Goal: Task Accomplishment & Management: Manage account settings

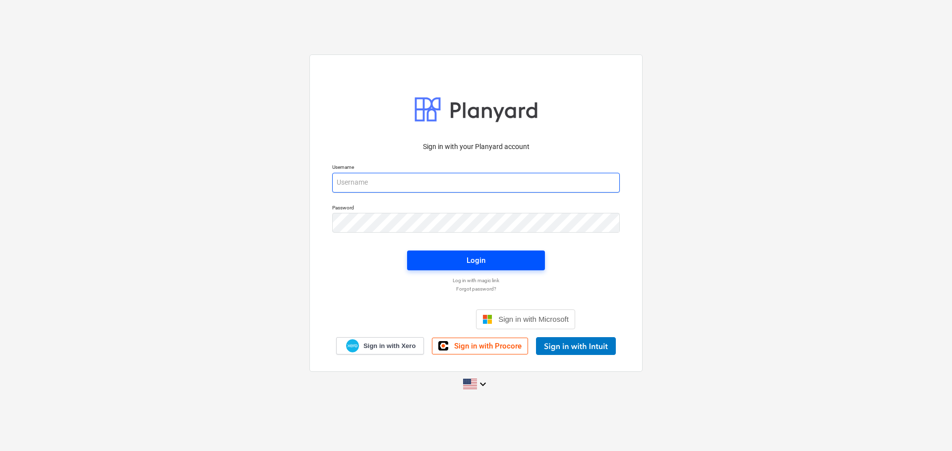
type input "[EMAIL_ADDRESS][DOMAIN_NAME]"
click at [523, 269] on button "Login" at bounding box center [476, 261] width 138 height 20
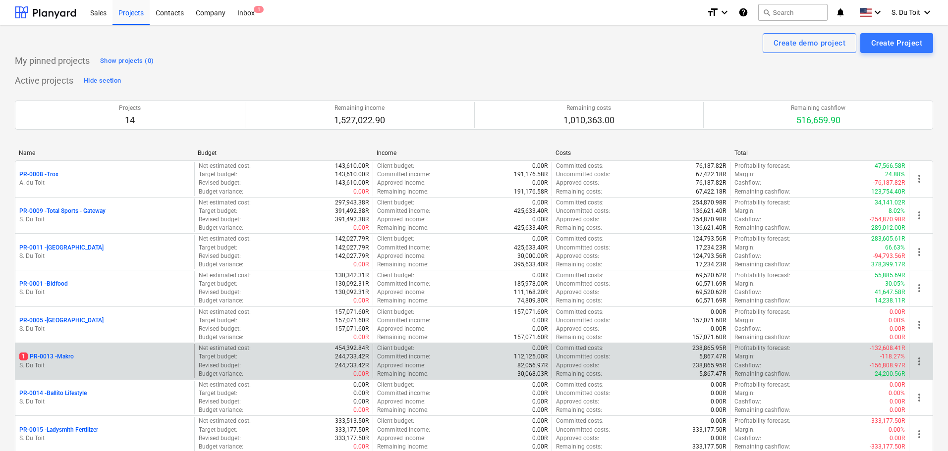
click at [58, 354] on p "1 PR-0013 - Makro" at bounding box center [46, 357] width 55 height 8
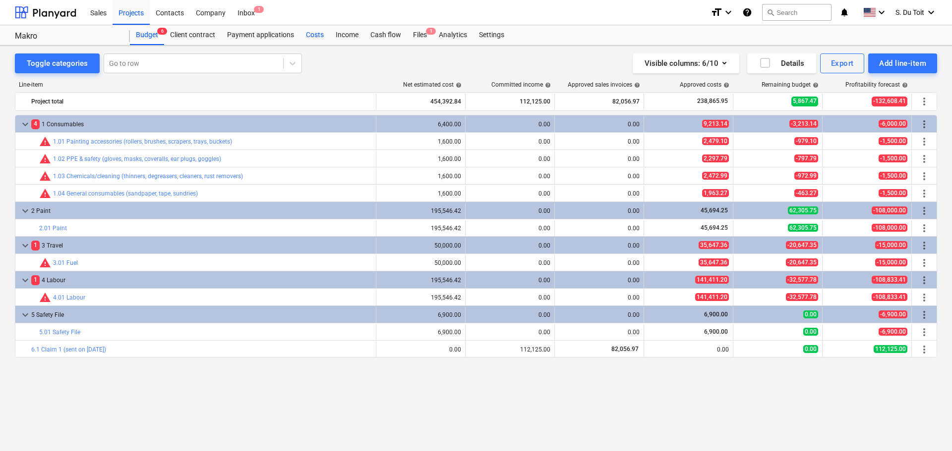
click at [308, 32] on div "Costs" at bounding box center [315, 35] width 30 height 20
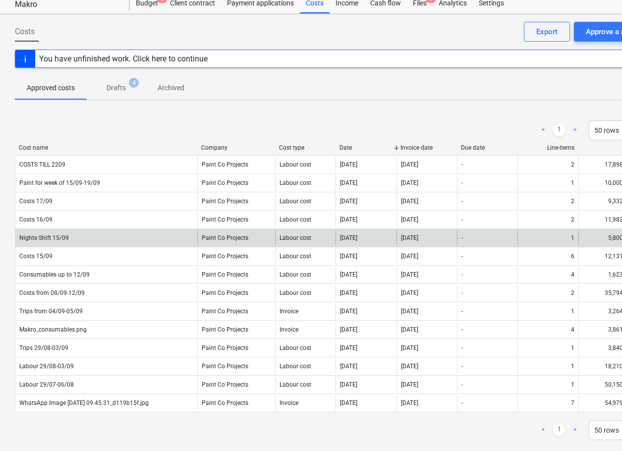
scroll to position [49, 0]
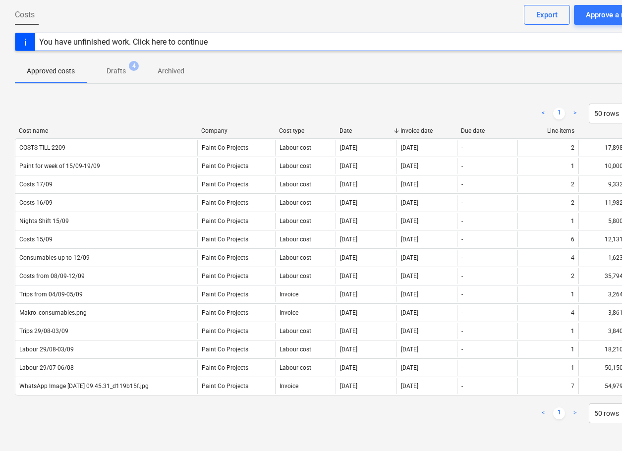
click at [60, 427] on div "< 1 > 50 rows Cost name Company Cost type Date Invoice date Due date Line-items…" at bounding box center [339, 263] width 648 height 343
click at [597, 13] on div "Approve a new cost" at bounding box center [618, 14] width 65 height 13
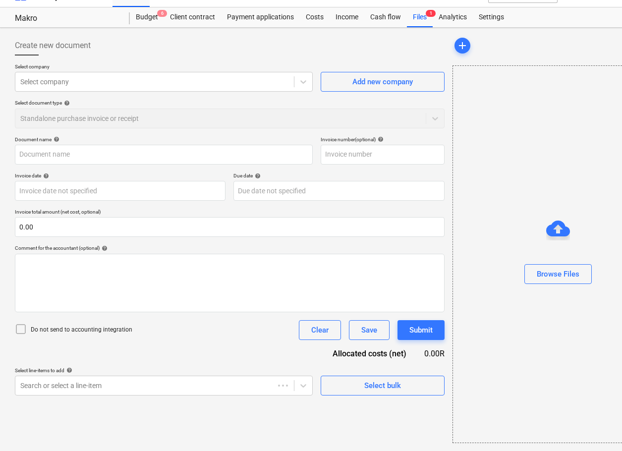
scroll to position [18, 0]
click at [128, 78] on div at bounding box center [154, 82] width 269 height 10
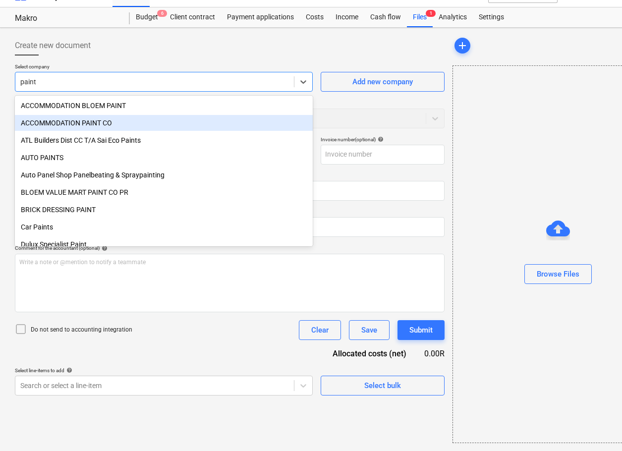
type input "paint c"
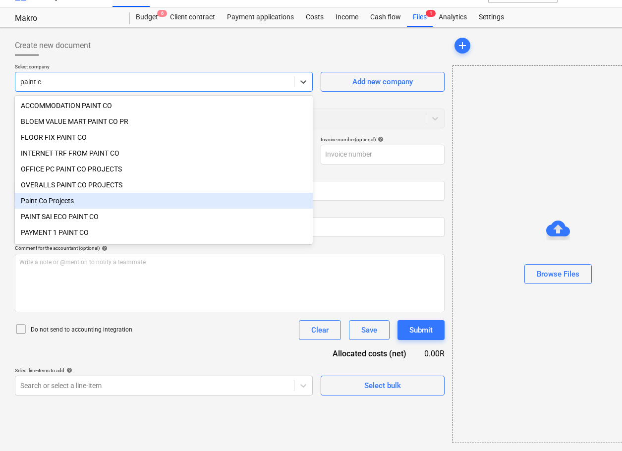
click at [87, 203] on div "Paint Co Projects" at bounding box center [164, 201] width 298 height 16
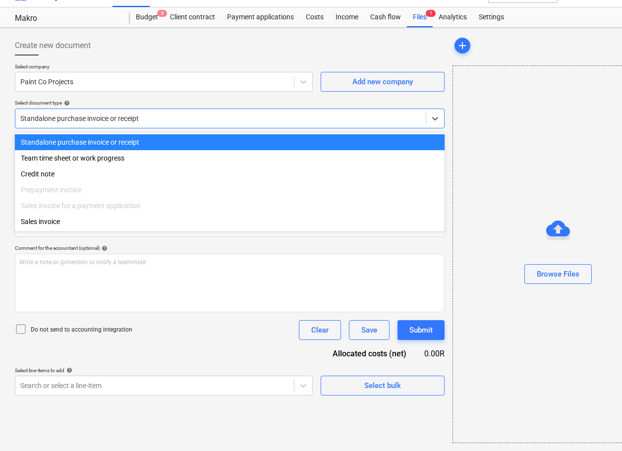
click at [84, 113] on div at bounding box center [220, 118] width 400 height 10
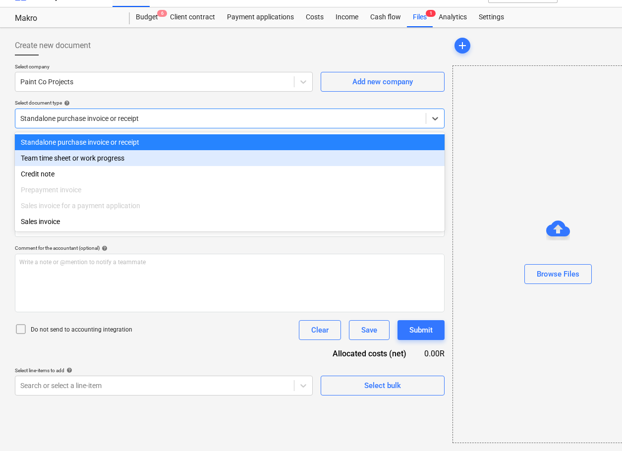
click at [86, 163] on div "Team time sheet or work progress" at bounding box center [230, 158] width 430 height 16
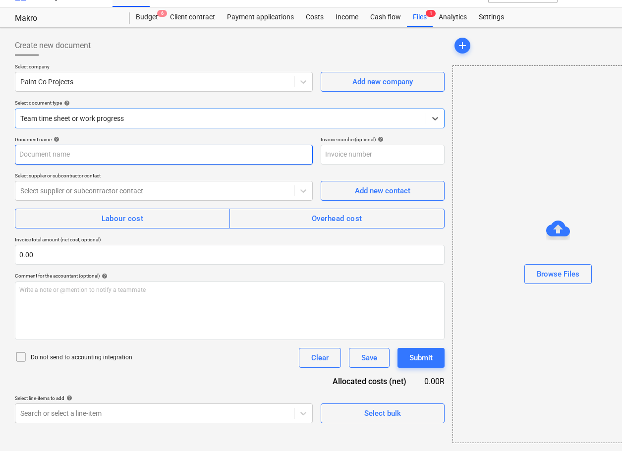
click at [85, 153] on input "text" at bounding box center [164, 155] width 298 height 20
drag, startPoint x: 84, startPoint y: 153, endPoint x: 59, endPoint y: 156, distance: 25.4
click at [59, 156] on input "Costs 23/09-01/10" at bounding box center [164, 155] width 298 height 20
type input "Costs 23/09-30/09"
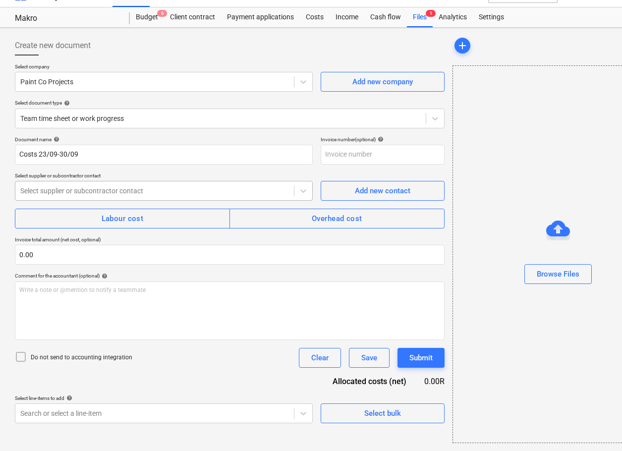
click at [74, 189] on div at bounding box center [154, 191] width 269 height 10
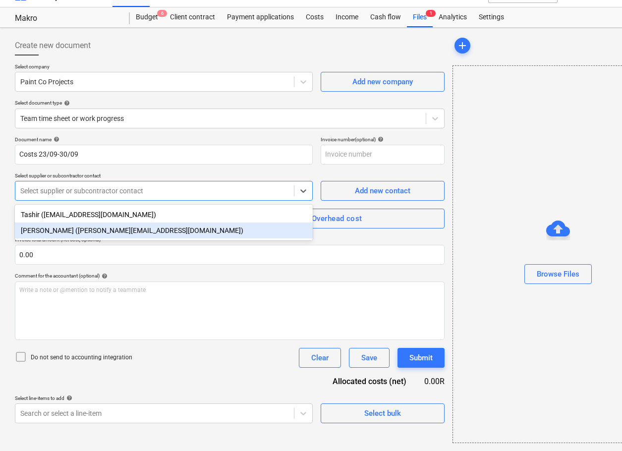
click at [93, 232] on div "[PERSON_NAME] ([PERSON_NAME][EMAIL_ADDRESS][DOMAIN_NAME])" at bounding box center [164, 231] width 298 height 16
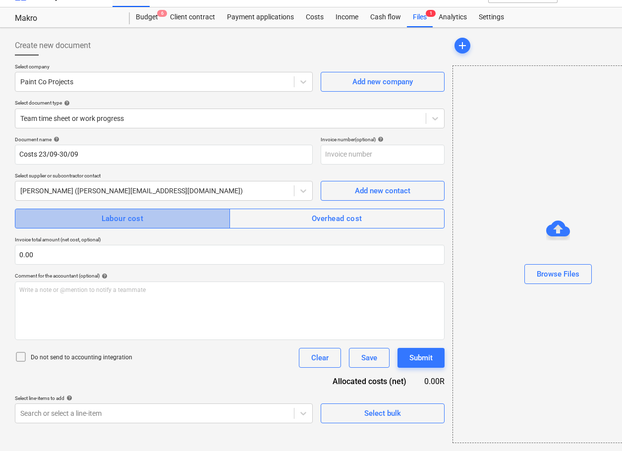
click at [88, 224] on span "Labour cost" at bounding box center [122, 218] width 193 height 13
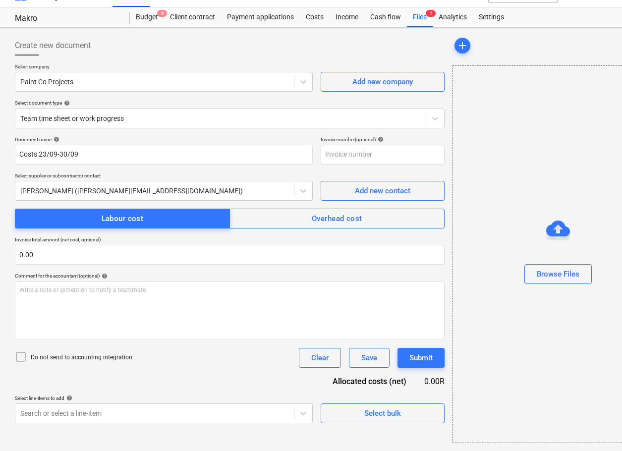
click at [88, 357] on p "Do not send to accounting integration" at bounding box center [82, 357] width 102 height 8
click at [82, 417] on body "Sales Projects Contacts Company Inbox 1 format_size keyboard_arrow_down help se…" at bounding box center [311, 207] width 622 height 451
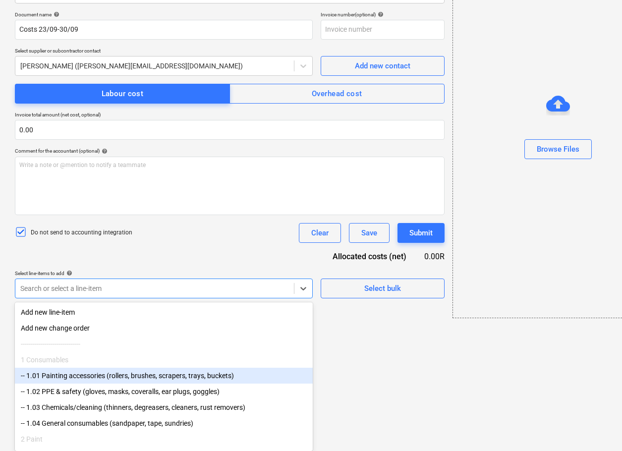
scroll to position [133, 0]
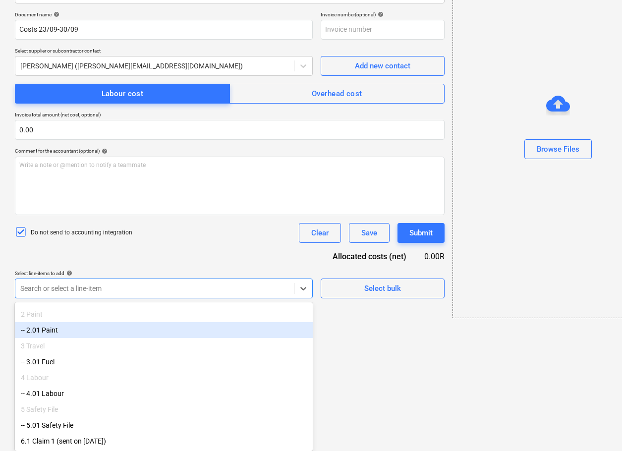
click at [101, 327] on div "-- 2.01 Paint" at bounding box center [164, 330] width 298 height 16
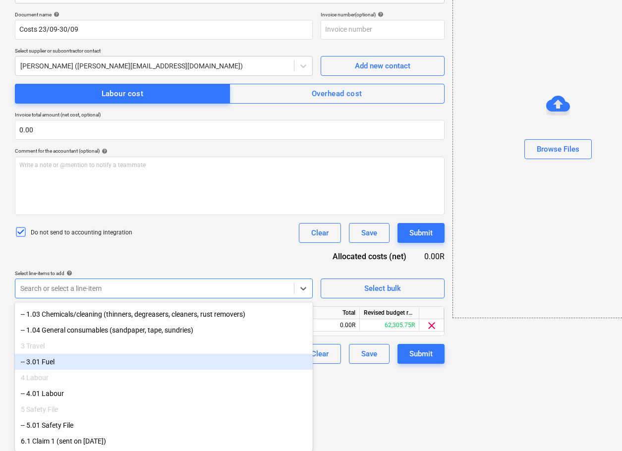
click at [93, 356] on div "-- 3.01 Fuel" at bounding box center [164, 362] width 298 height 16
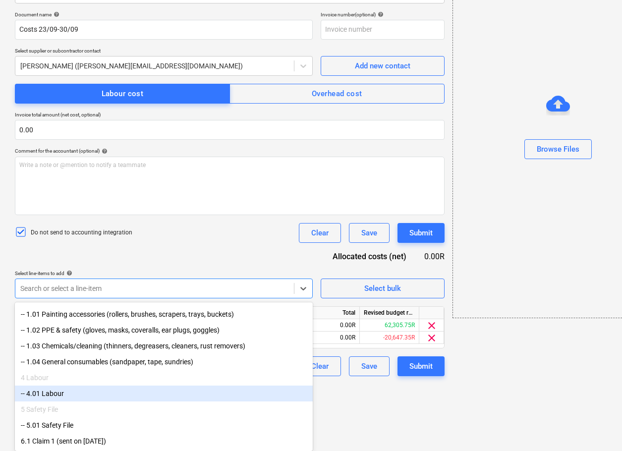
click at [98, 397] on div "-- 4.01 Labour" at bounding box center [164, 394] width 298 height 16
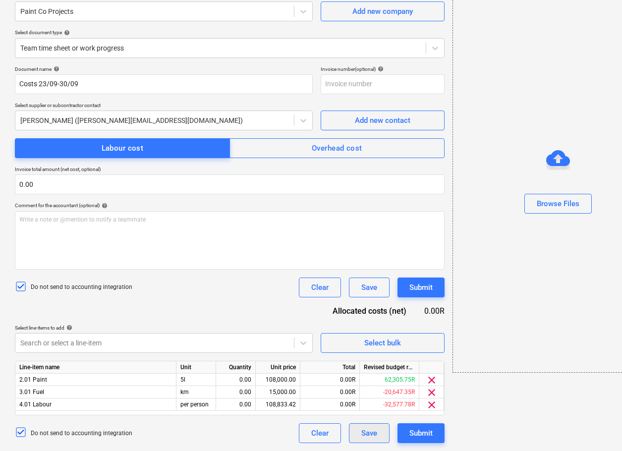
click at [354, 363] on html "Sales Projects Contacts Company Inbox 1 format_size keyboard_arrow_down help se…" at bounding box center [311, 137] width 622 height 451
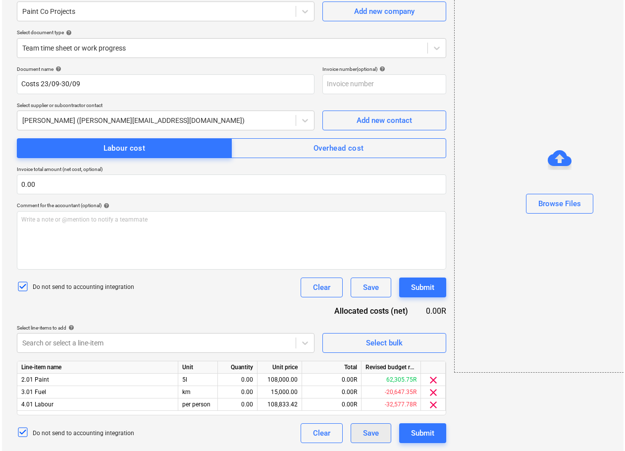
scroll to position [88, 0]
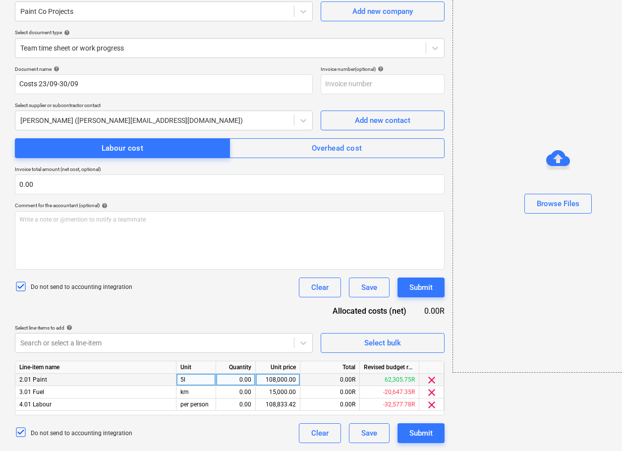
click at [240, 380] on div "0.00" at bounding box center [235, 380] width 31 height 12
type input "1"
click at [247, 395] on div "0.00" at bounding box center [235, 392] width 31 height 12
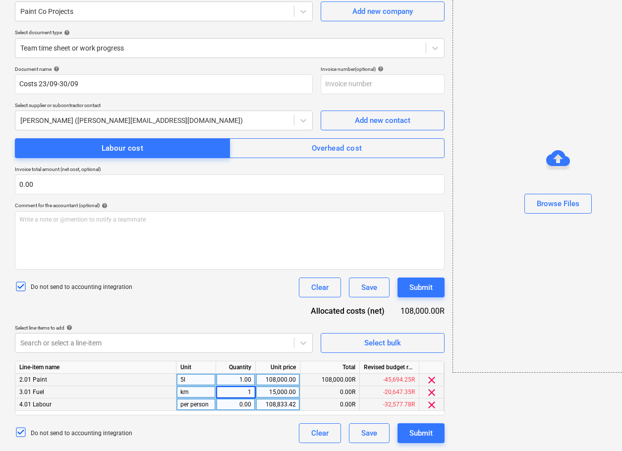
click at [248, 404] on div "0.00" at bounding box center [235, 404] width 31 height 12
click at [281, 378] on div "108,000.00" at bounding box center [278, 380] width 36 height 12
click at [279, 406] on div "108,833.42" at bounding box center [278, 404] width 36 height 12
type input "24400.52"
click at [276, 391] on div "15,000.00" at bounding box center [278, 392] width 36 height 12
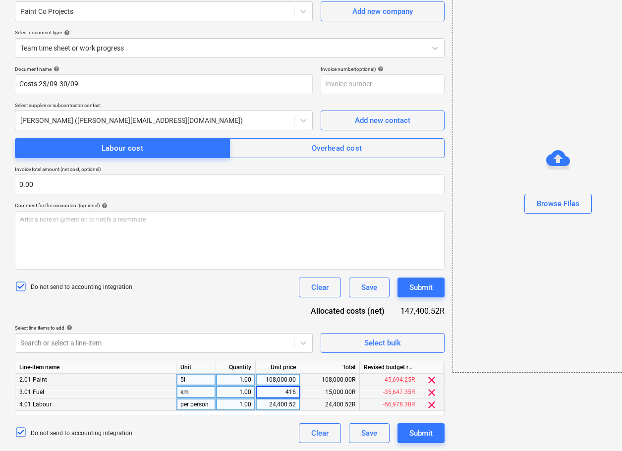
type input "4160"
click at [272, 380] on div "108,000.00" at bounding box center [278, 380] width 36 height 12
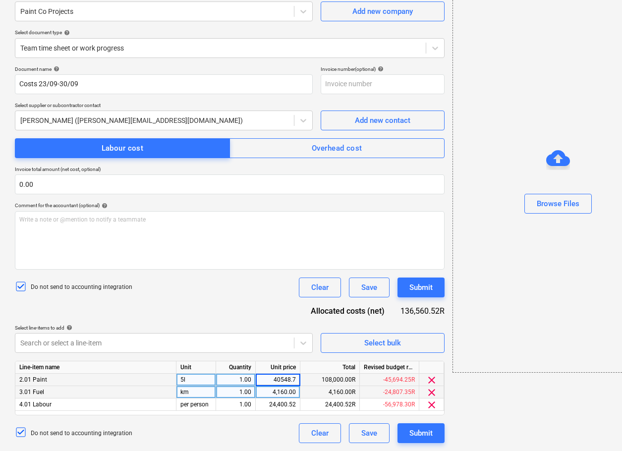
type input "40548.75"
click at [216, 293] on div "Do not send to accounting integration Clear Save Submit" at bounding box center [230, 288] width 430 height 20
drag, startPoint x: 402, startPoint y: 309, endPoint x: 438, endPoint y: 315, distance: 36.2
click at [438, 315] on div "Allocated costs (net) 69,109.27R" at bounding box center [375, 310] width 137 height 11
copy div "69,109.27"
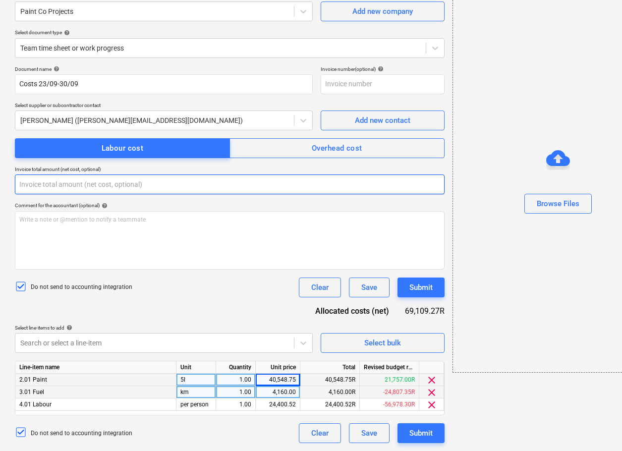
click at [58, 186] on input "text" at bounding box center [230, 184] width 430 height 20
paste input "69,109.27"
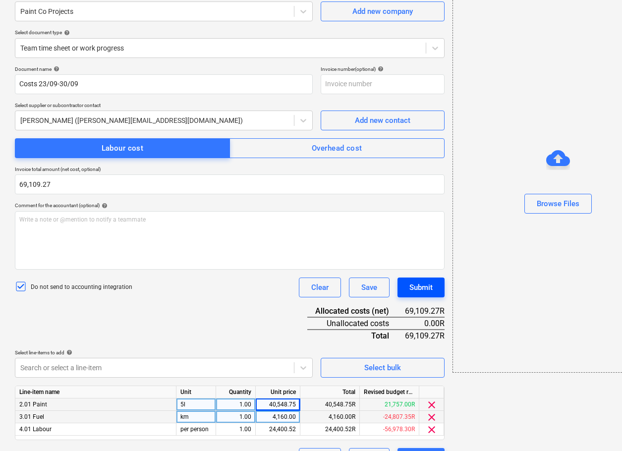
type input "69,109.27"
click at [431, 285] on div "Submit" at bounding box center [420, 287] width 23 height 13
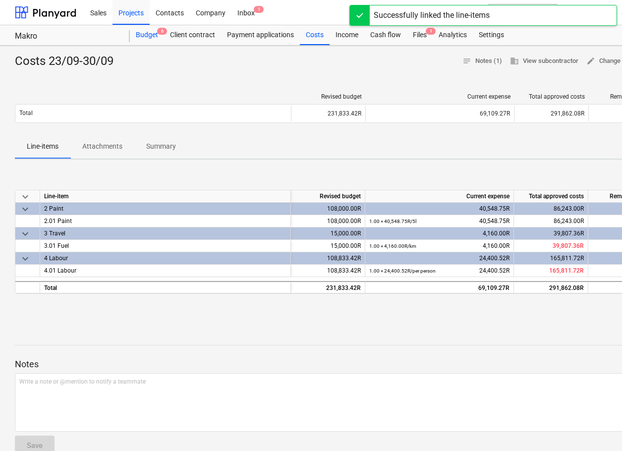
click at [151, 35] on div "Budget 6" at bounding box center [147, 35] width 34 height 20
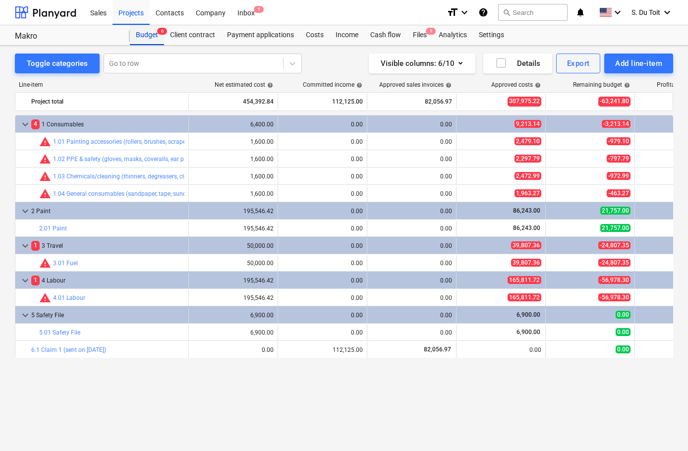
click at [146, 41] on div "Budget 6" at bounding box center [147, 35] width 34 height 20
click at [125, 17] on div "Projects" at bounding box center [130, 12] width 37 height 25
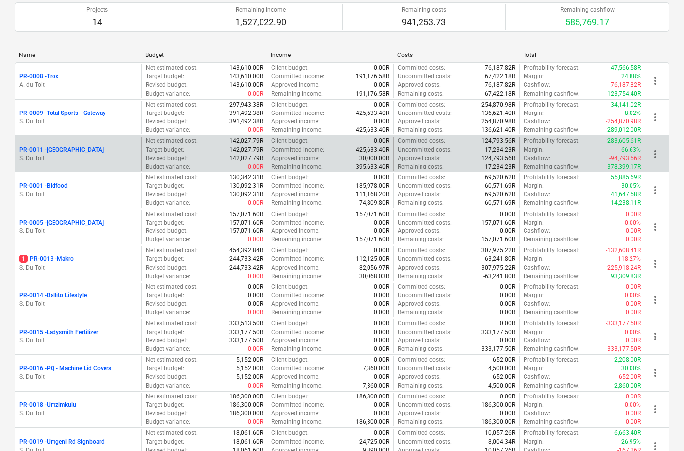
scroll to position [99, 0]
click at [105, 152] on div "PR-0011 - [GEOGRAPHIC_DATA]" at bounding box center [78, 149] width 118 height 8
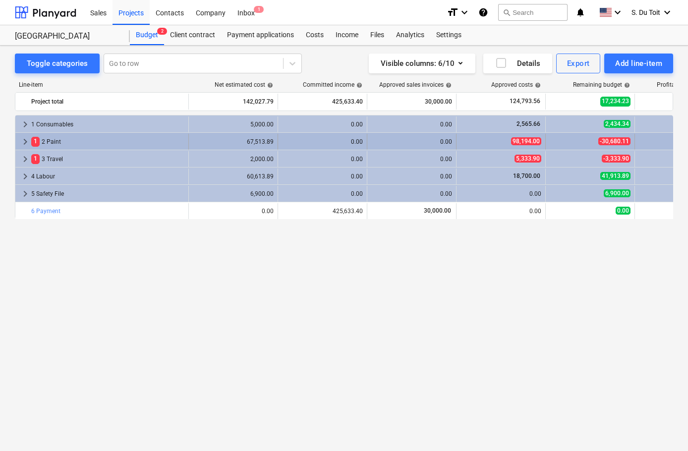
click at [104, 145] on div "1 2 Paint" at bounding box center [107, 142] width 153 height 16
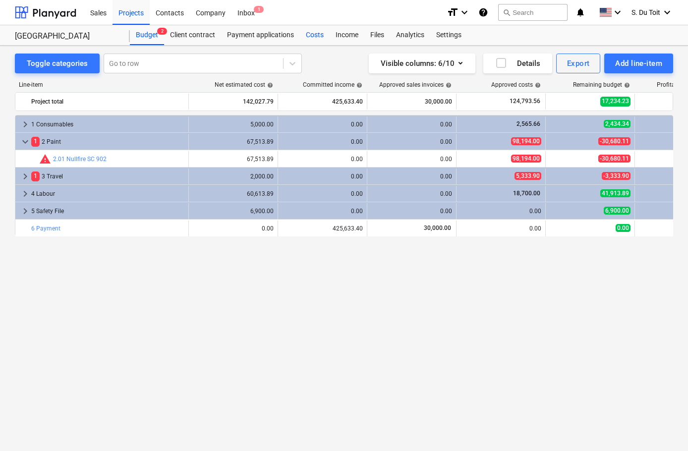
click at [313, 36] on div "Costs" at bounding box center [315, 35] width 30 height 20
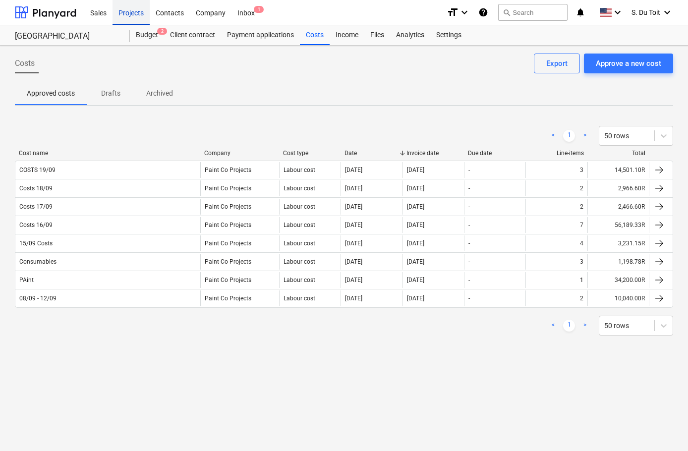
click at [119, 12] on div "Projects" at bounding box center [130, 12] width 37 height 25
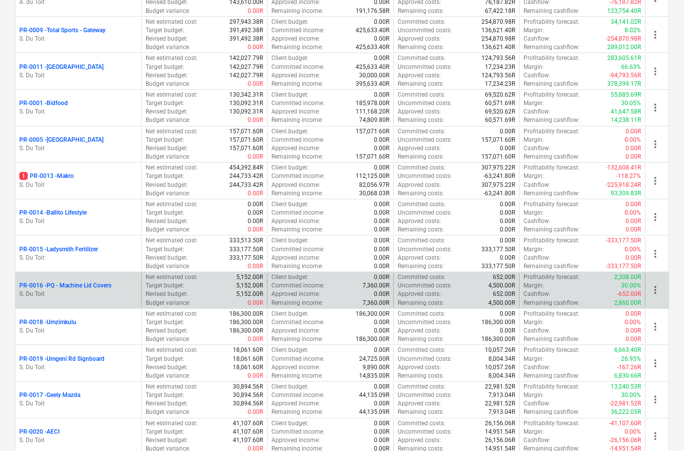
scroll to position [198, 0]
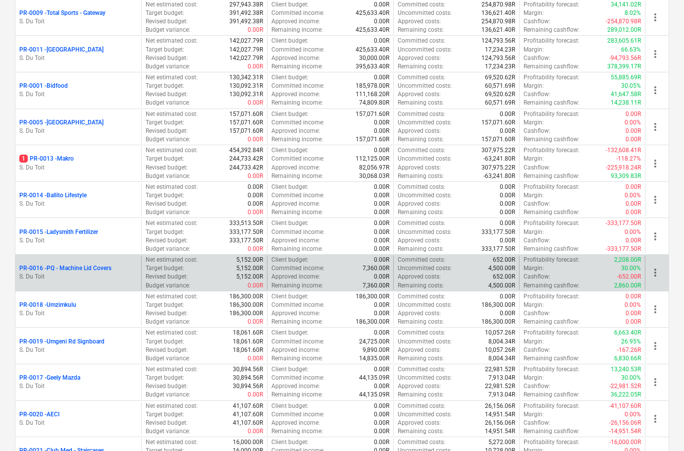
click at [95, 318] on div "PR-0018 - Umzimkulu S. Du Toit" at bounding box center [78, 309] width 126 height 34
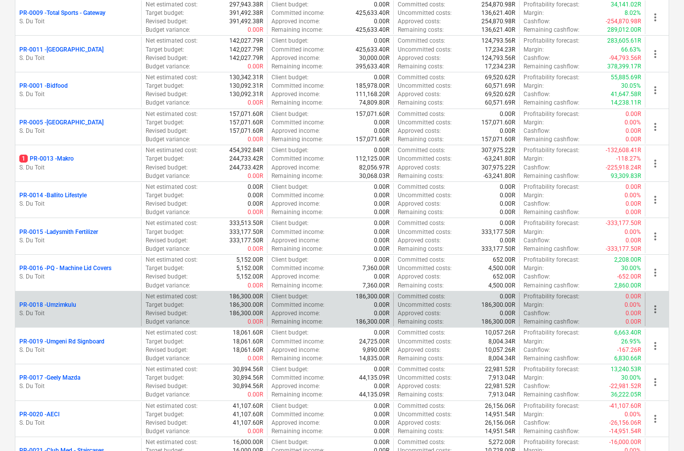
click at [66, 307] on p "PR-0018 - Umzimkulu" at bounding box center [47, 305] width 57 height 8
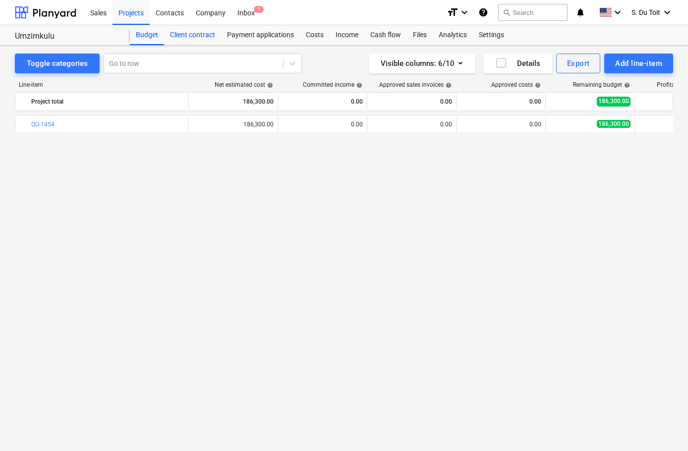
click at [212, 39] on div "Client contract" at bounding box center [192, 35] width 57 height 20
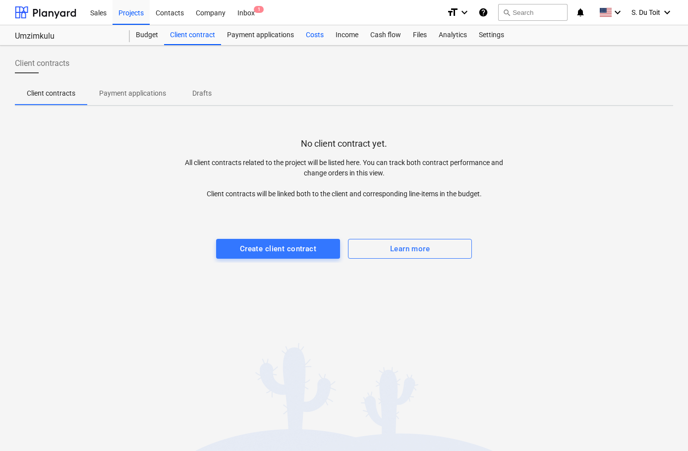
click at [312, 37] on div "Costs" at bounding box center [315, 35] width 30 height 20
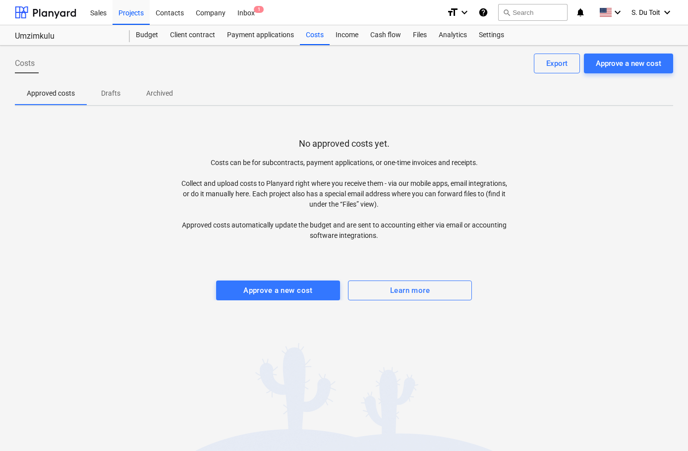
click at [308, 300] on div "Costs Approve a new cost Export Approved costs Drafts Archived No approved cost…" at bounding box center [344, 248] width 688 height 405
click at [307, 295] on div "Approve a new cost" at bounding box center [277, 290] width 69 height 13
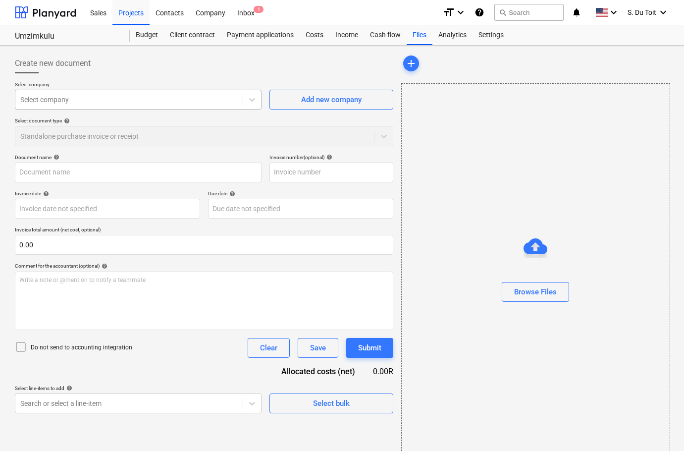
click at [127, 96] on div at bounding box center [129, 100] width 218 height 10
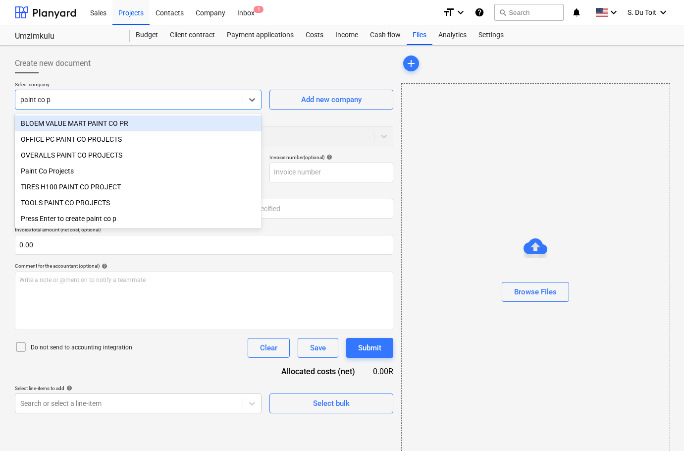
type input "paint co pr"
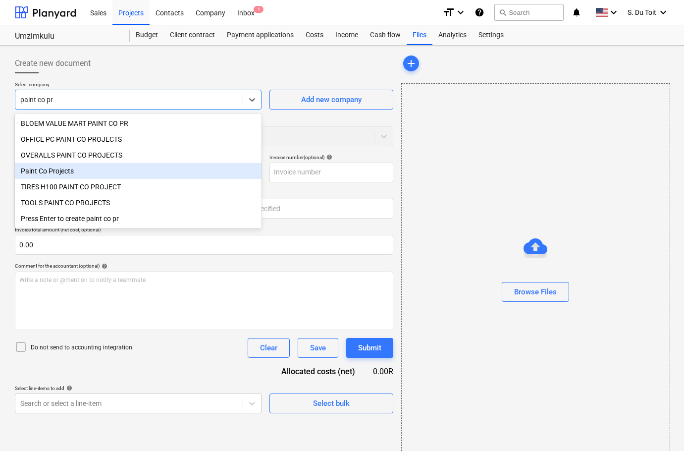
click at [64, 170] on div "Paint Co Projects" at bounding box center [138, 171] width 247 height 16
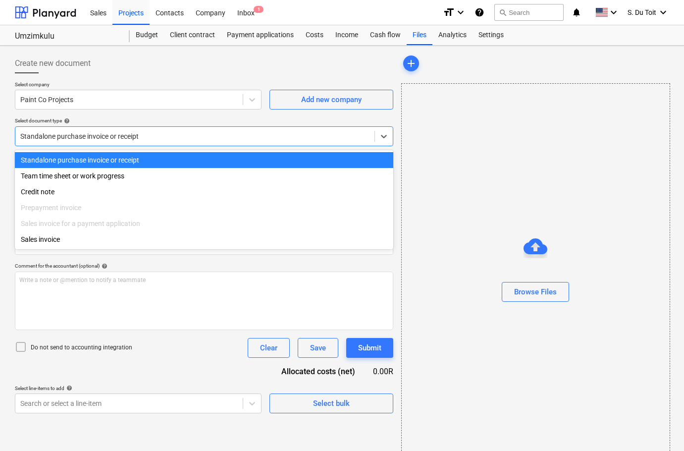
click at [105, 136] on div at bounding box center [194, 136] width 349 height 10
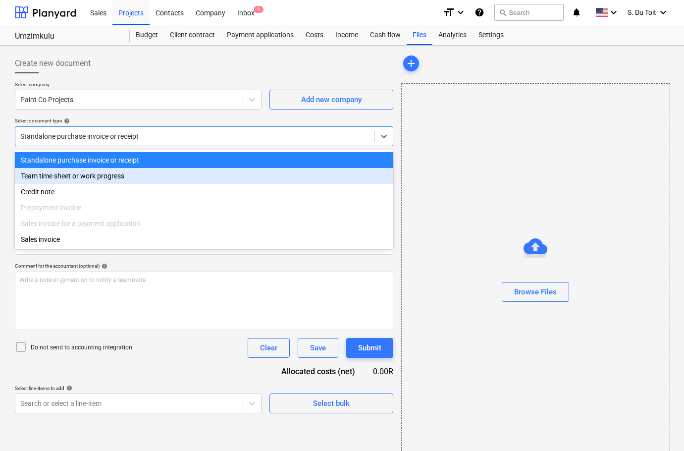
click at [110, 176] on div "Team time sheet or work progress" at bounding box center [204, 176] width 379 height 16
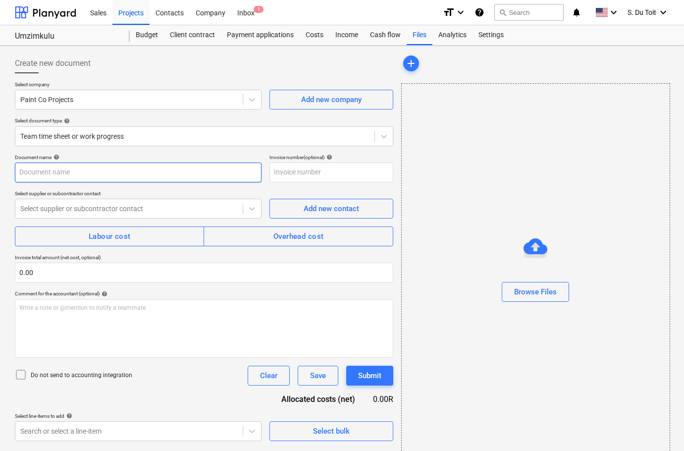
click at [91, 176] on input "text" at bounding box center [138, 173] width 247 height 20
type input "Costs 30/09"
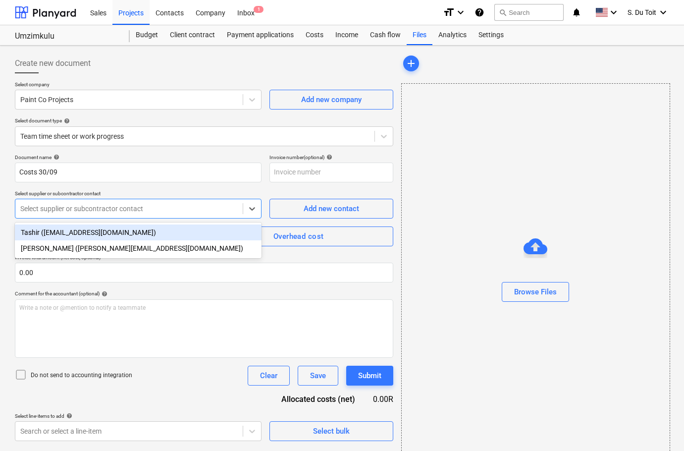
click at [88, 210] on div at bounding box center [129, 209] width 218 height 10
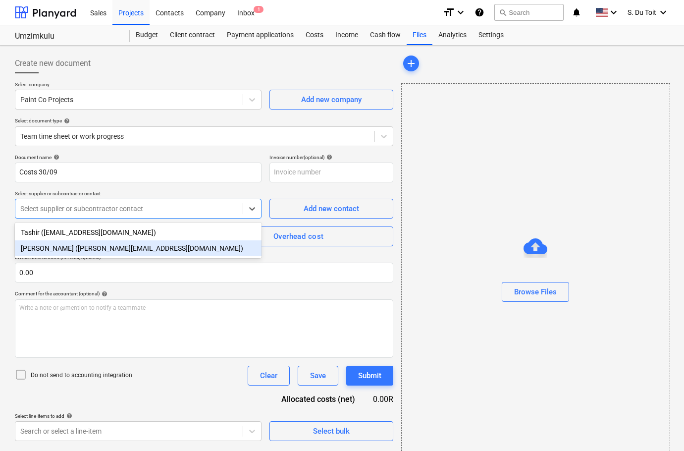
click at [90, 249] on div "[PERSON_NAME] ([PERSON_NAME][EMAIL_ADDRESS][DOMAIN_NAME])" at bounding box center [138, 248] width 247 height 16
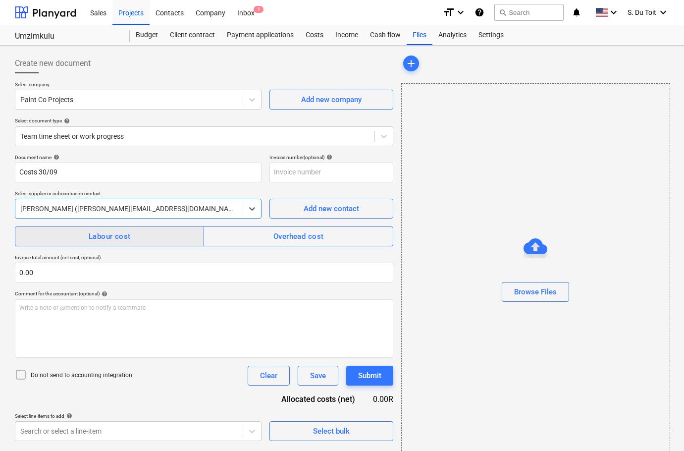
click at [89, 236] on div "Labour cost" at bounding box center [110, 236] width 42 height 13
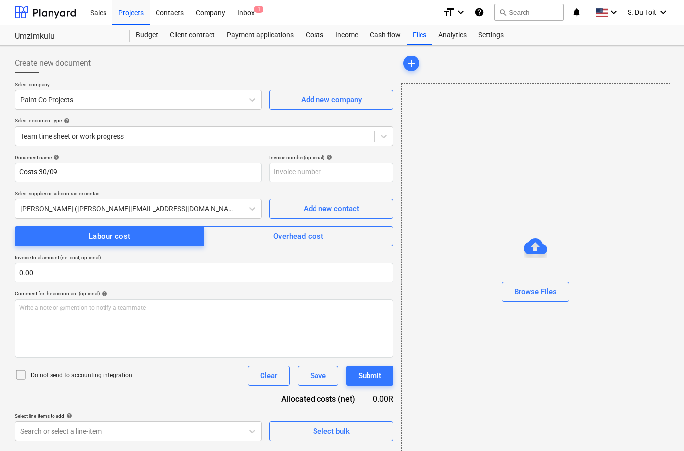
click at [70, 374] on p "Do not send to accounting integration" at bounding box center [82, 375] width 102 height 8
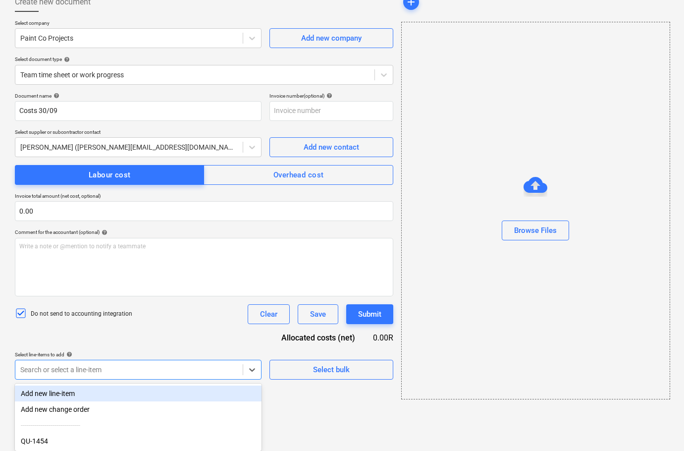
click at [109, 390] on body "Sales Projects Contacts Company Inbox 1 format_size keyboard_arrow_down help se…" at bounding box center [342, 164] width 684 height 451
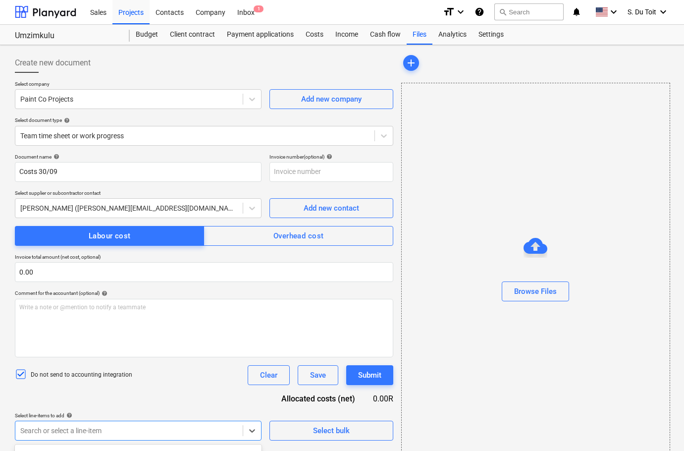
scroll to position [0, 0]
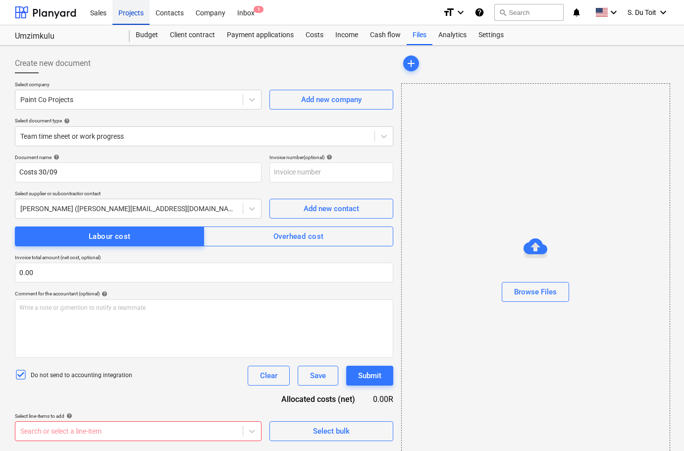
click at [138, 15] on div "Projects" at bounding box center [130, 12] width 37 height 25
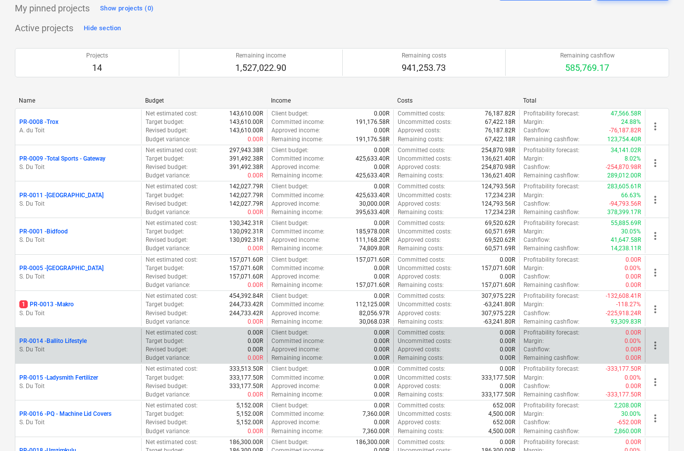
scroll to position [149, 0]
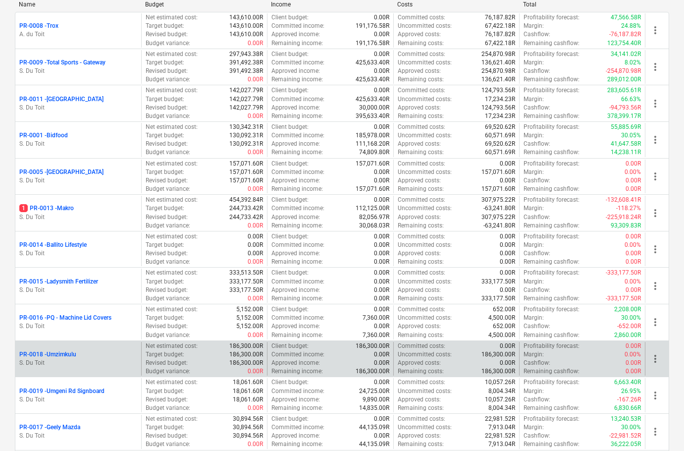
click at [57, 354] on p "PR-0018 - Umzimkulu" at bounding box center [47, 354] width 57 height 8
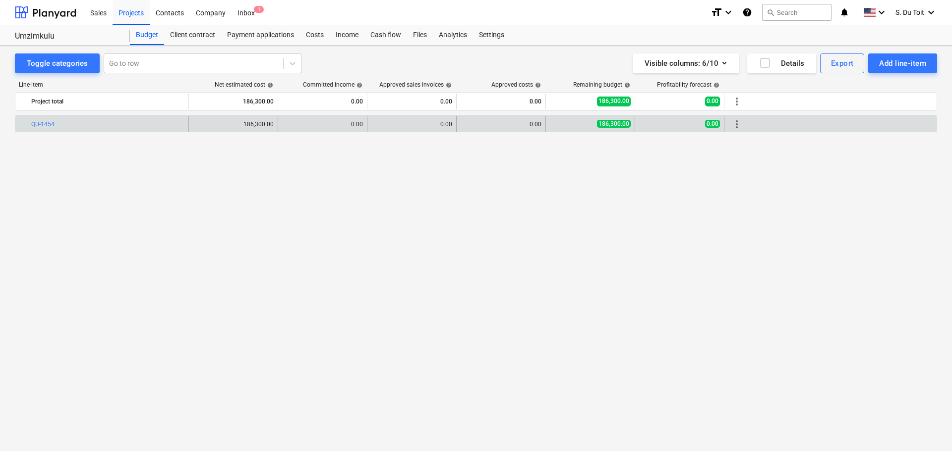
click at [740, 123] on span "more_vert" at bounding box center [736, 124] width 12 height 12
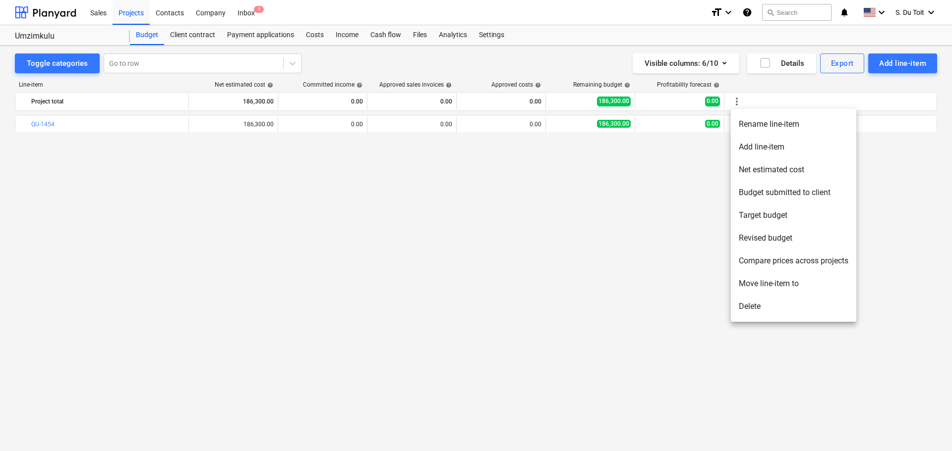
click at [771, 298] on li "Delete" at bounding box center [792, 306] width 125 height 23
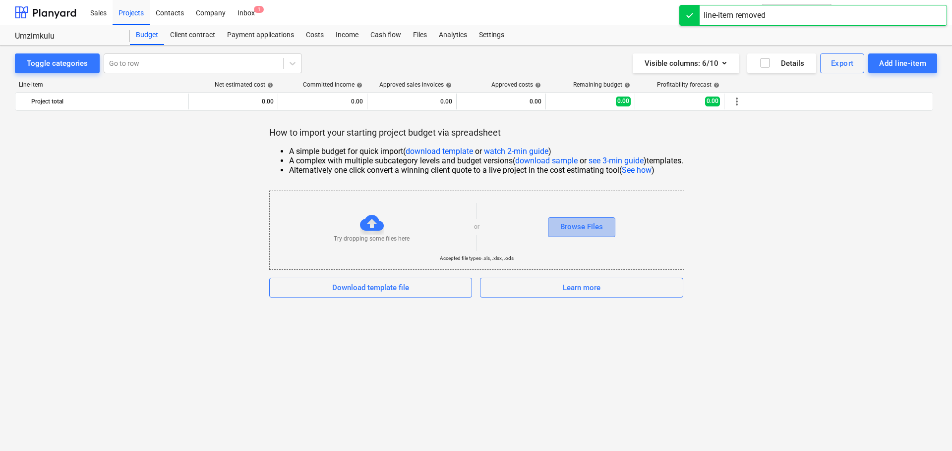
click at [601, 223] on div "Browse Files" at bounding box center [581, 227] width 43 height 13
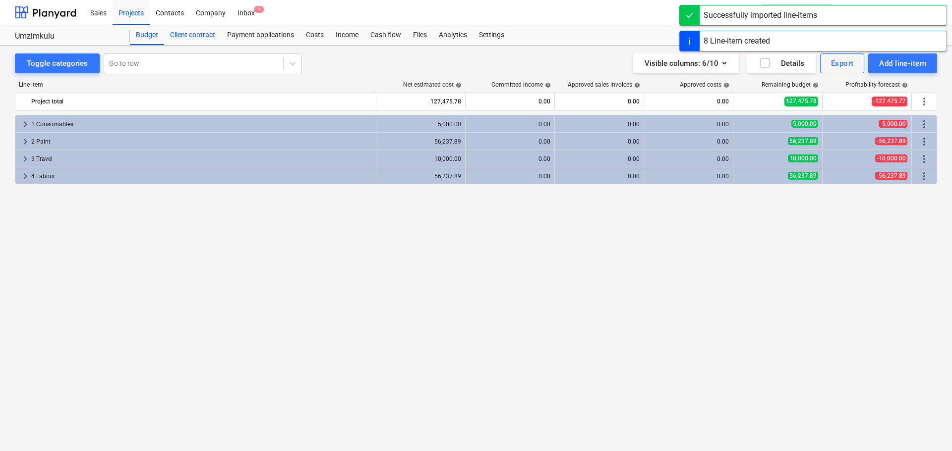
click at [205, 35] on div "Client contract" at bounding box center [192, 35] width 57 height 20
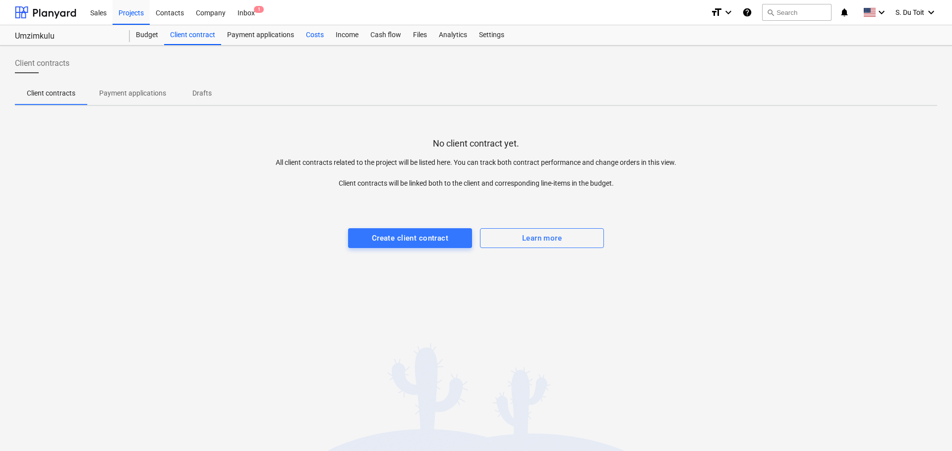
click at [307, 35] on div "Costs" at bounding box center [315, 35] width 30 height 20
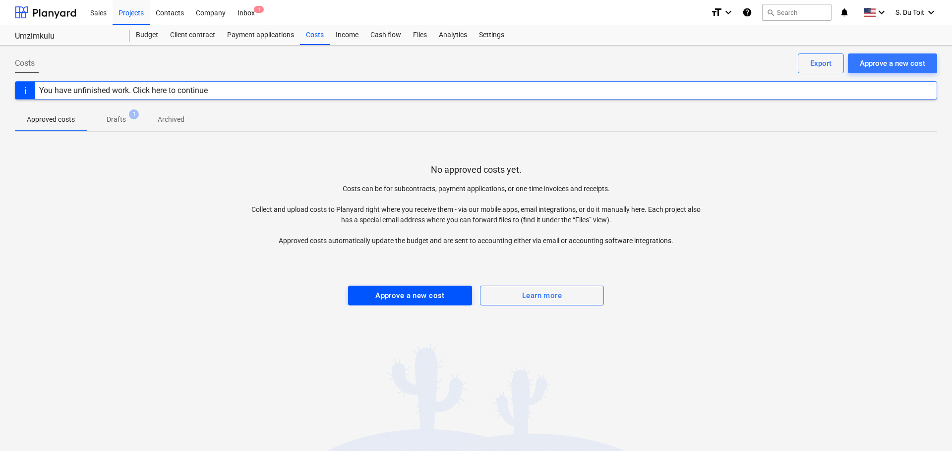
click at [407, 295] on div "Approve a new cost" at bounding box center [409, 295] width 69 height 13
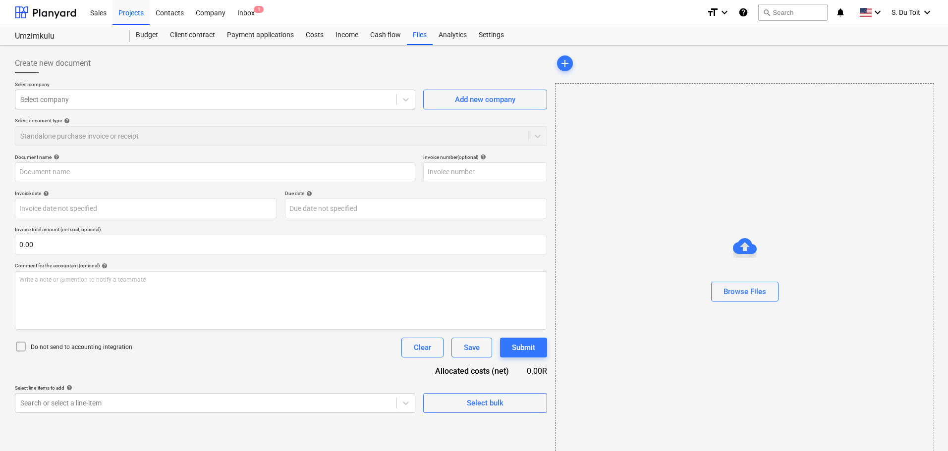
click at [95, 99] on div at bounding box center [205, 100] width 371 height 10
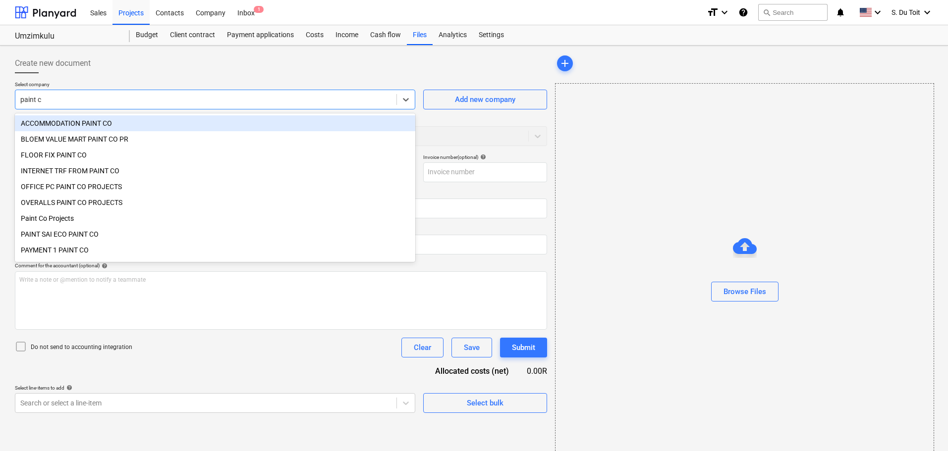
type input "paint co"
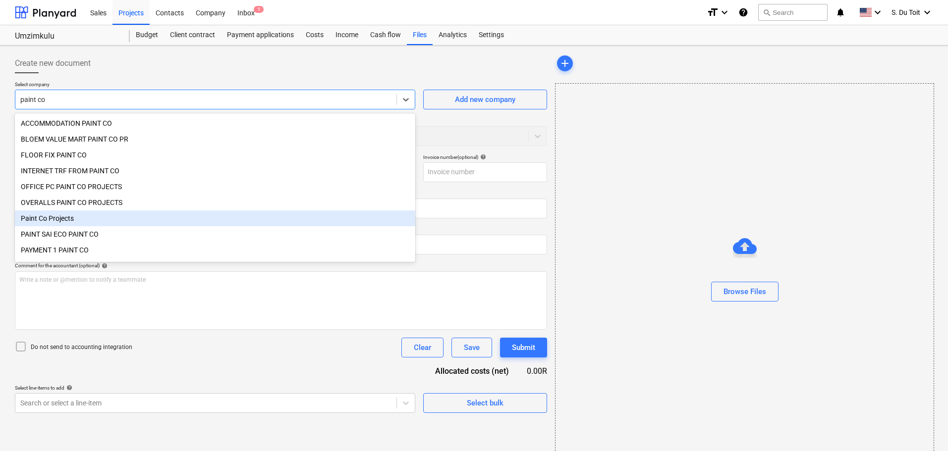
click at [85, 225] on div "Paint Co Projects" at bounding box center [215, 219] width 400 height 16
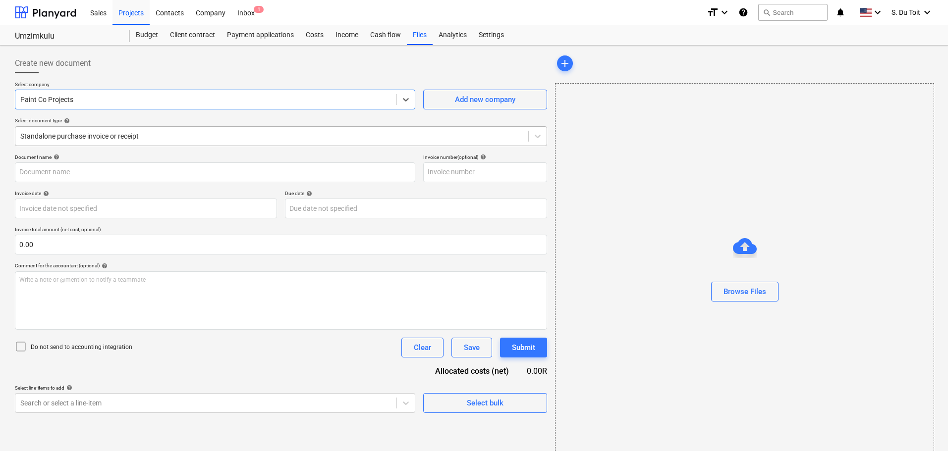
click at [86, 134] on div at bounding box center [271, 136] width 503 height 10
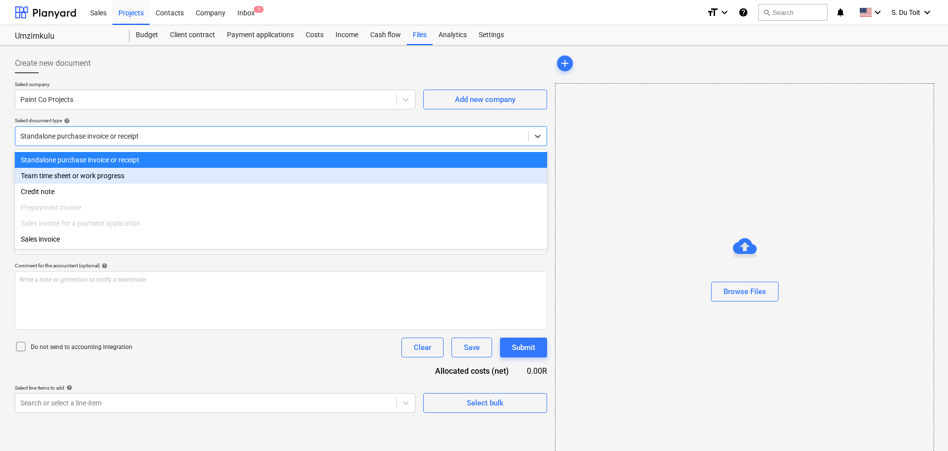
click at [88, 179] on div "Team time sheet or work progress" at bounding box center [281, 176] width 532 height 16
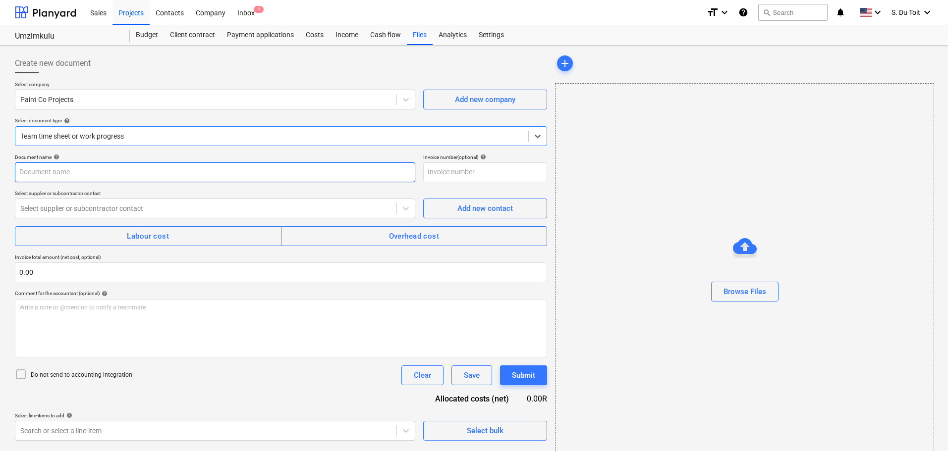
click at [87, 170] on input "text" at bounding box center [215, 173] width 400 height 20
type input "Costs 30/09"
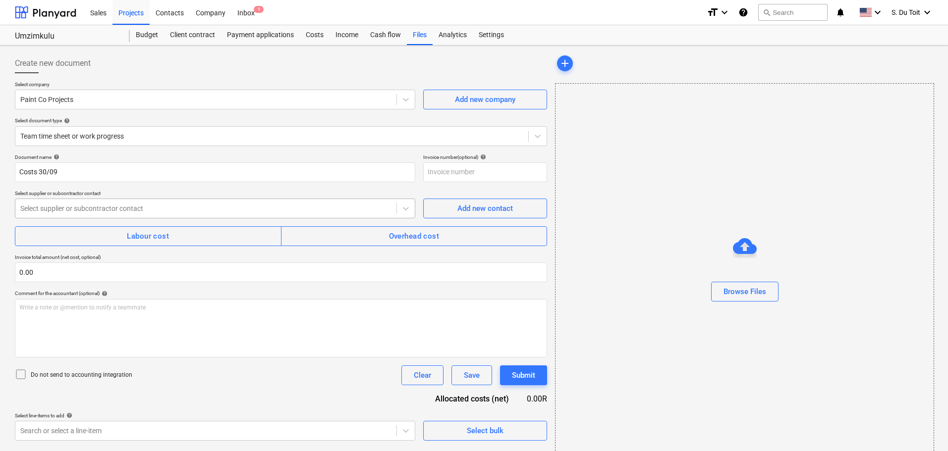
click at [90, 213] on div at bounding box center [205, 209] width 371 height 10
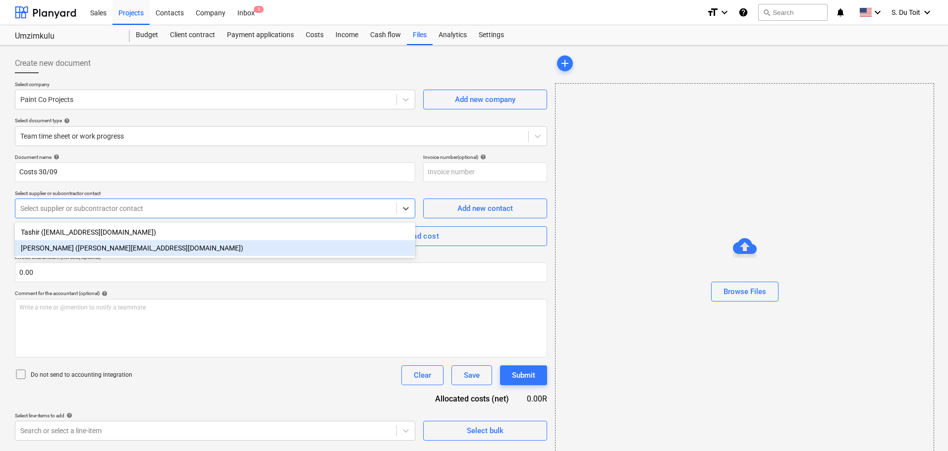
click at [90, 255] on div "[PERSON_NAME] ([PERSON_NAME][EMAIL_ADDRESS][DOMAIN_NAME])" at bounding box center [215, 248] width 400 height 16
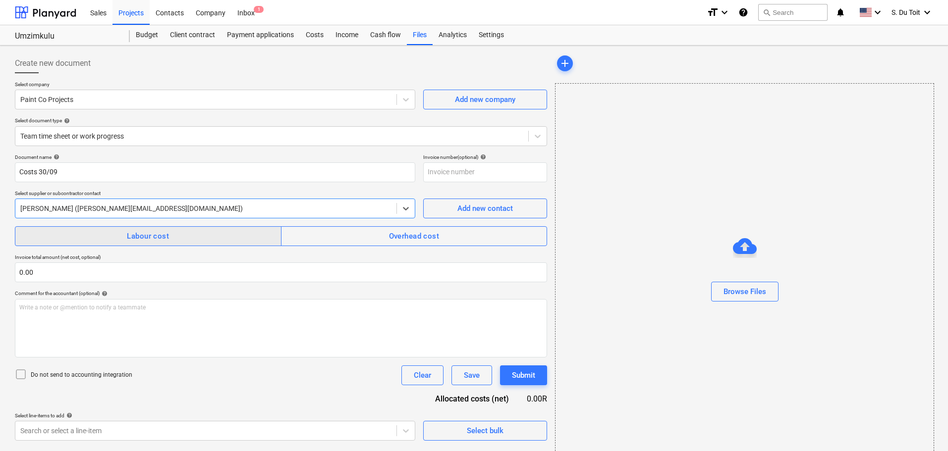
click at [97, 232] on span "Labour cost" at bounding box center [148, 236] width 245 height 13
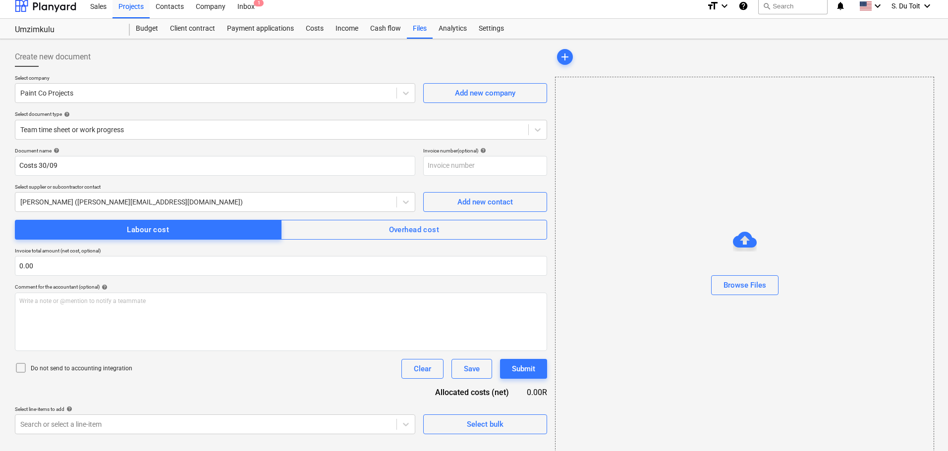
scroll to position [18, 0]
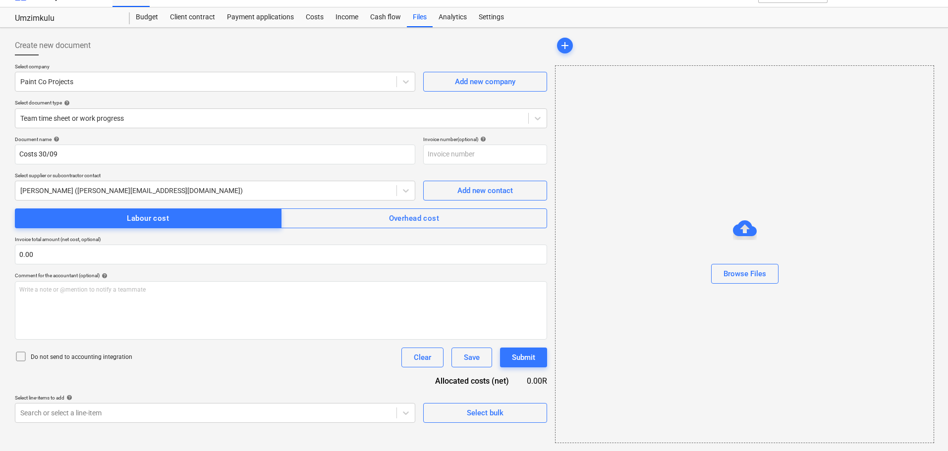
click at [114, 356] on p "Do not send to accounting integration" at bounding box center [82, 357] width 102 height 8
click at [131, 425] on div "Create new document Select company Paint Co Projects Add new company Select doc…" at bounding box center [281, 240] width 540 height 416
click at [134, 415] on body "Sales Projects Contacts Company Inbox 1 format_size keyboard_arrow_down help se…" at bounding box center [474, 207] width 948 height 451
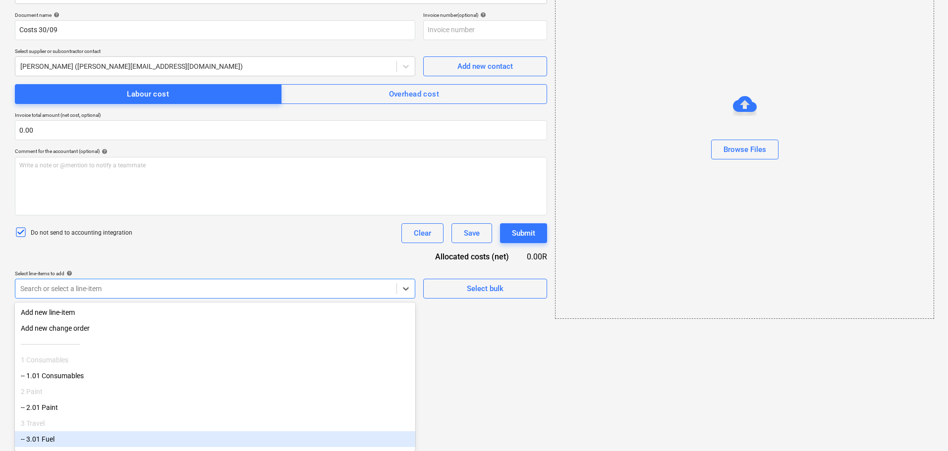
scroll to position [35, 0]
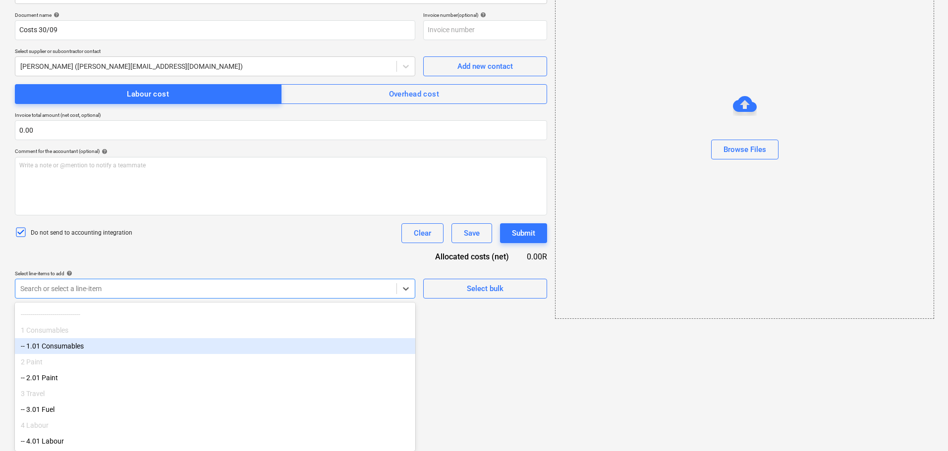
click at [134, 340] on div "-- 1.01 Consumables" at bounding box center [215, 346] width 400 height 16
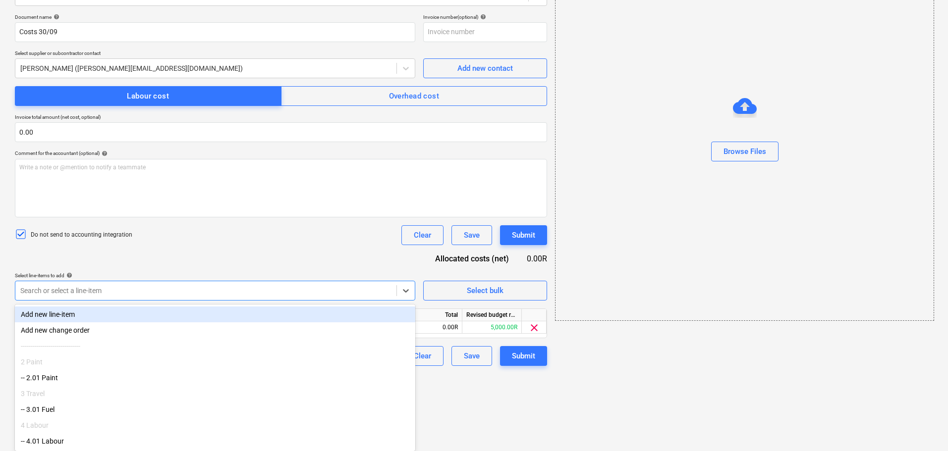
scroll to position [2, 0]
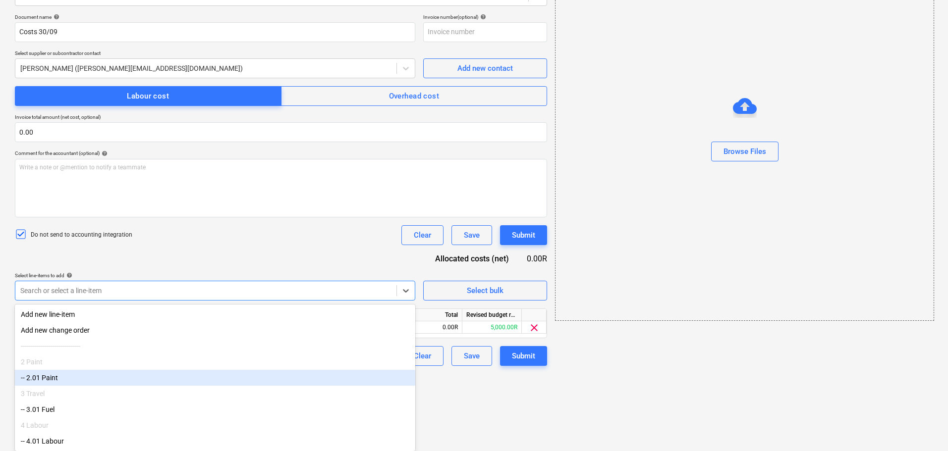
drag, startPoint x: 126, startPoint y: 376, endPoint x: 126, endPoint y: 397, distance: 21.3
click at [126, 376] on div "-- 2.01 Paint" at bounding box center [215, 378] width 400 height 16
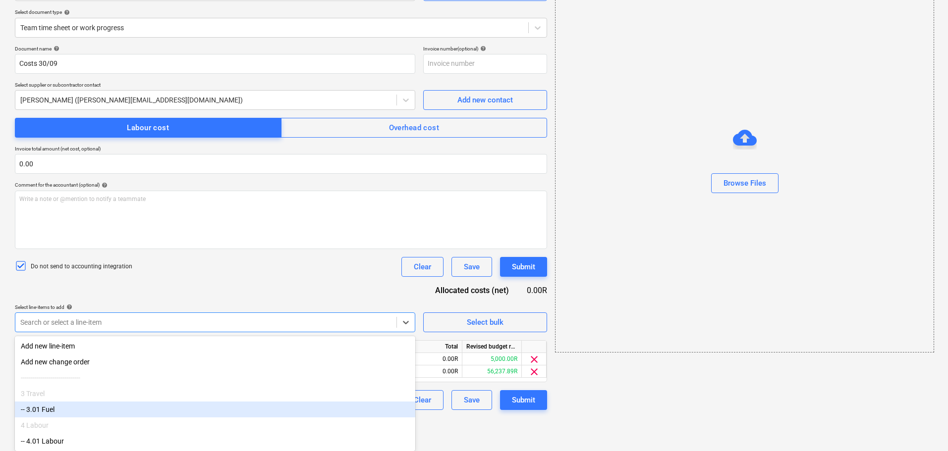
click at [126, 411] on div "-- 3.01 Fuel" at bounding box center [215, 410] width 400 height 16
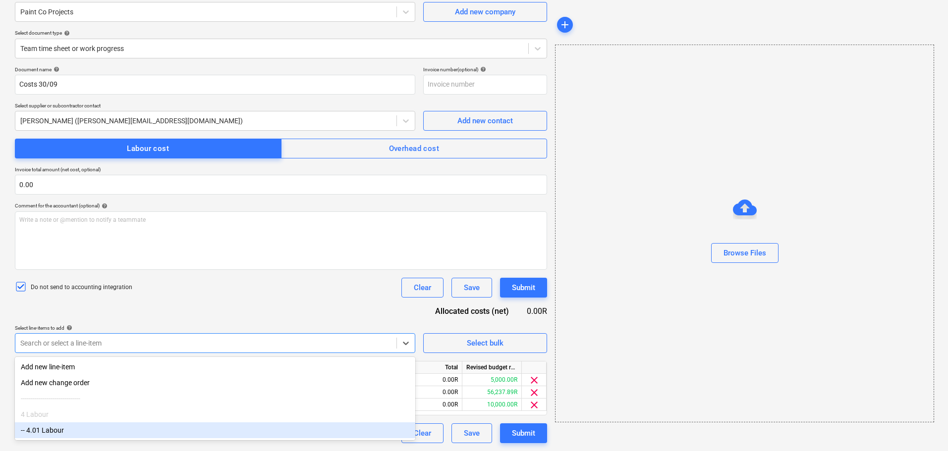
click at [124, 436] on div "-- 4.01 Labour" at bounding box center [215, 431] width 400 height 16
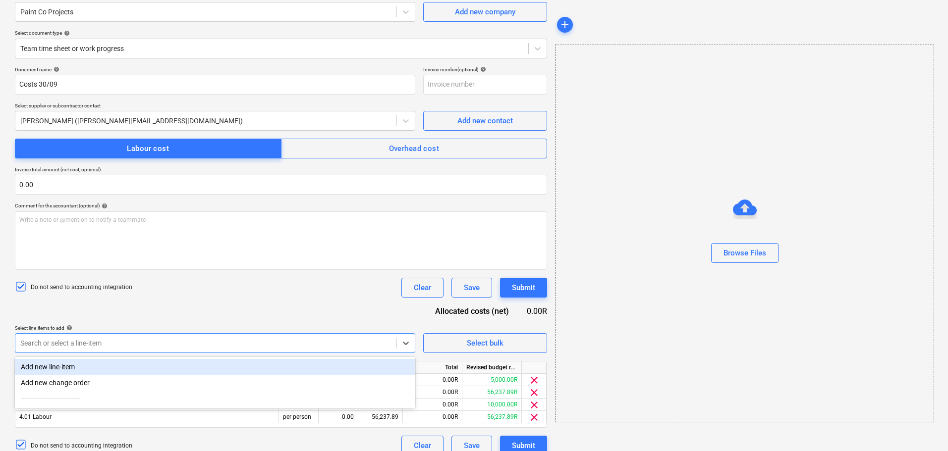
click at [201, 309] on div "Document name help Costs 30/09 Invoice number (optional) help Select supplier o…" at bounding box center [281, 261] width 532 height 390
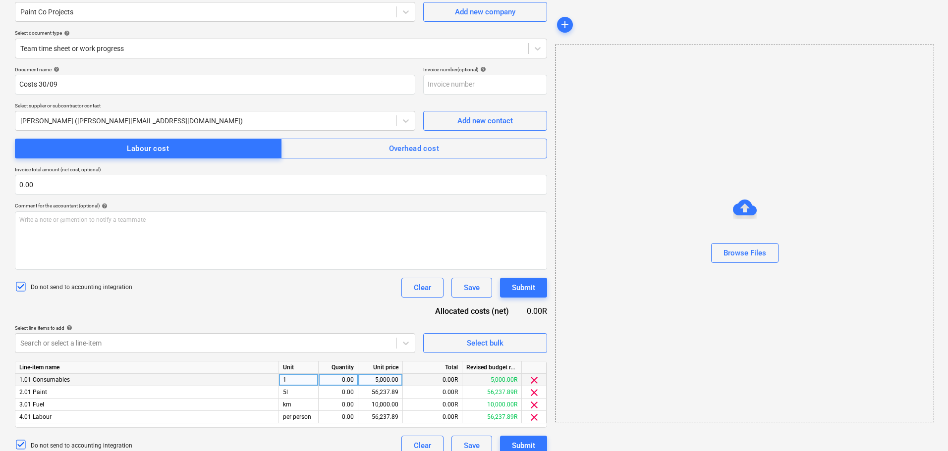
click at [531, 383] on span "clear" at bounding box center [534, 381] width 12 height 12
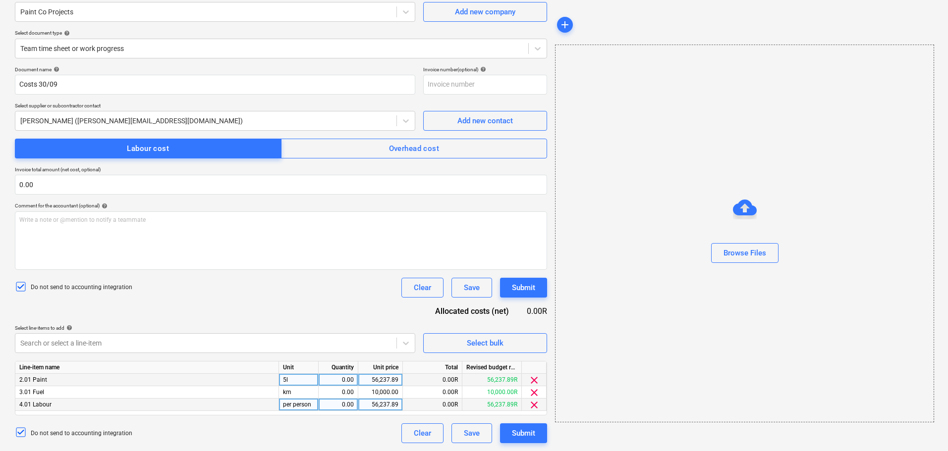
click at [346, 406] on div "0.00" at bounding box center [338, 405] width 31 height 12
click at [346, 390] on div "0.00" at bounding box center [338, 393] width 31 height 12
drag, startPoint x: 352, startPoint y: 394, endPoint x: 331, endPoint y: 395, distance: 20.9
click at [331, 395] on input "151063.29" at bounding box center [338, 393] width 39 height 12
click at [338, 394] on input "151063.29" at bounding box center [338, 393] width 39 height 12
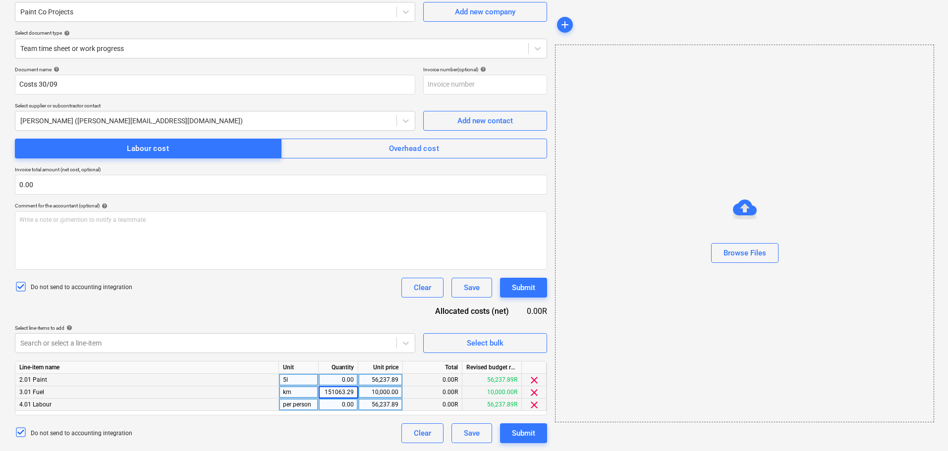
drag, startPoint x: 333, startPoint y: 394, endPoint x: 356, endPoint y: 393, distance: 23.3
click at [356, 393] on input "151063.29" at bounding box center [338, 393] width 39 height 12
type input "15"
drag, startPoint x: 371, startPoint y: 393, endPoint x: 404, endPoint y: 393, distance: 33.2
click at [0, 0] on div "3.01 Fuel km 15.00 10,000.00 150,000.00R -140,000.00R clear" at bounding box center [0, 0] width 0 height 0
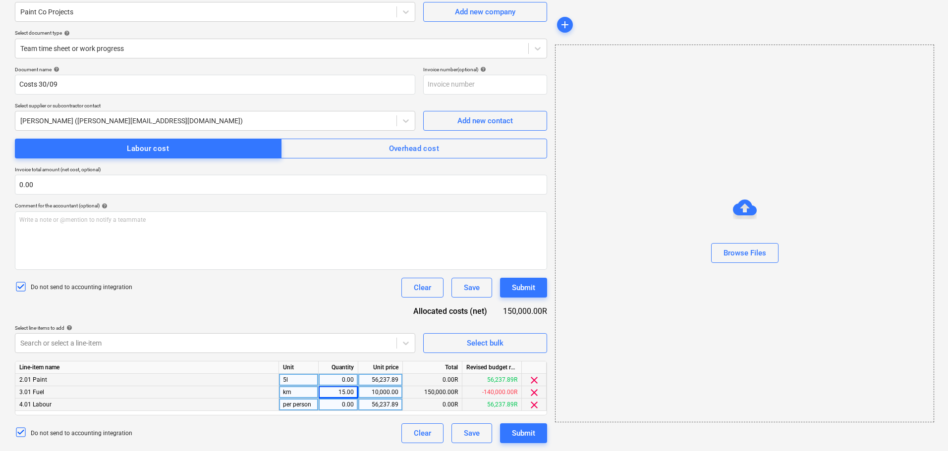
click at [394, 392] on div "10,000.00" at bounding box center [380, 393] width 36 height 12
click at [344, 404] on div "0.00" at bounding box center [338, 405] width 31 height 12
click at [341, 377] on div "0.00" at bounding box center [338, 380] width 31 height 12
type input "15"
click at [378, 380] on div "56,237.89" at bounding box center [380, 380] width 36 height 12
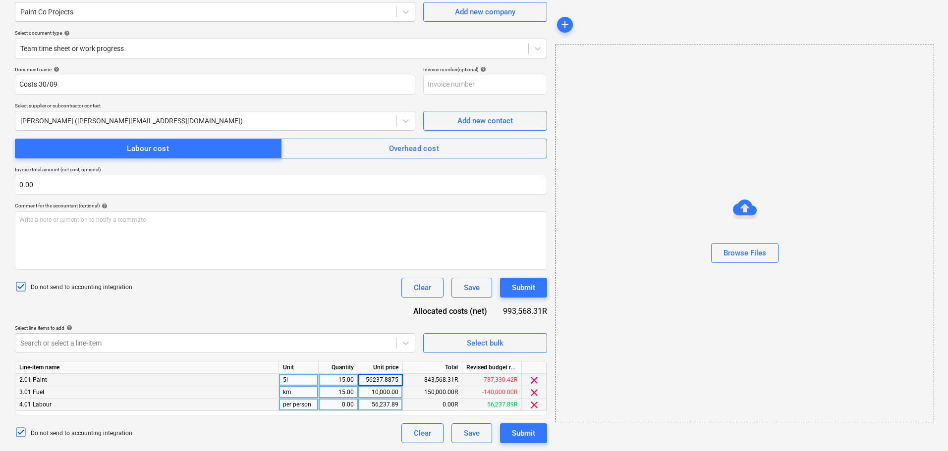
type input "1063.29"
click at [350, 326] on div "Select line-items to add help" at bounding box center [215, 328] width 400 height 6
click at [333, 393] on div "15.00" at bounding box center [338, 393] width 31 height 12
type input "1"
click at [374, 394] on div "10,000.00" at bounding box center [380, 393] width 36 height 12
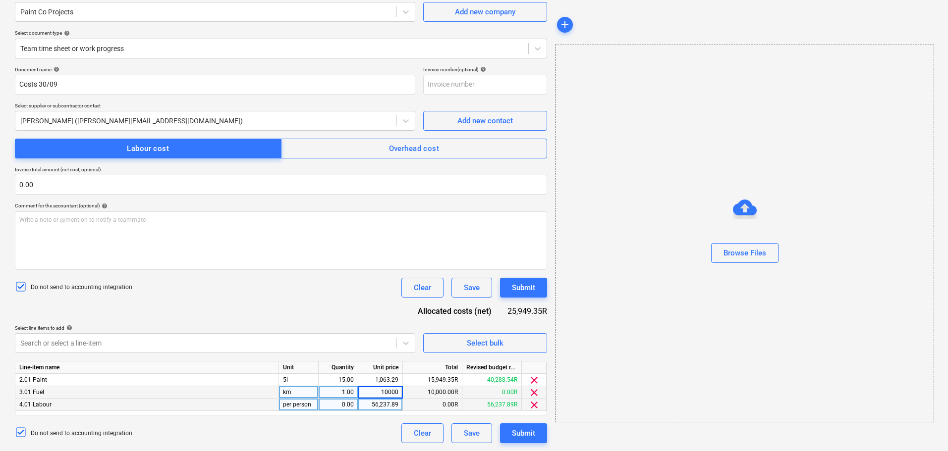
click at [346, 402] on div "0.00" at bounding box center [338, 405] width 31 height 12
type input "1"
click at [385, 403] on div "56,237.89" at bounding box center [380, 405] width 36 height 12
click at [375, 388] on div "10,000.00" at bounding box center [380, 393] width 36 height 12
click at [380, 391] on div "10,000.00" at bounding box center [380, 393] width 36 height 12
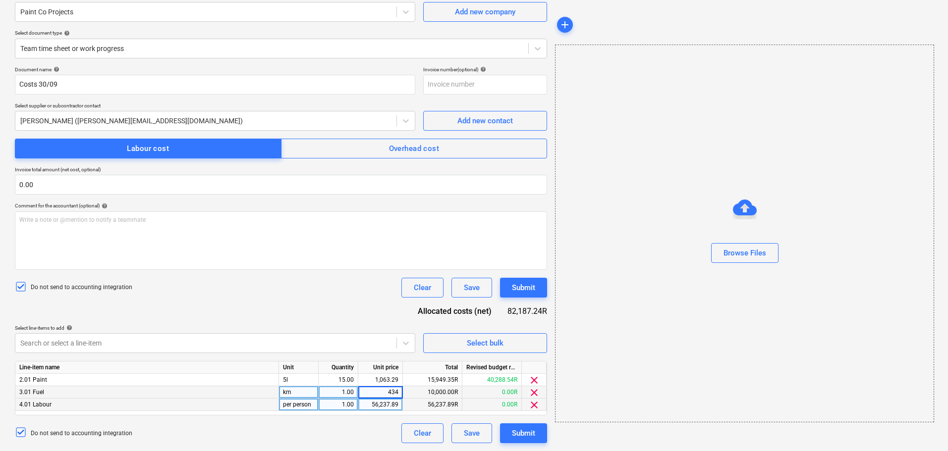
type input "4342"
click at [308, 291] on div "Do not send to accounting integration Clear Save Submit" at bounding box center [281, 288] width 532 height 20
click at [391, 405] on div "56,237.89" at bounding box center [380, 405] width 36 height 12
type input "3000"
click at [243, 313] on div "Document name help Costs 30/09 Invoice number (optional) help Select supplier o…" at bounding box center [281, 254] width 532 height 377
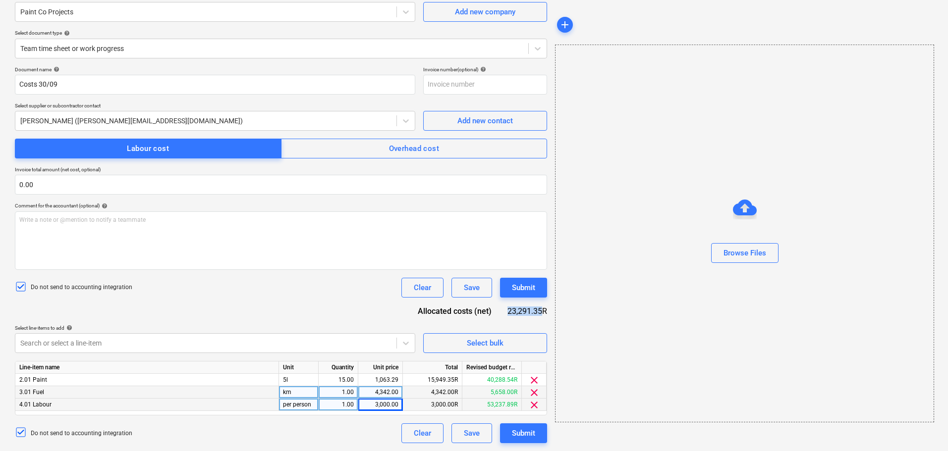
drag, startPoint x: 503, startPoint y: 311, endPoint x: 541, endPoint y: 313, distance: 38.2
click at [541, 313] on div "Allocated costs (net) 23,291.35R" at bounding box center [478, 311] width 137 height 11
copy div "23,291.35"
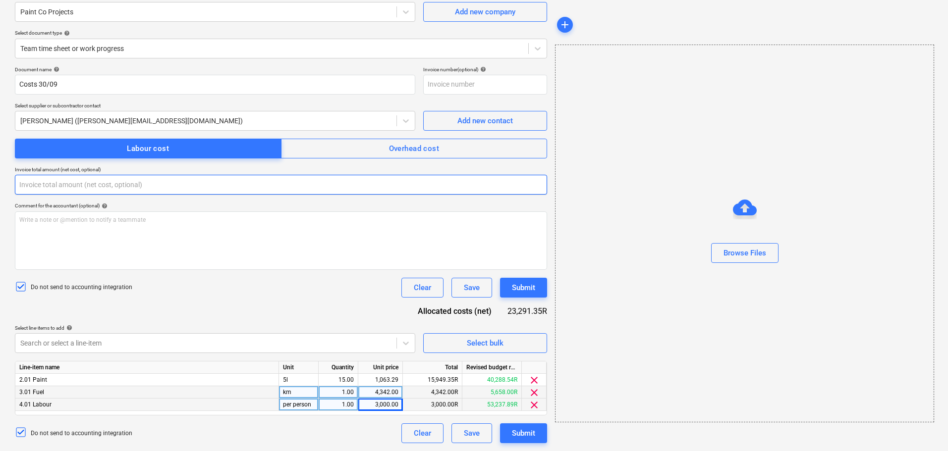
click at [67, 177] on input "text" at bounding box center [281, 185] width 532 height 20
paste input "23,291.35"
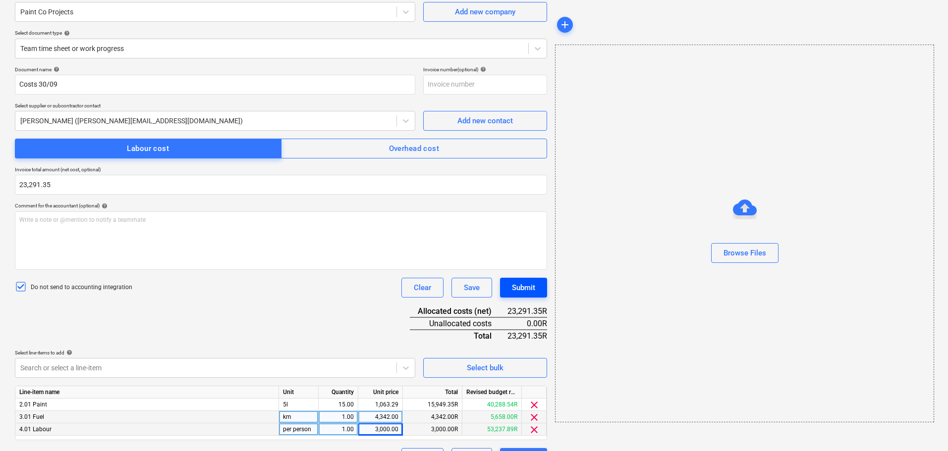
type input "23,291.35"
click at [534, 287] on div "Submit" at bounding box center [523, 287] width 23 height 13
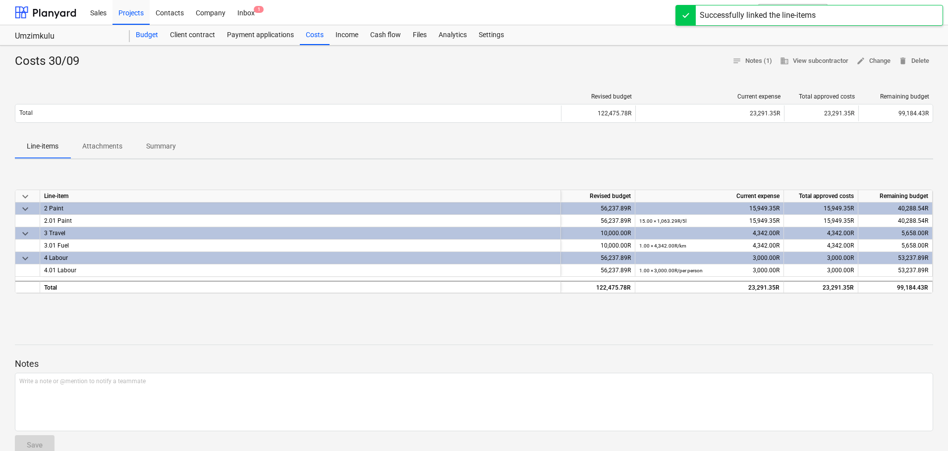
click at [158, 33] on div "Budget" at bounding box center [147, 35] width 34 height 20
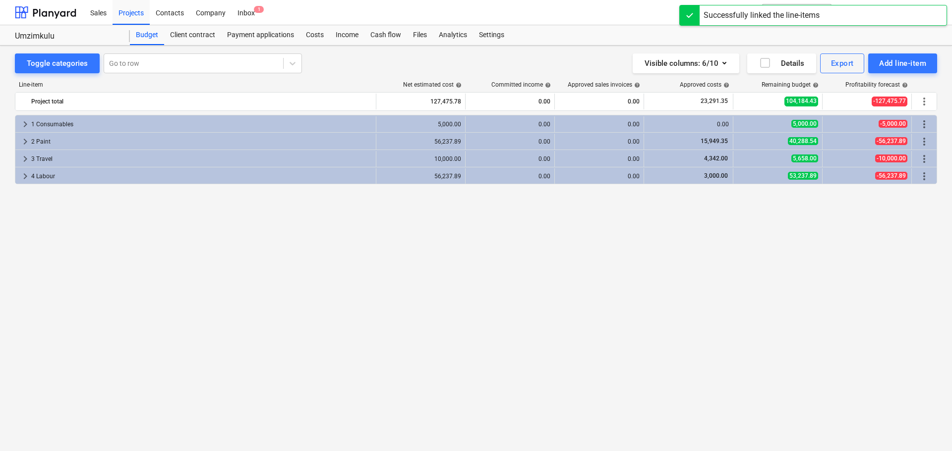
click at [244, 319] on div "keyboard_arrow_right 1 Consumables 5,000.00 0.00 0.00 0.00 5,000.00 -5,000.00 m…" at bounding box center [476, 262] width 922 height 295
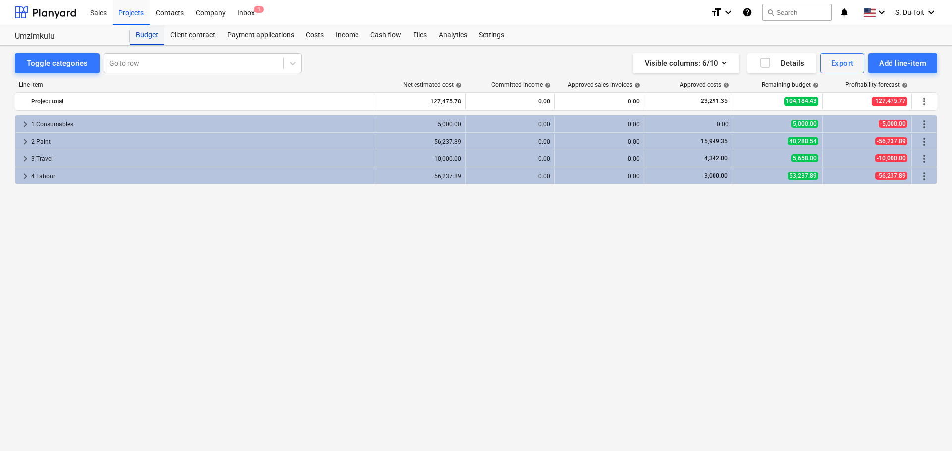
click at [150, 31] on div "Budget" at bounding box center [147, 35] width 34 height 20
click at [135, 15] on div "Projects" at bounding box center [130, 12] width 37 height 25
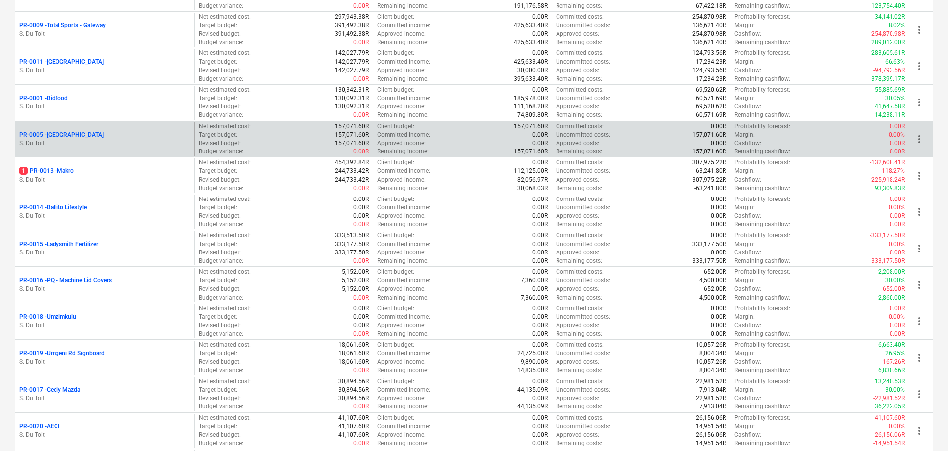
scroll to position [198, 0]
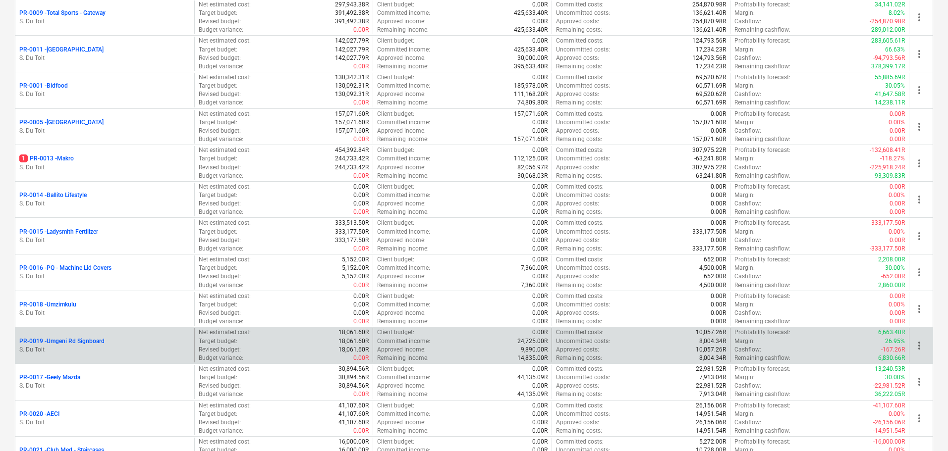
click at [154, 339] on div "PR-0019 - Umgeni Rd Signboard" at bounding box center [104, 341] width 171 height 8
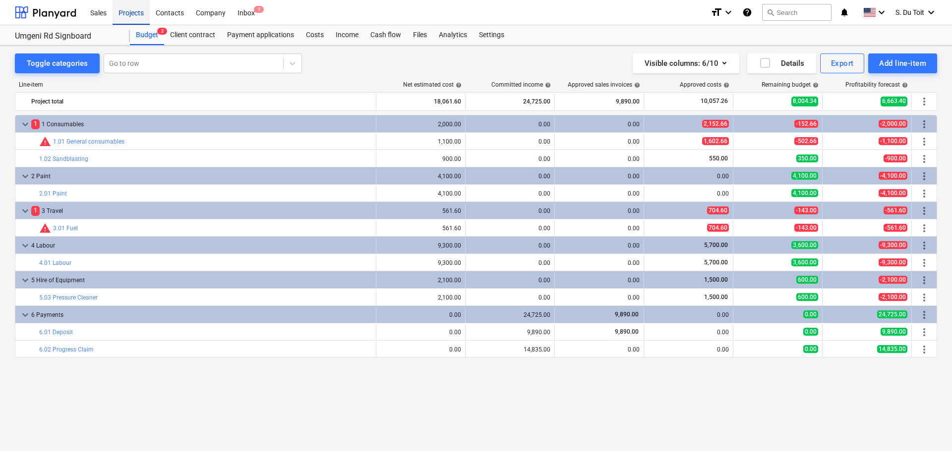
click at [134, 17] on div "Projects" at bounding box center [130, 12] width 37 height 25
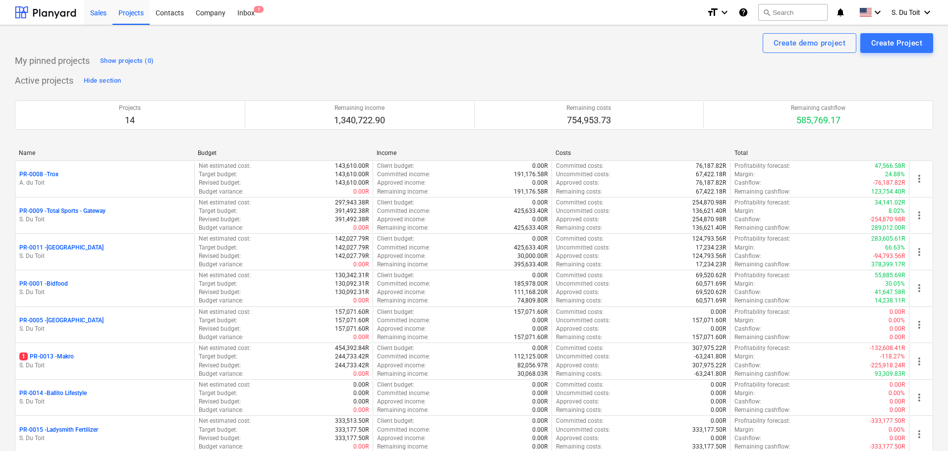
click at [106, 16] on div "Sales" at bounding box center [98, 12] width 28 height 25
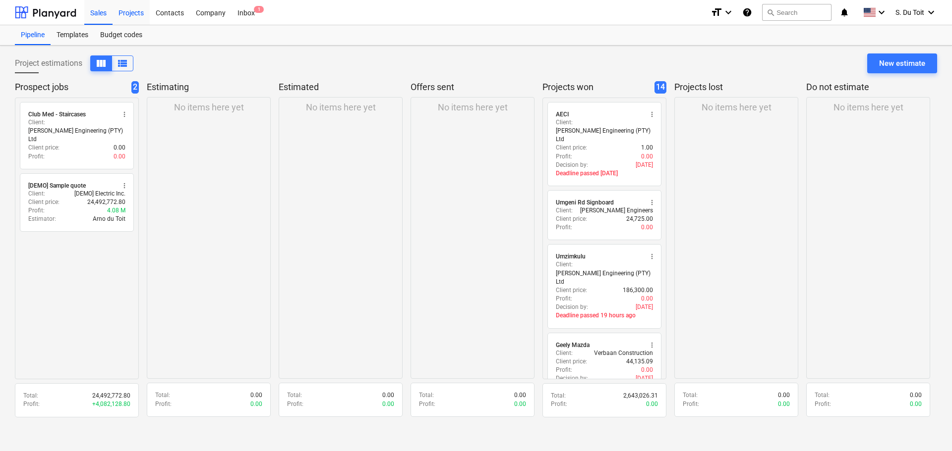
click at [135, 14] on div "Projects" at bounding box center [130, 12] width 37 height 25
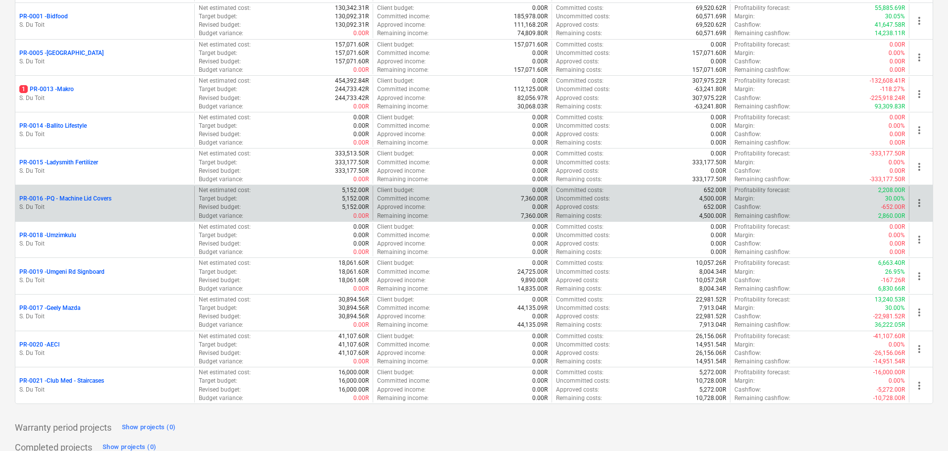
scroll to position [250, 0]
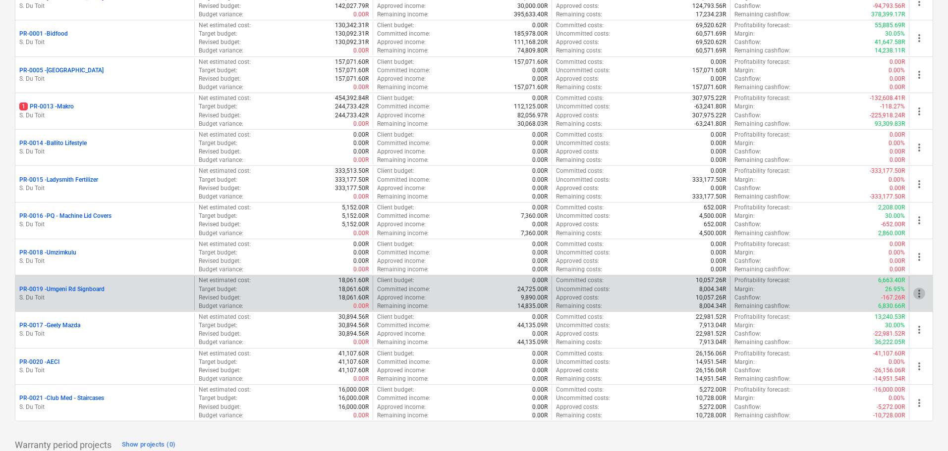
click at [925, 291] on span "more_vert" at bounding box center [919, 294] width 12 height 12
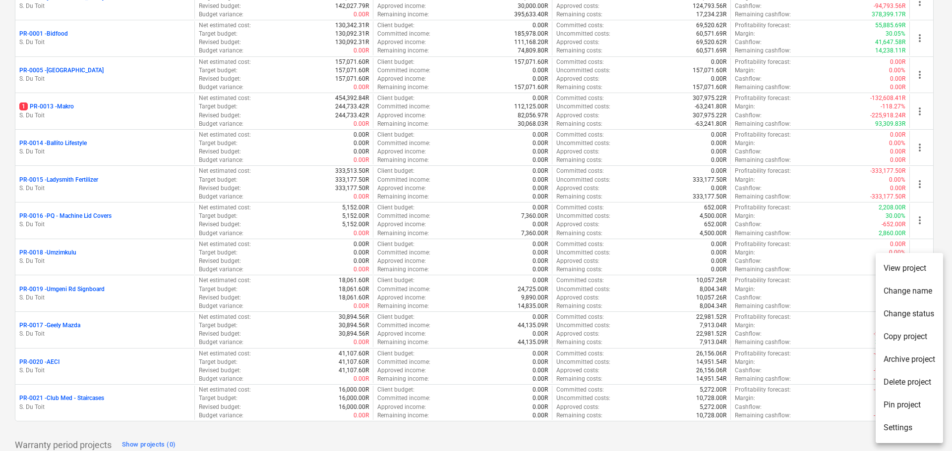
click at [88, 288] on div at bounding box center [476, 225] width 952 height 451
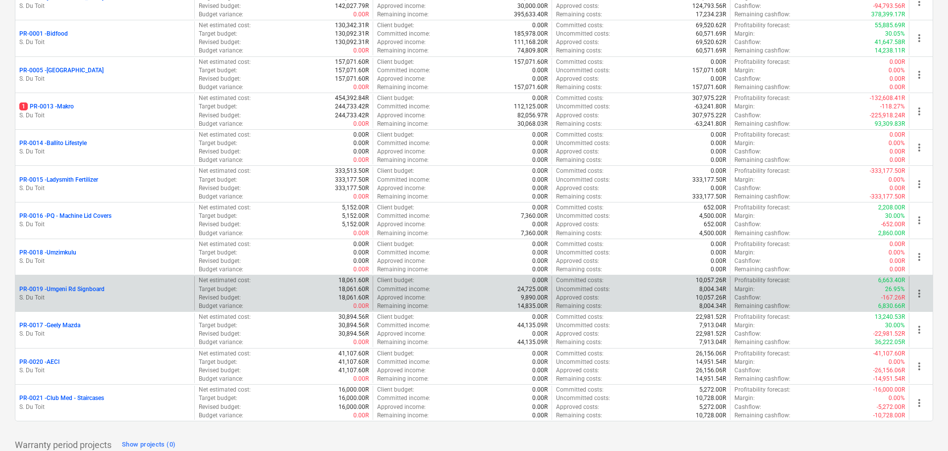
click at [90, 289] on p "PR-0019 - Umgeni Rd Signboard" at bounding box center [61, 289] width 85 height 8
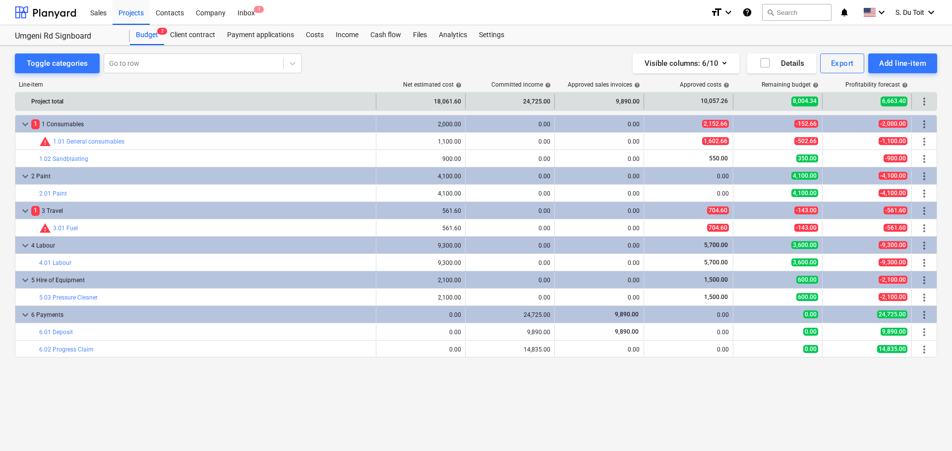
click at [927, 101] on span "more_vert" at bounding box center [924, 102] width 12 height 12
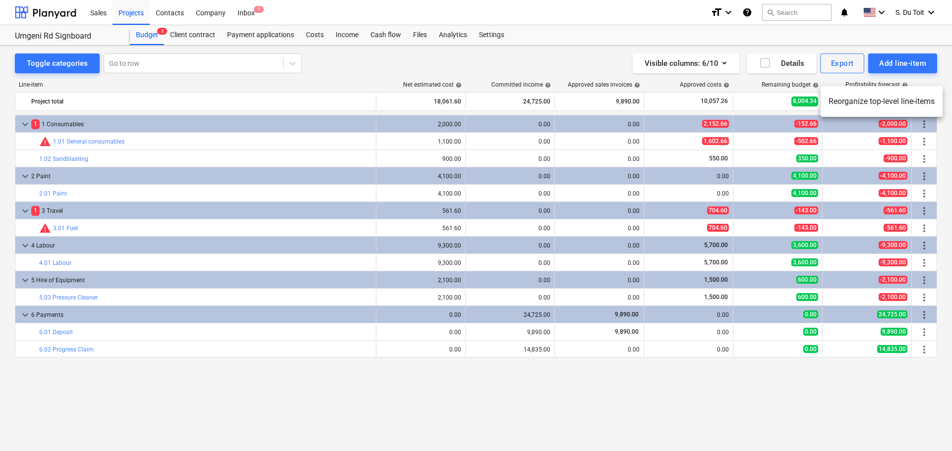
click at [208, 398] on div at bounding box center [476, 225] width 952 height 451
click at [131, 12] on div "Projects" at bounding box center [130, 12] width 37 height 25
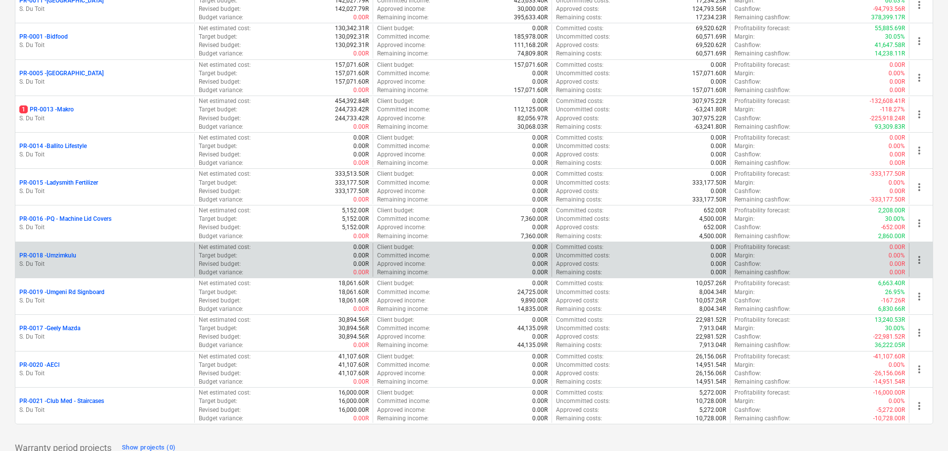
scroll to position [248, 0]
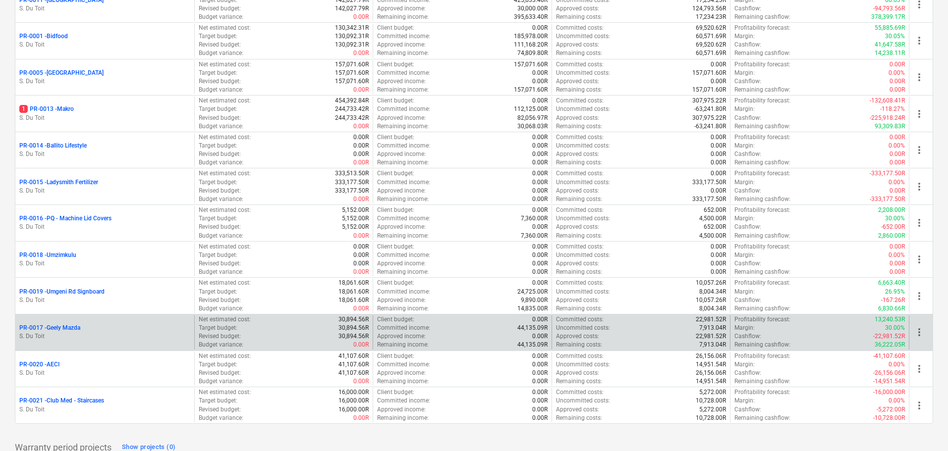
click at [63, 331] on p "PR-0017 - Geely Mazda" at bounding box center [49, 328] width 61 height 8
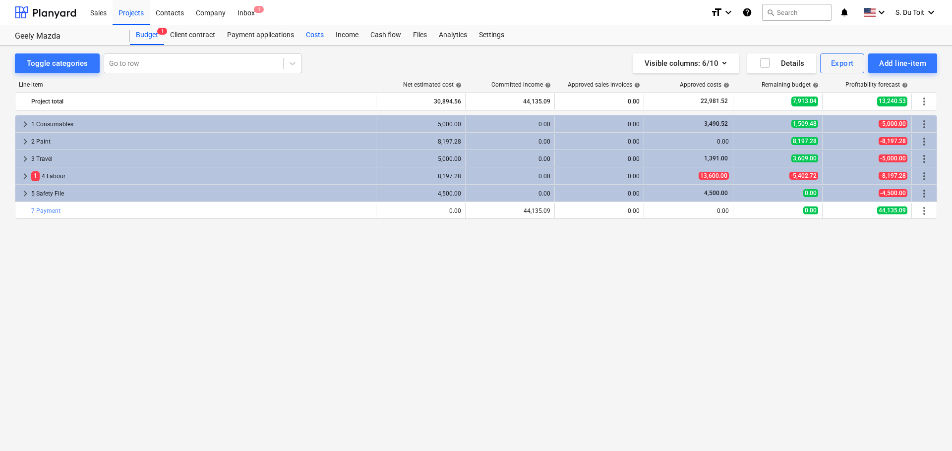
click at [320, 35] on div "Costs" at bounding box center [315, 35] width 30 height 20
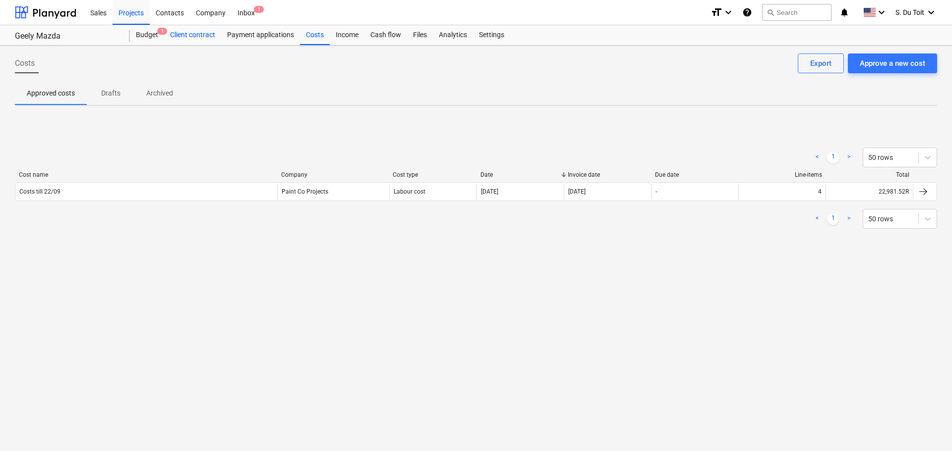
click at [199, 34] on div "Client contract" at bounding box center [192, 35] width 57 height 20
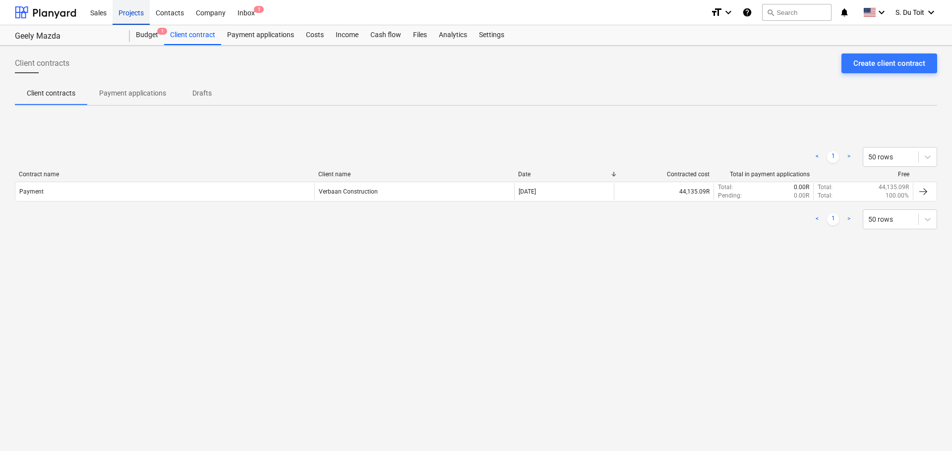
click at [134, 14] on div "Projects" at bounding box center [130, 12] width 37 height 25
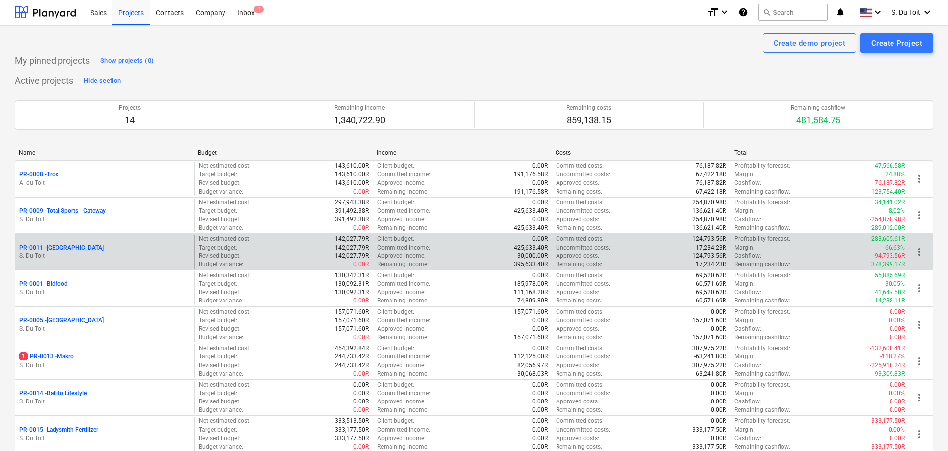
scroll to position [297, 0]
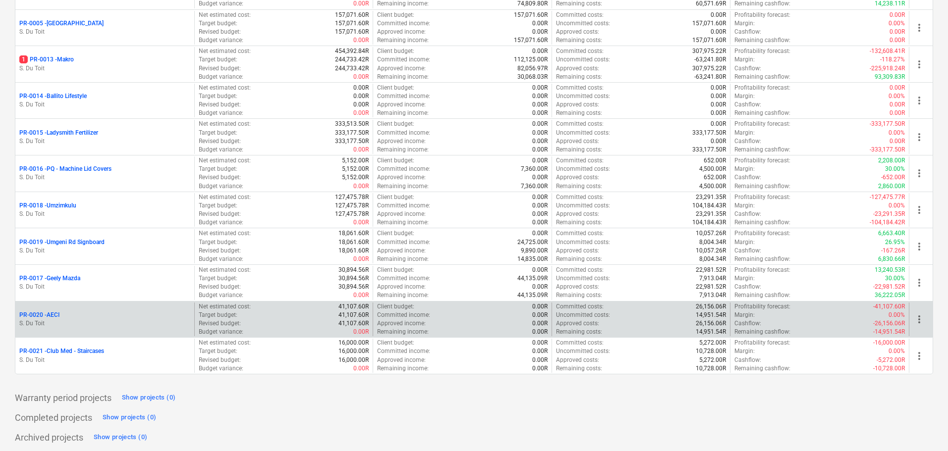
click at [175, 318] on div "PR-0020 - AECI" at bounding box center [104, 315] width 171 height 8
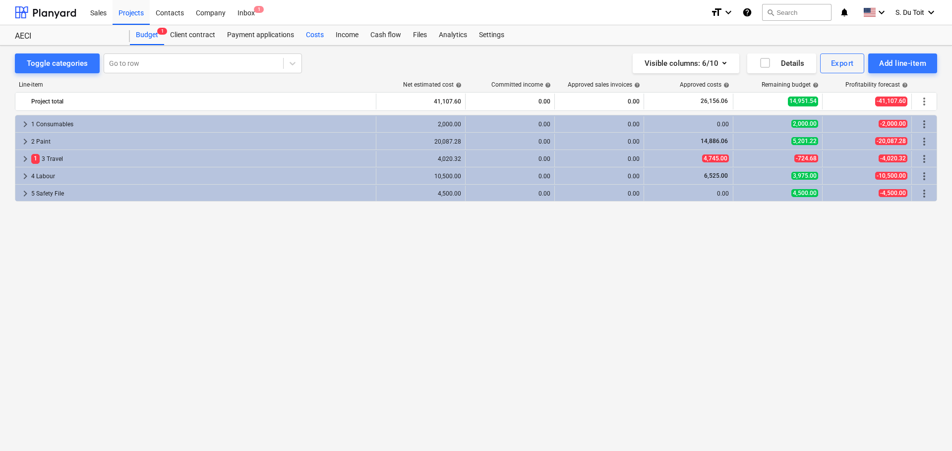
click at [309, 35] on div "Costs" at bounding box center [315, 35] width 30 height 20
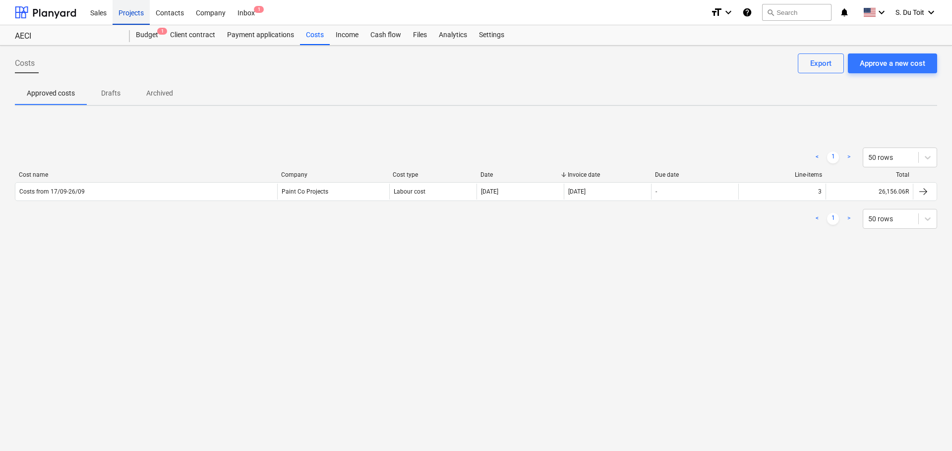
click at [124, 15] on div "Projects" at bounding box center [130, 12] width 37 height 25
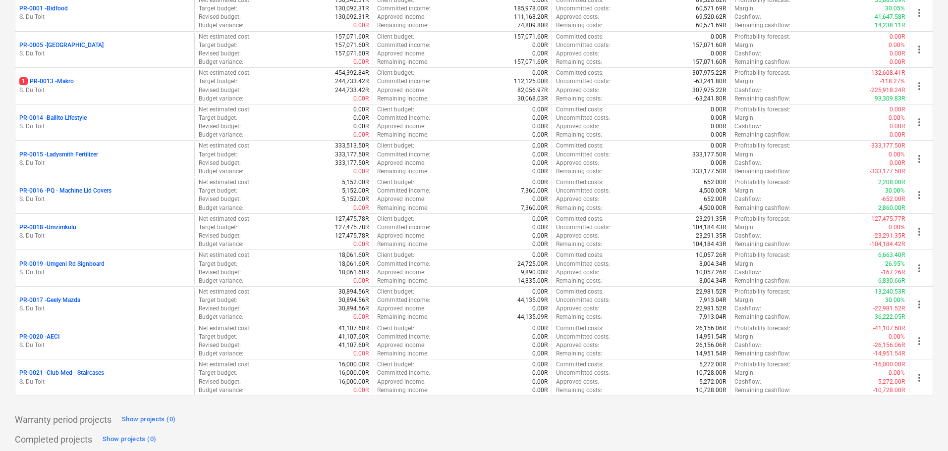
scroll to position [300, 0]
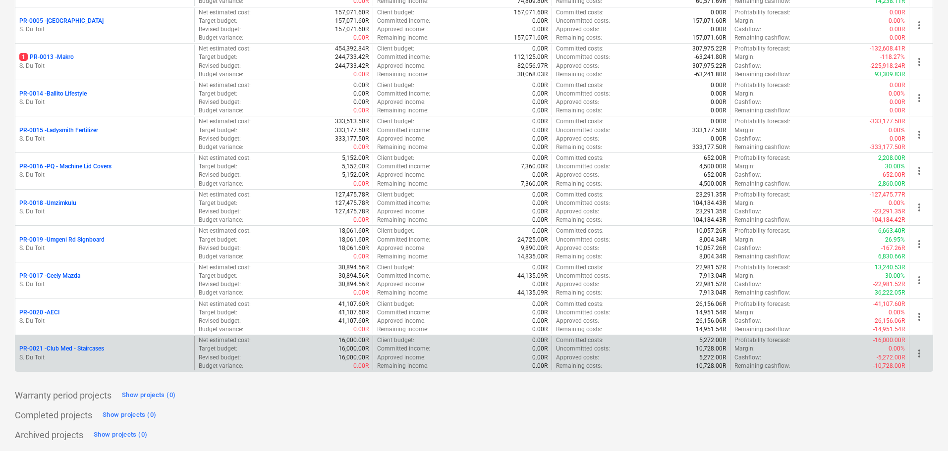
click at [93, 348] on p "PR-0021 - Club Med - Staircases" at bounding box center [61, 349] width 85 height 8
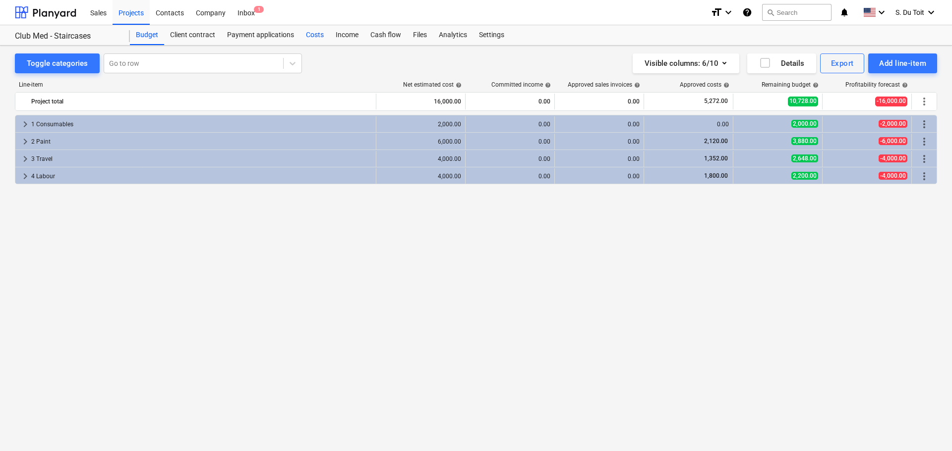
click at [320, 36] on div "Costs" at bounding box center [315, 35] width 30 height 20
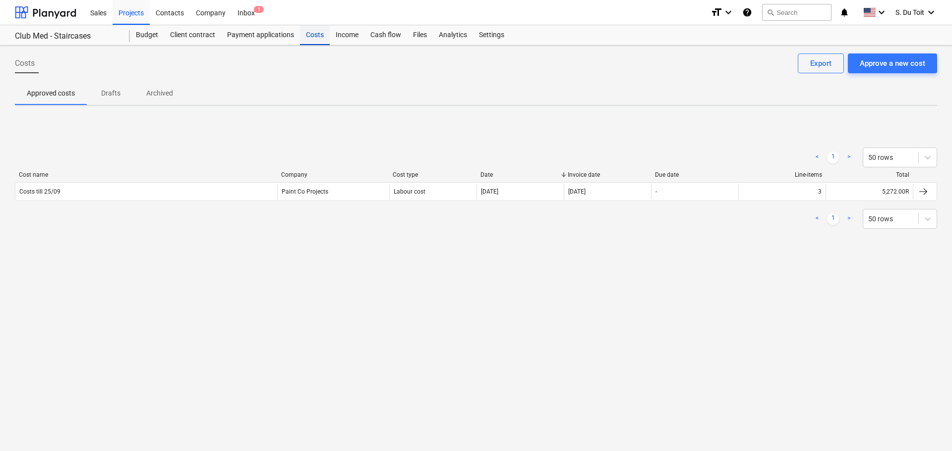
click at [306, 28] on div "Costs" at bounding box center [315, 35] width 30 height 20
click at [866, 63] on div "Approve a new cost" at bounding box center [891, 63] width 65 height 13
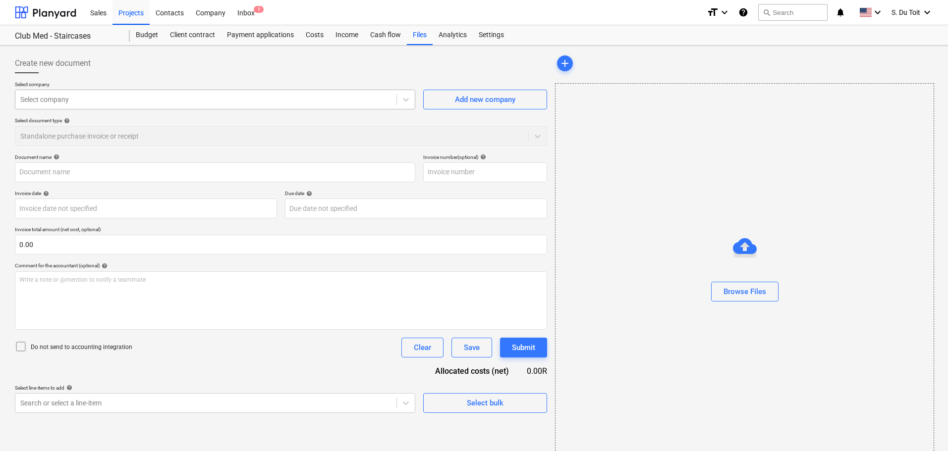
click at [188, 98] on div at bounding box center [205, 100] width 371 height 10
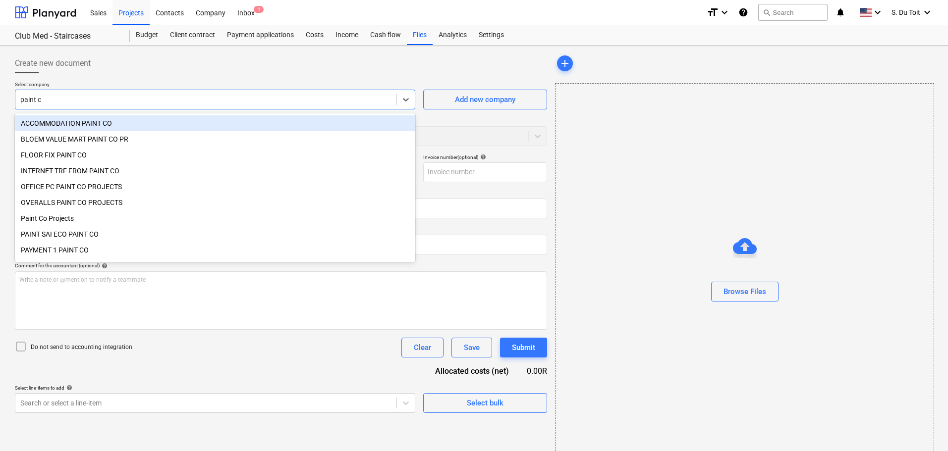
type input "paint co"
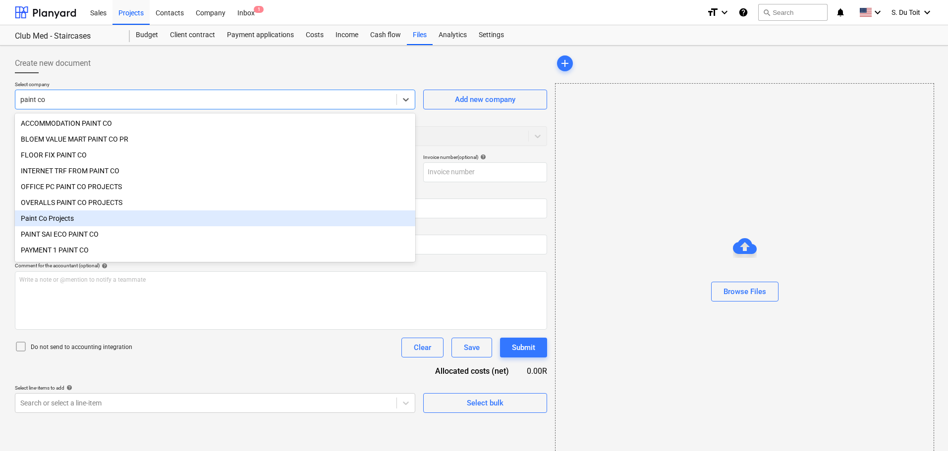
click at [94, 225] on div "Paint Co Projects" at bounding box center [215, 219] width 400 height 16
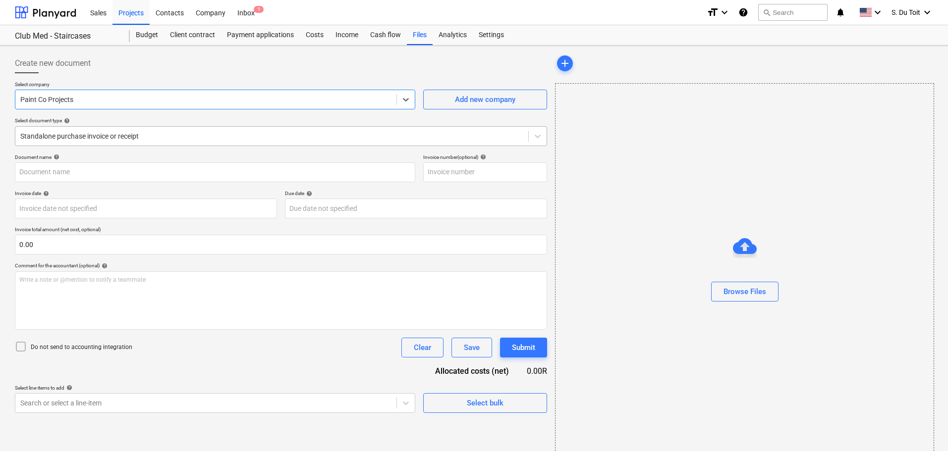
click at [61, 139] on div at bounding box center [271, 136] width 503 height 10
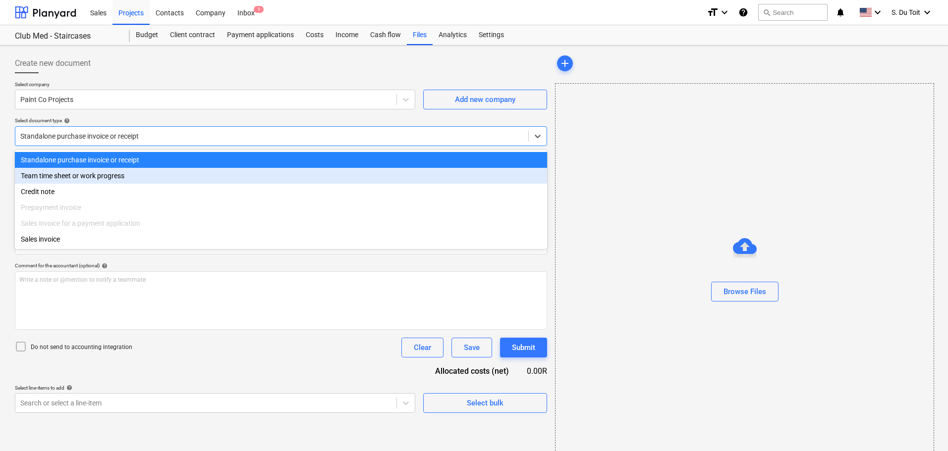
click at [56, 179] on div "Team time sheet or work progress" at bounding box center [281, 176] width 532 height 16
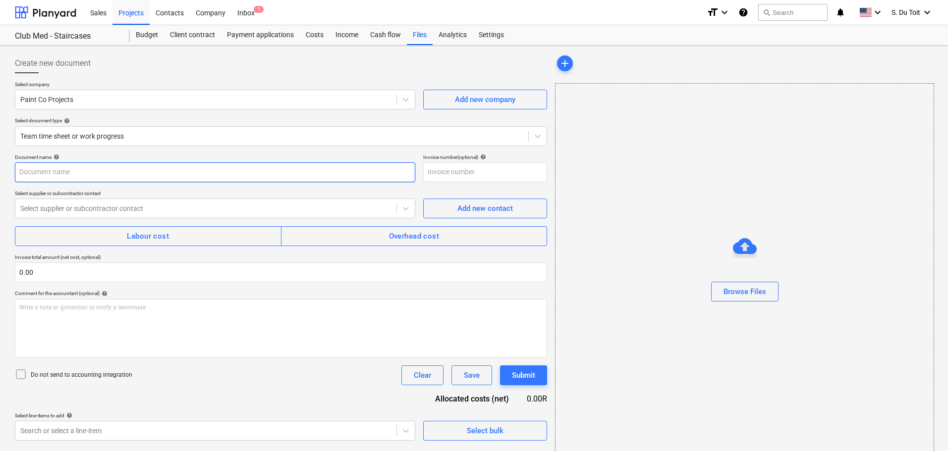
click at [61, 178] on input "text" at bounding box center [215, 173] width 400 height 20
type input "costs till 30/09"
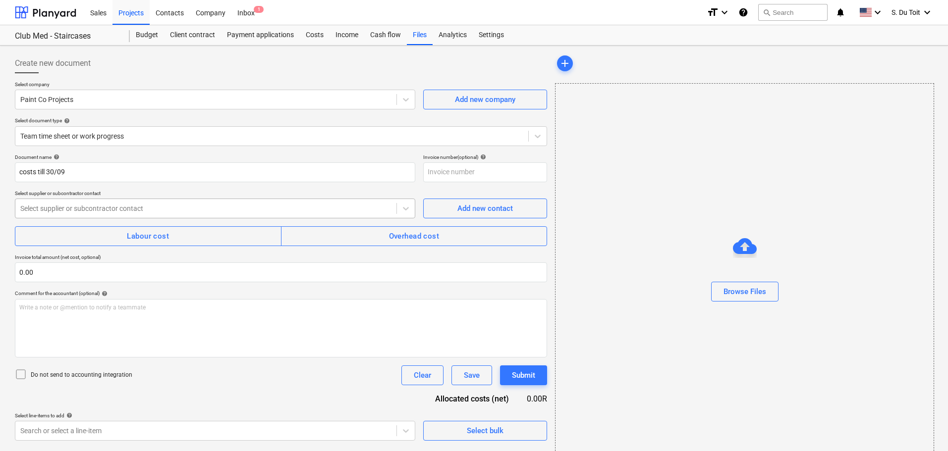
click at [94, 212] on div at bounding box center [205, 209] width 371 height 10
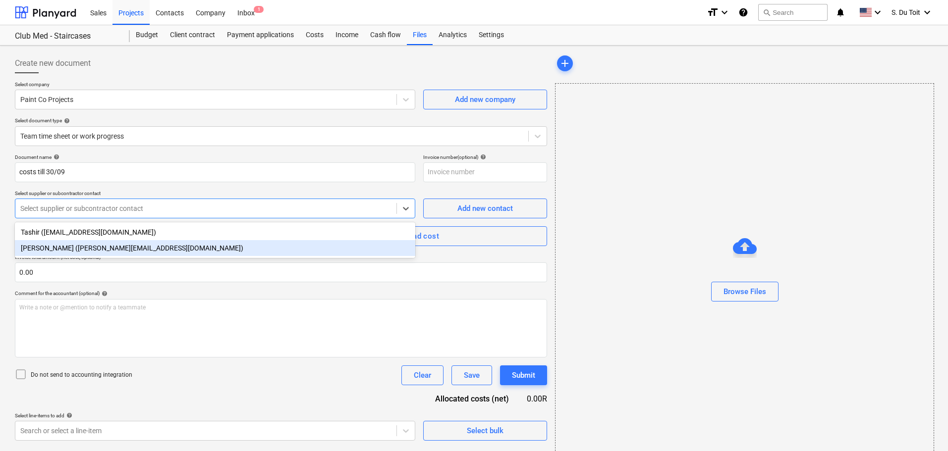
click at [99, 247] on div "[PERSON_NAME] ([PERSON_NAME][EMAIL_ADDRESS][DOMAIN_NAME])" at bounding box center [215, 248] width 400 height 16
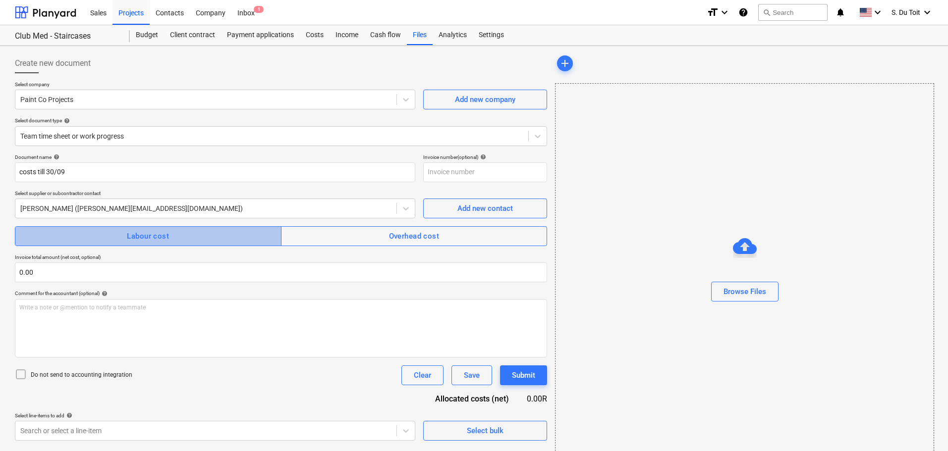
click at [93, 234] on span "Labour cost" at bounding box center [148, 236] width 245 height 13
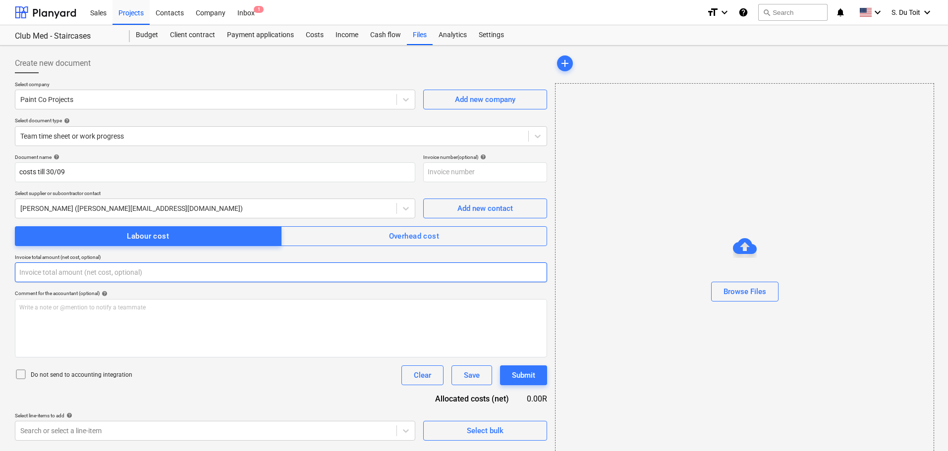
click at [92, 280] on input "text" at bounding box center [281, 273] width 532 height 20
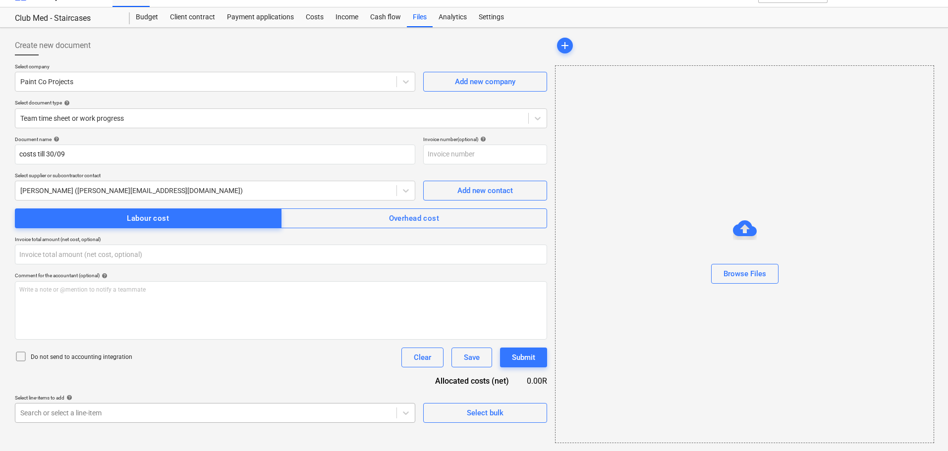
type input "0.00"
click at [94, 405] on body "Sales Projects Contacts Company Inbox 1 format_size keyboard_arrow_down help se…" at bounding box center [474, 207] width 948 height 451
click at [121, 418] on body "Sales Projects Contacts Company Inbox 1 format_size keyboard_arrow_down help se…" at bounding box center [474, 207] width 948 height 451
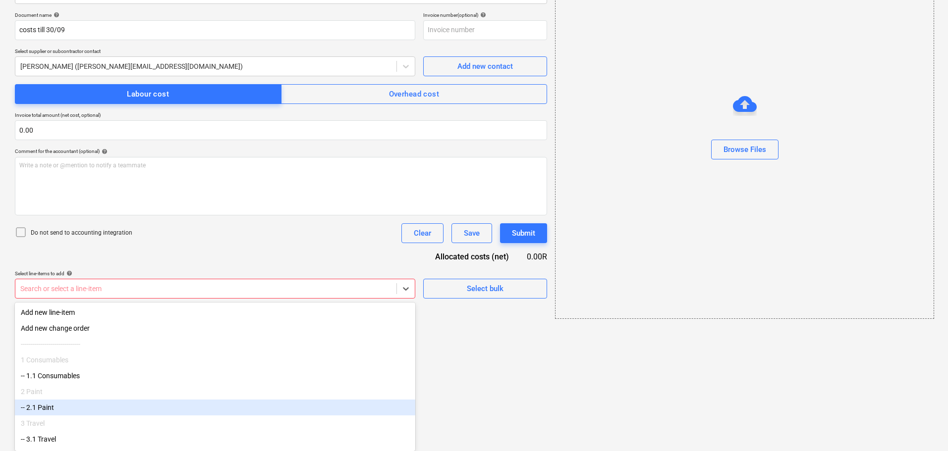
scroll to position [35, 0]
click at [127, 408] on div "-- 3.1 Travel" at bounding box center [215, 410] width 400 height 16
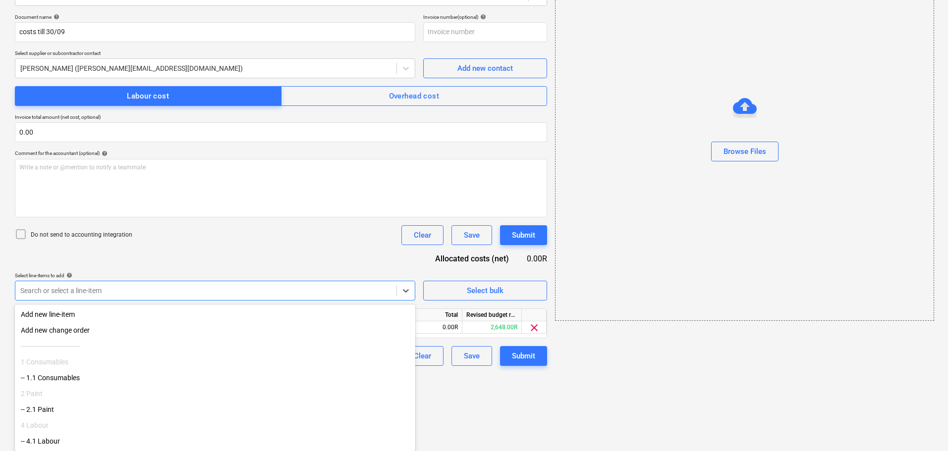
scroll to position [2, 0]
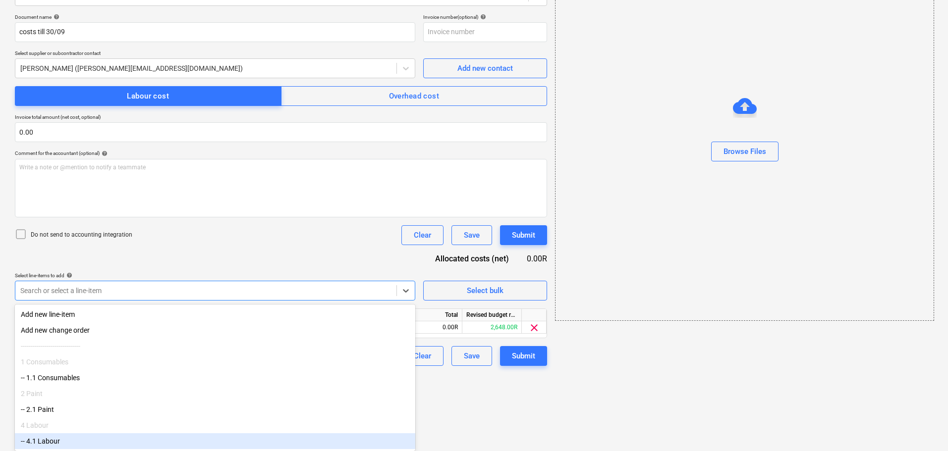
click at [114, 439] on div "-- 4.1 Labour" at bounding box center [215, 442] width 400 height 16
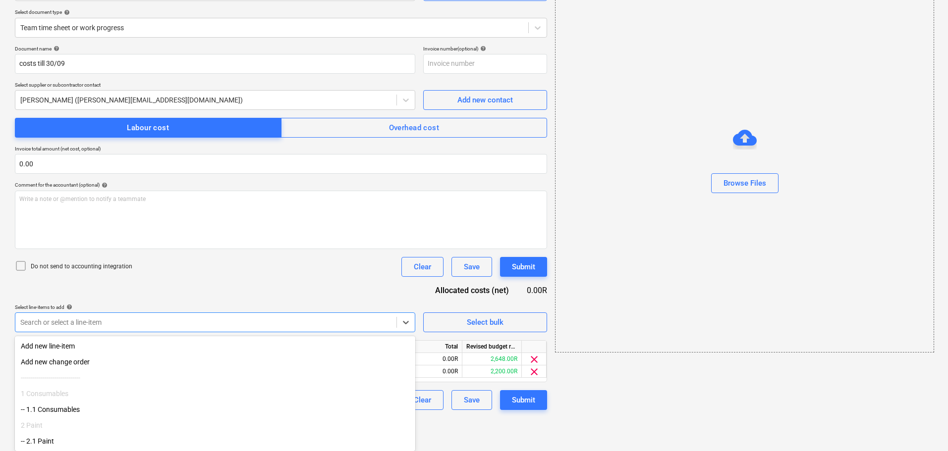
click at [706, 413] on div "Create new document Select company Paint Co Projects Add new company Select doc…" at bounding box center [474, 177] width 948 height 481
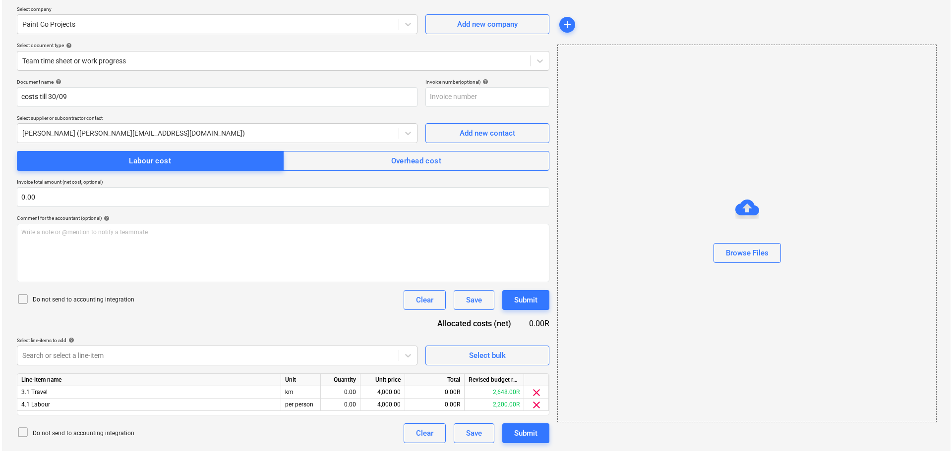
scroll to position [75, 0]
click at [345, 402] on div "0.00" at bounding box center [338, 405] width 31 height 12
type input "1"
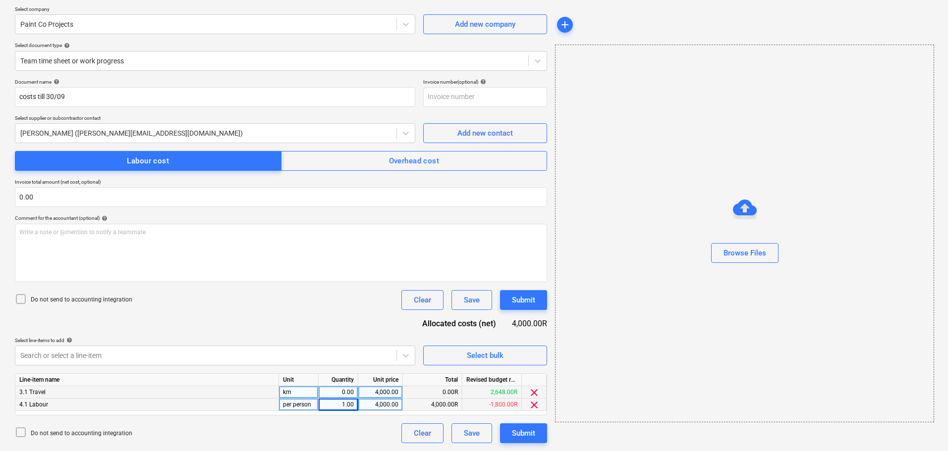
click at [351, 392] on div "0.00" at bounding box center [338, 393] width 31 height 12
type input "1"
click at [373, 392] on div "4,000.00" at bounding box center [380, 393] width 36 height 12
type input "663"
click at [387, 407] on div "4,000.00" at bounding box center [380, 405] width 36 height 12
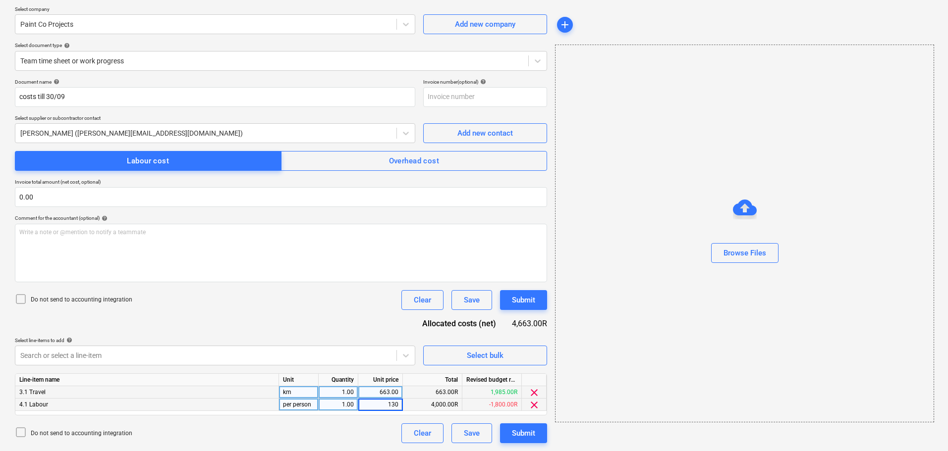
type input "1300"
click at [92, 295] on div "Do not send to accounting integration" at bounding box center [73, 300] width 117 height 14
click at [92, 298] on p "Do not send to accounting integration" at bounding box center [82, 300] width 102 height 8
click at [110, 295] on div "Do not send to accounting integration" at bounding box center [73, 300] width 117 height 14
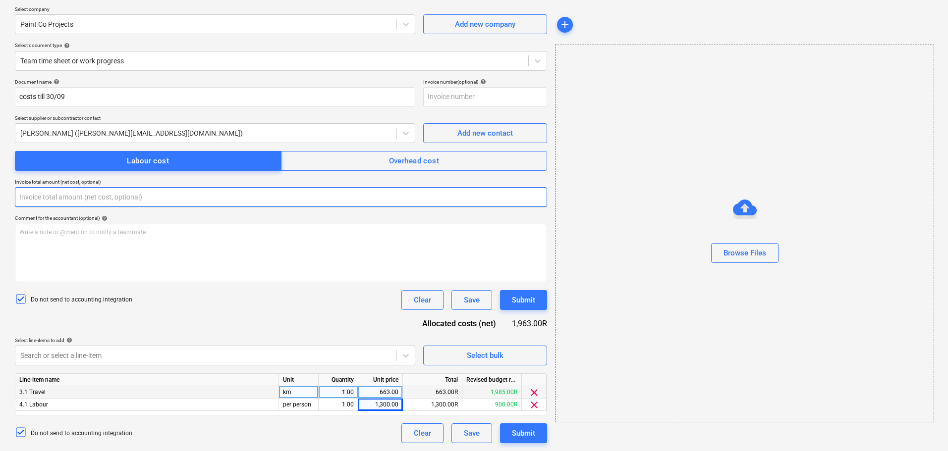
drag, startPoint x: 186, startPoint y: 191, endPoint x: 150, endPoint y: 198, distance: 36.4
click at [150, 198] on input "text" at bounding box center [281, 197] width 532 height 20
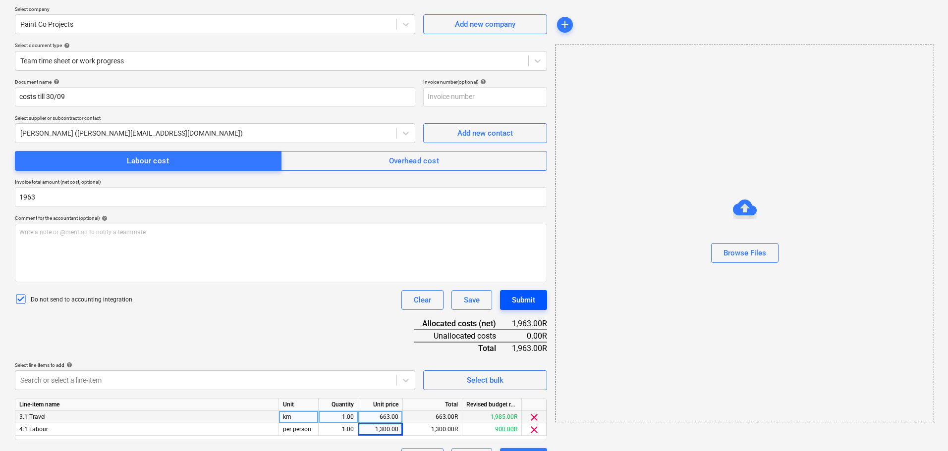
type input "1,963.00"
click at [522, 303] on div "Submit" at bounding box center [523, 300] width 23 height 13
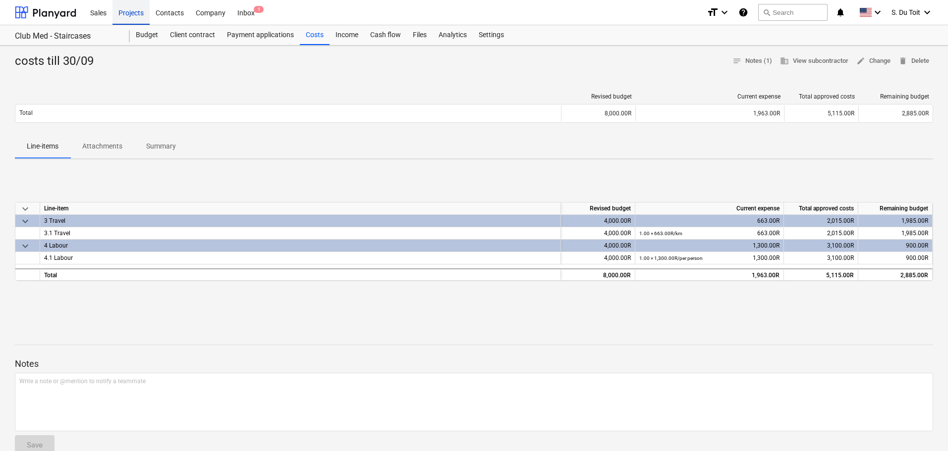
click at [113, 12] on div "Projects" at bounding box center [130, 12] width 37 height 25
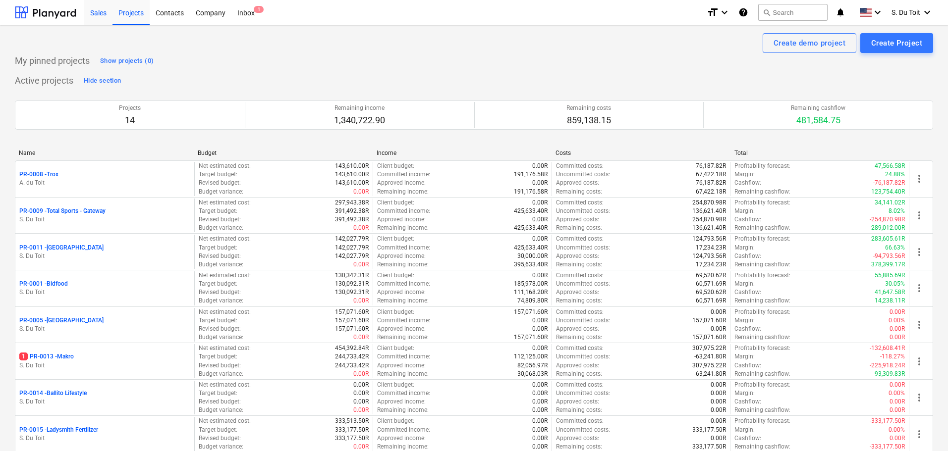
click at [111, 12] on div "Sales" at bounding box center [98, 12] width 28 height 25
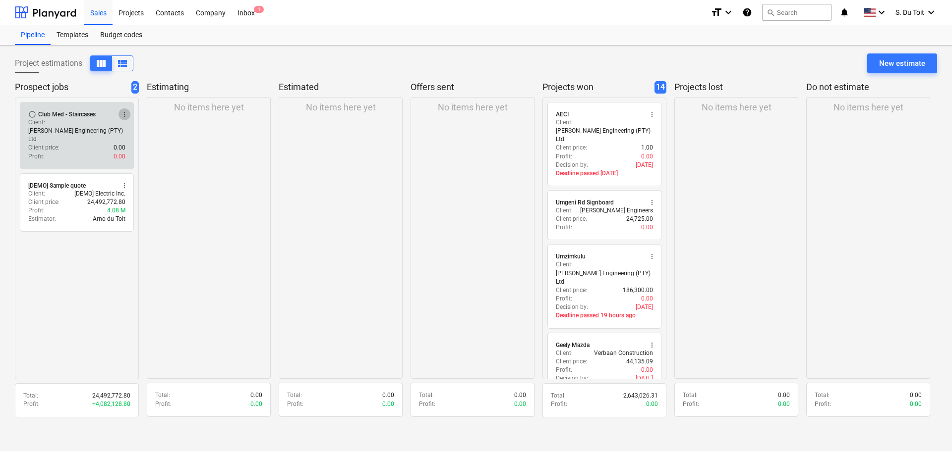
click at [124, 113] on span "more_vert" at bounding box center [124, 115] width 8 height 8
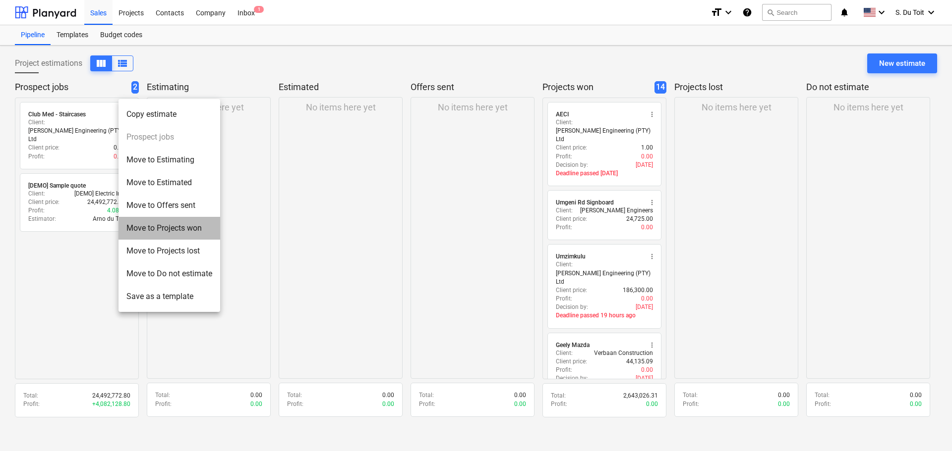
click at [176, 226] on li "Move to Projects won" at bounding box center [169, 228] width 102 height 23
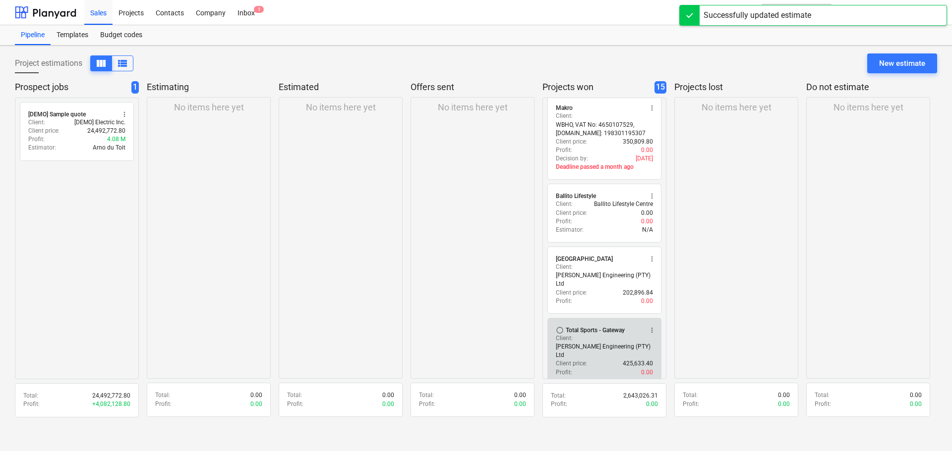
scroll to position [741, 0]
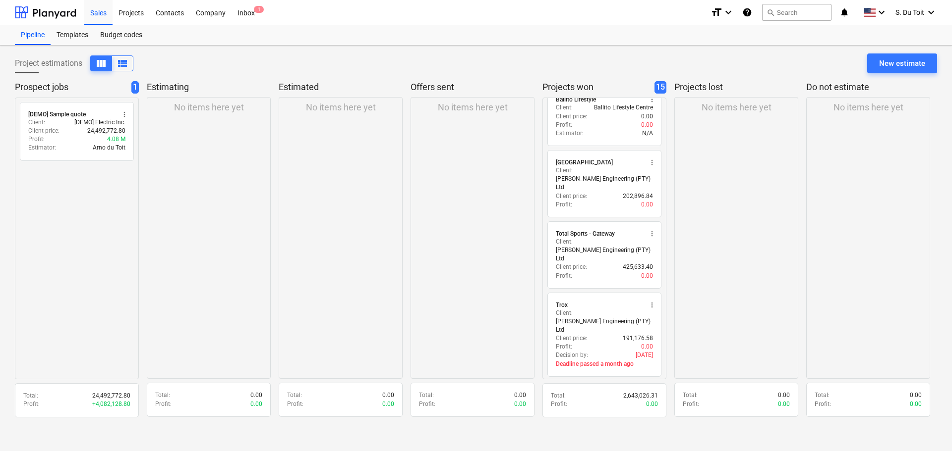
click at [649, 444] on span "more_vert" at bounding box center [652, 448] width 8 height 8
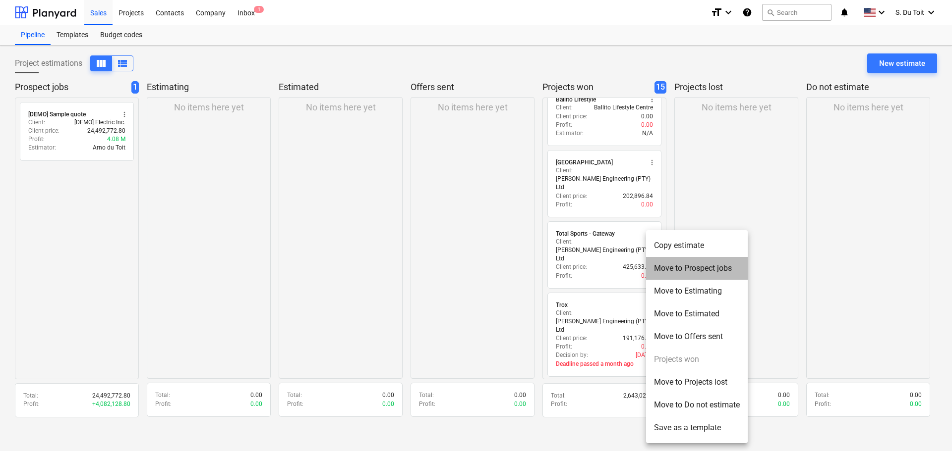
click at [694, 274] on li "Move to Prospect jobs" at bounding box center [697, 268] width 102 height 23
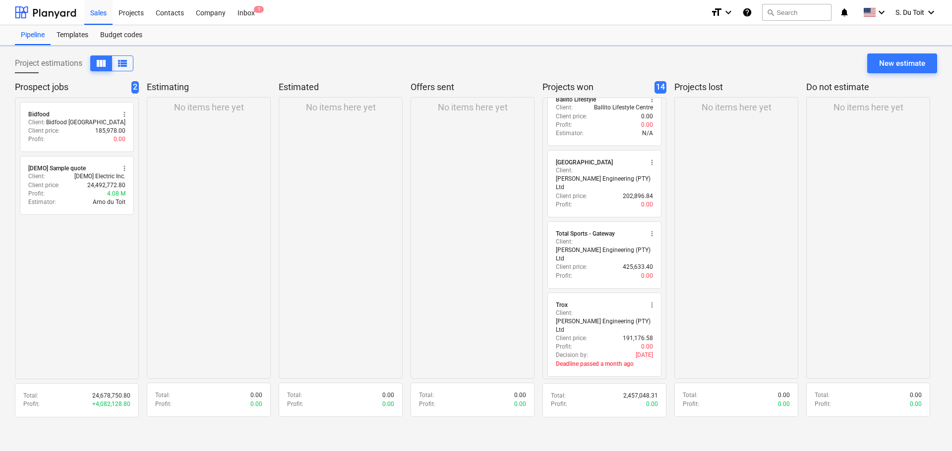
scroll to position [686, 0]
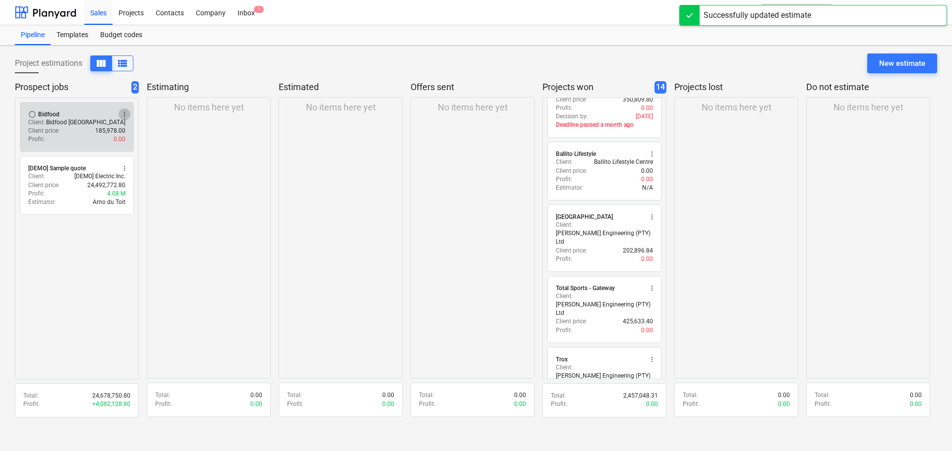
click at [127, 111] on span "more_vert" at bounding box center [124, 115] width 8 height 8
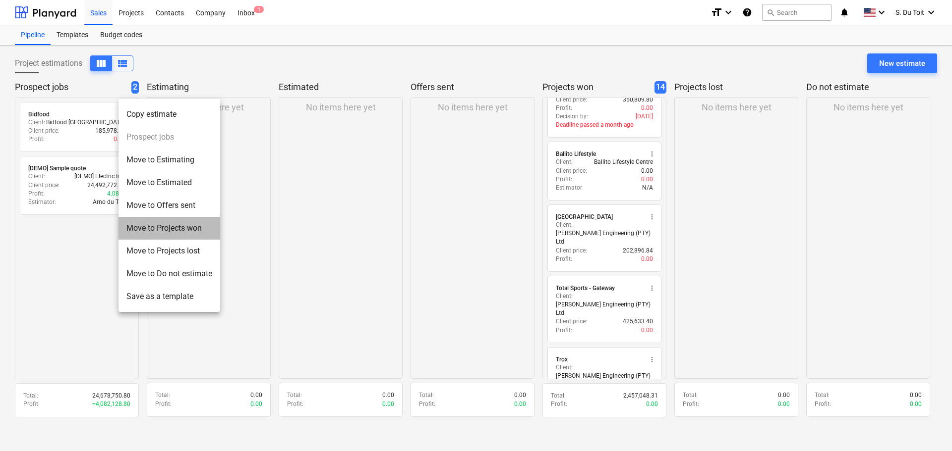
click at [200, 230] on li "Move to Projects won" at bounding box center [169, 228] width 102 height 23
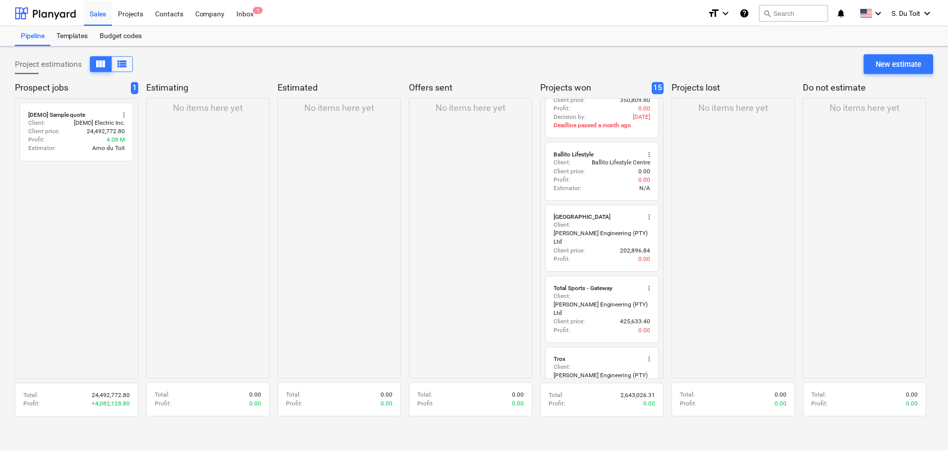
scroll to position [741, 0]
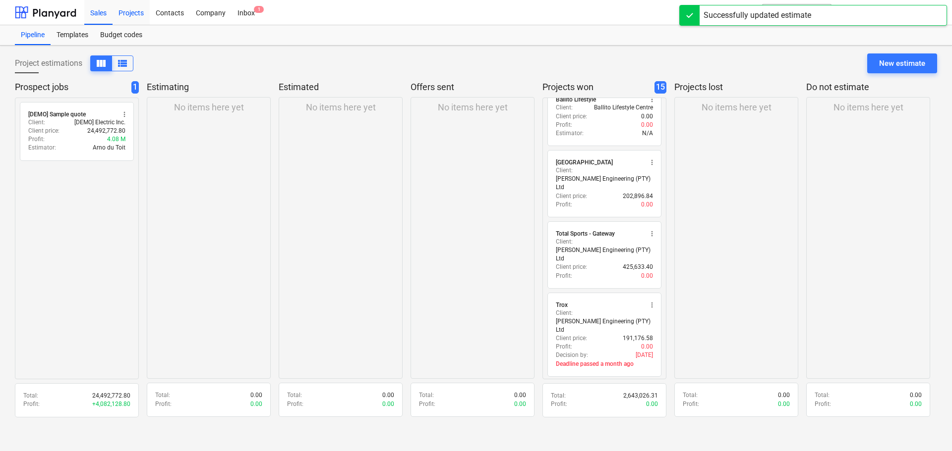
click at [129, 12] on div "Projects" at bounding box center [130, 12] width 37 height 25
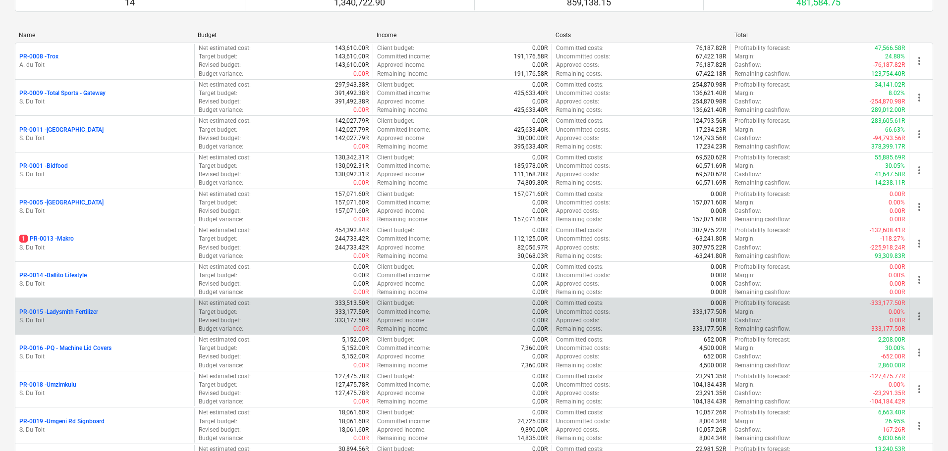
scroll to position [102, 0]
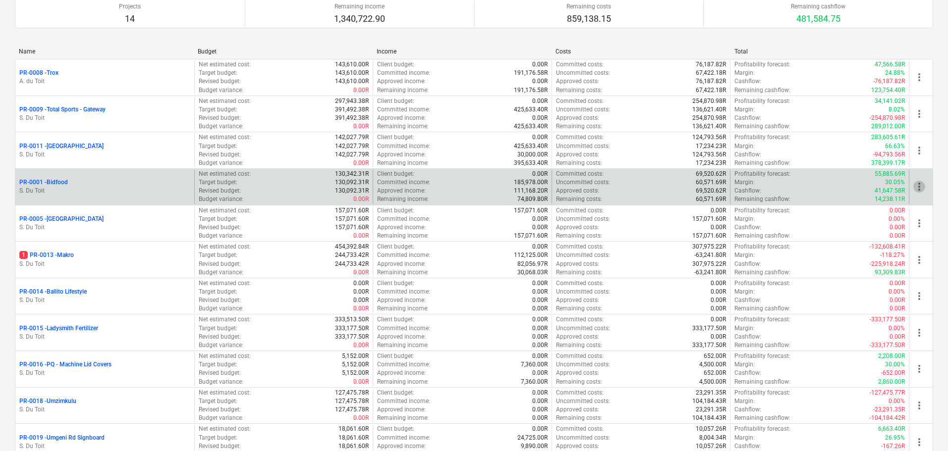
click at [916, 184] on span "more_vert" at bounding box center [919, 187] width 12 height 12
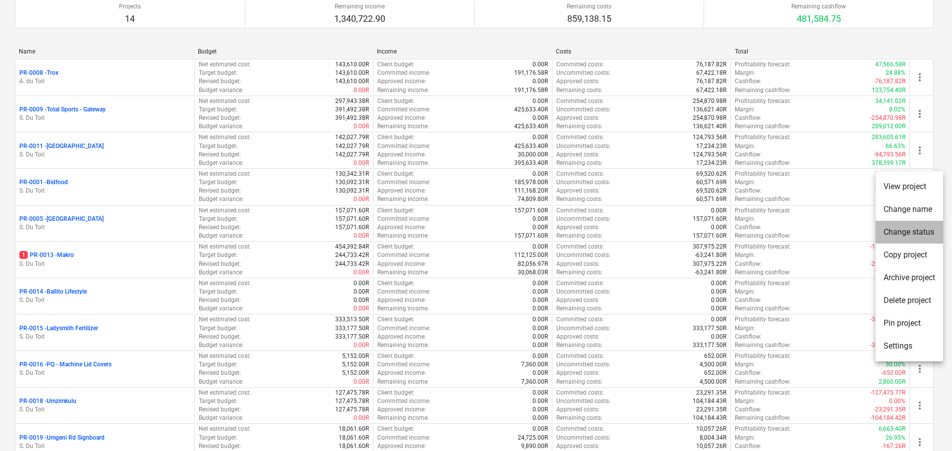
click at [910, 231] on li "Change status" at bounding box center [908, 232] width 67 height 23
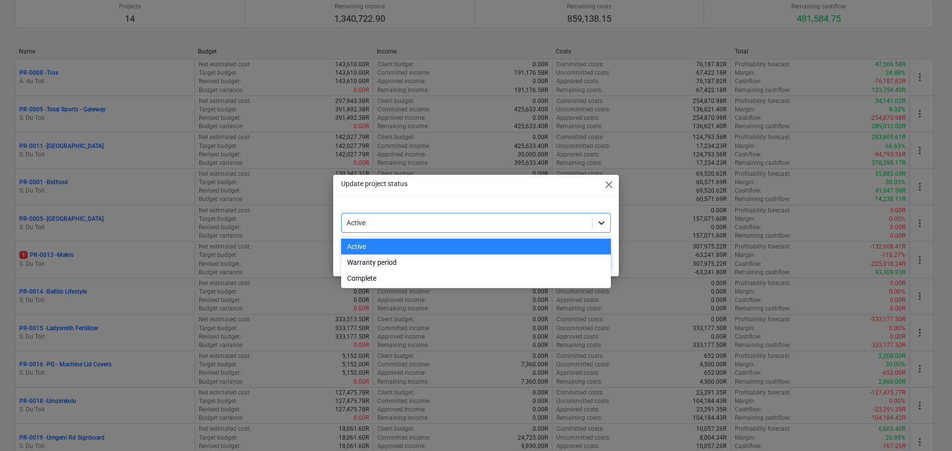
click at [605, 225] on icon at bounding box center [601, 223] width 10 height 10
click at [551, 288] on div "Active Warranty period Complete" at bounding box center [476, 263] width 270 height 52
click at [352, 282] on div "Complete" at bounding box center [476, 279] width 270 height 16
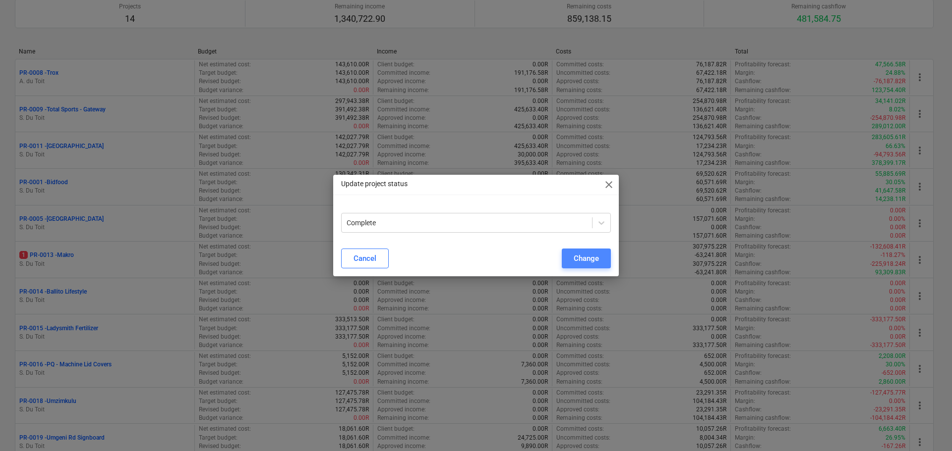
click at [596, 263] on div "Change" at bounding box center [585, 258] width 25 height 13
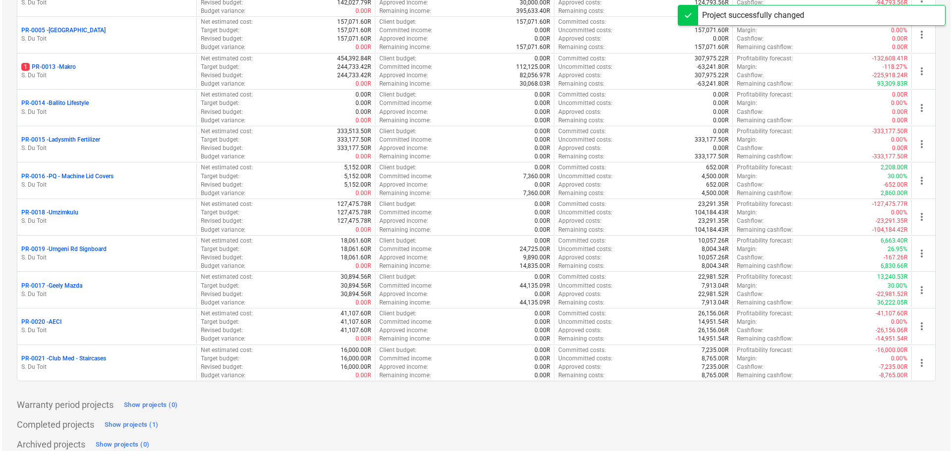
scroll to position [263, 0]
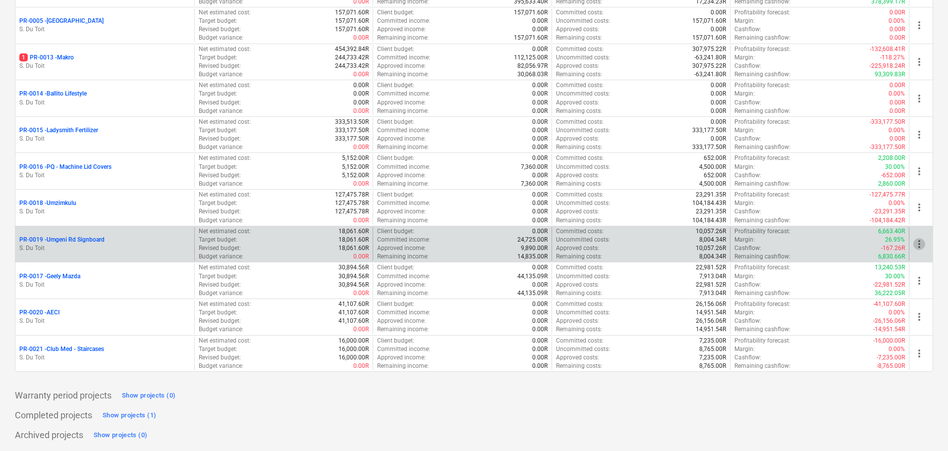
click at [915, 247] on span "more_vert" at bounding box center [919, 244] width 12 height 12
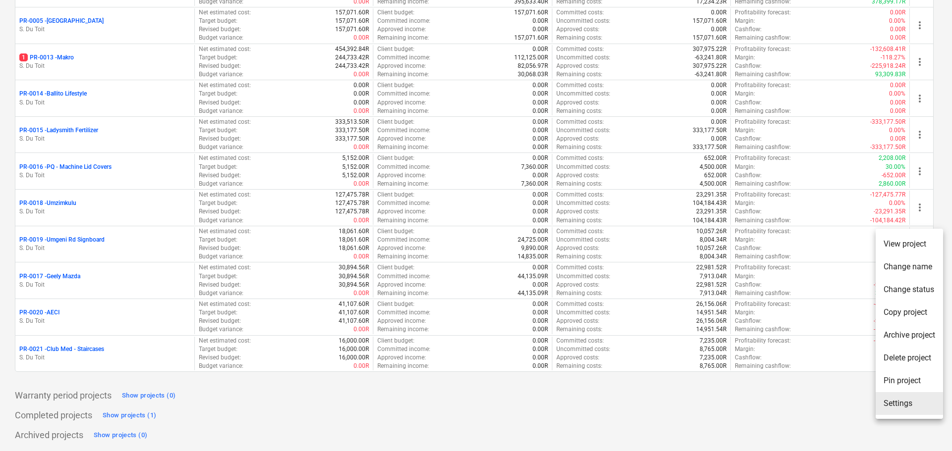
click at [892, 403] on li "Settings" at bounding box center [908, 404] width 67 height 23
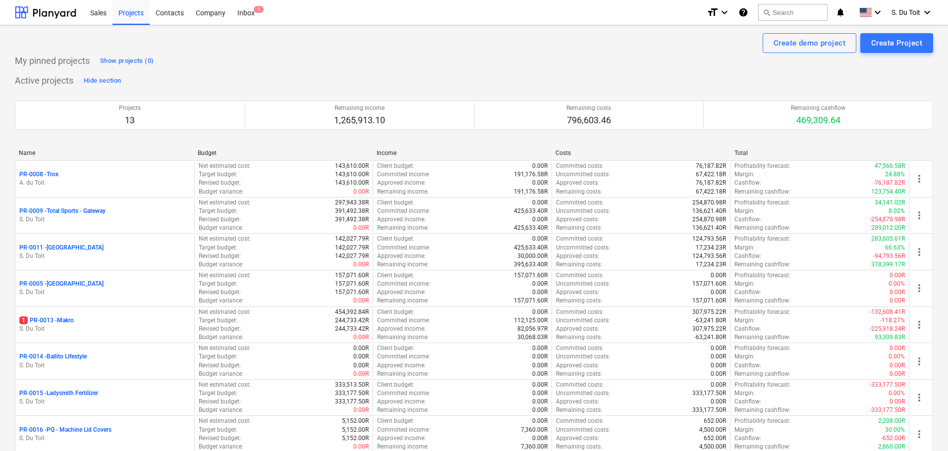
scroll to position [263, 0]
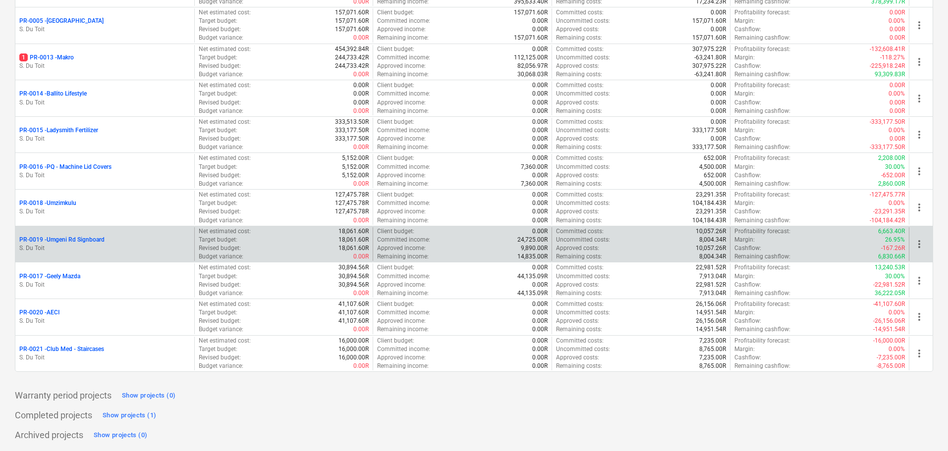
click at [922, 249] on span "more_vert" at bounding box center [919, 244] width 12 height 12
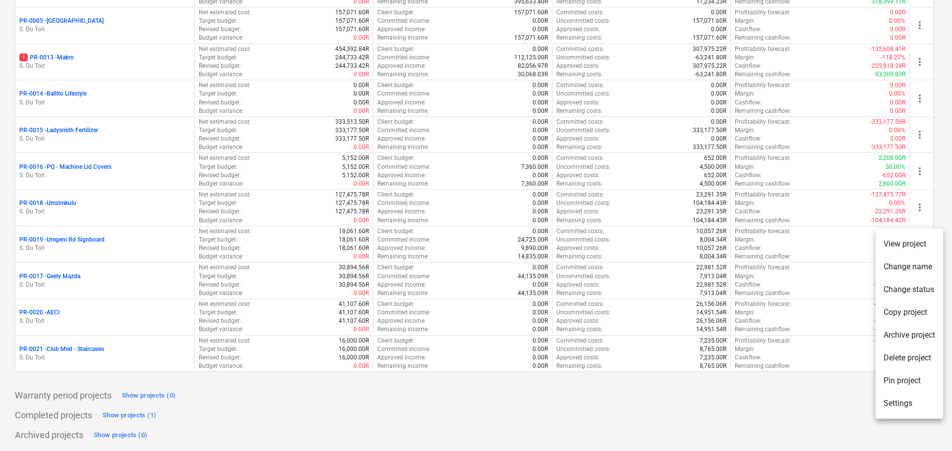
click at [925, 292] on li "Change status" at bounding box center [908, 290] width 67 height 23
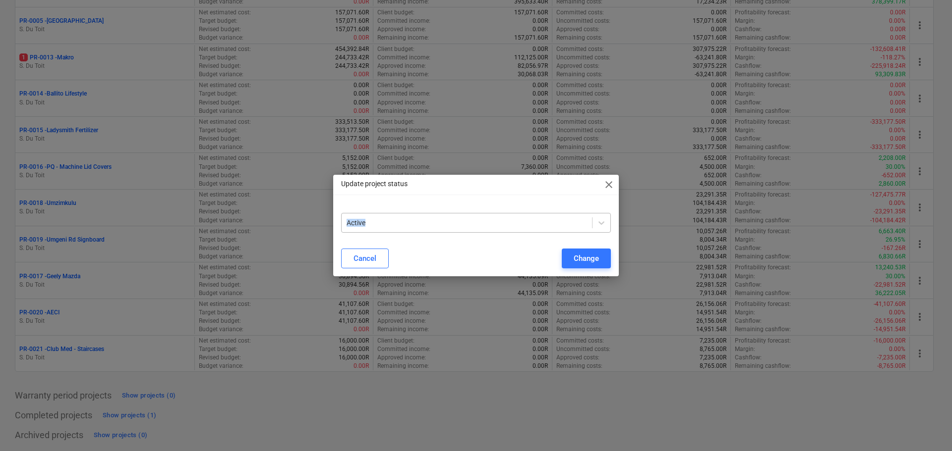
click at [441, 214] on div "Active" at bounding box center [476, 219] width 270 height 28
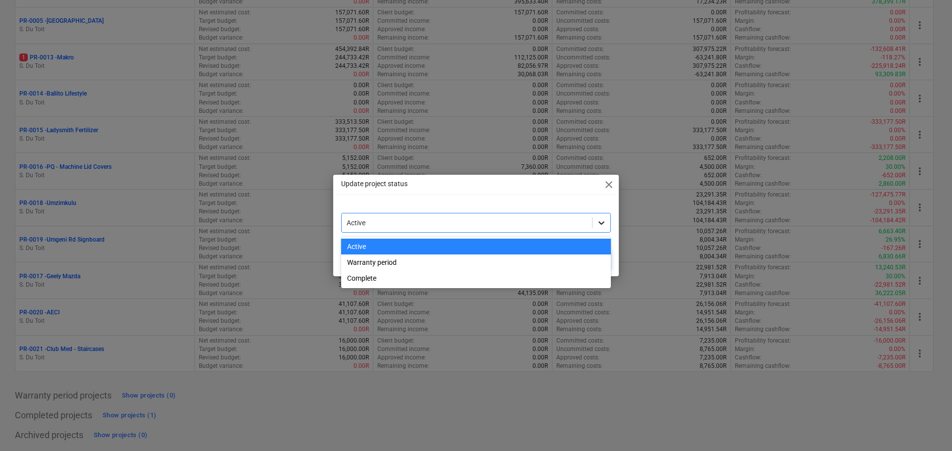
drag, startPoint x: 606, startPoint y: 221, endPoint x: 605, endPoint y: 227, distance: 6.6
click at [606, 222] on div at bounding box center [601, 223] width 18 height 18
click at [550, 279] on div "Complete" at bounding box center [476, 279] width 270 height 16
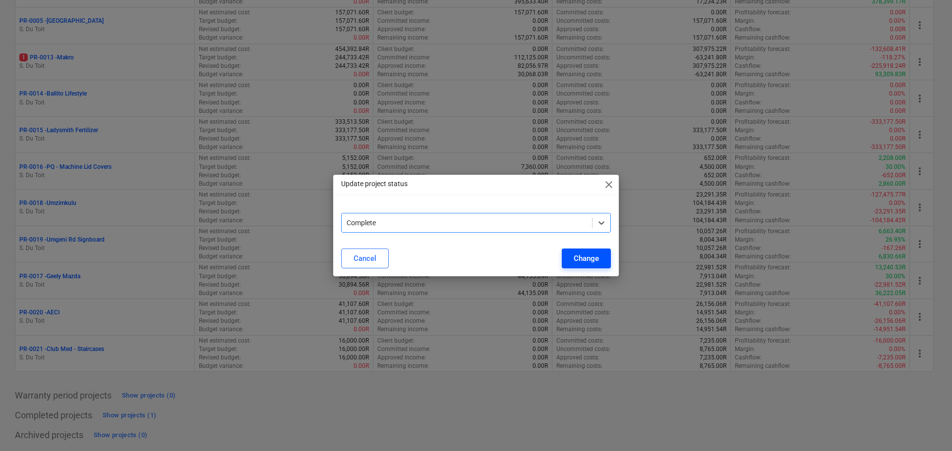
click at [571, 262] on button "Change" at bounding box center [585, 259] width 49 height 20
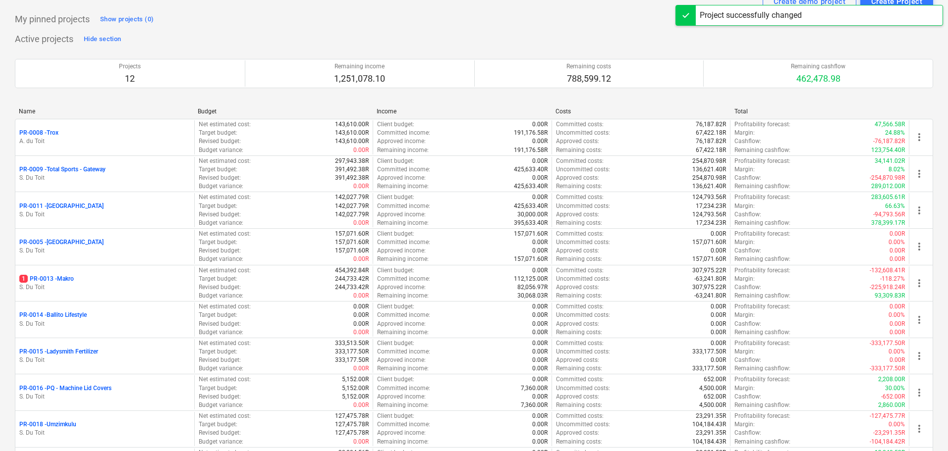
scroll to position [28, 0]
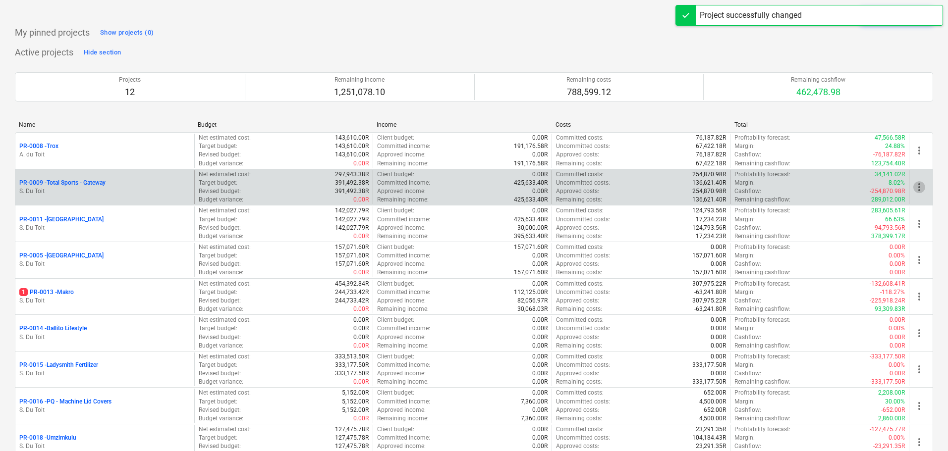
click at [919, 185] on span "more_vert" at bounding box center [919, 187] width 12 height 12
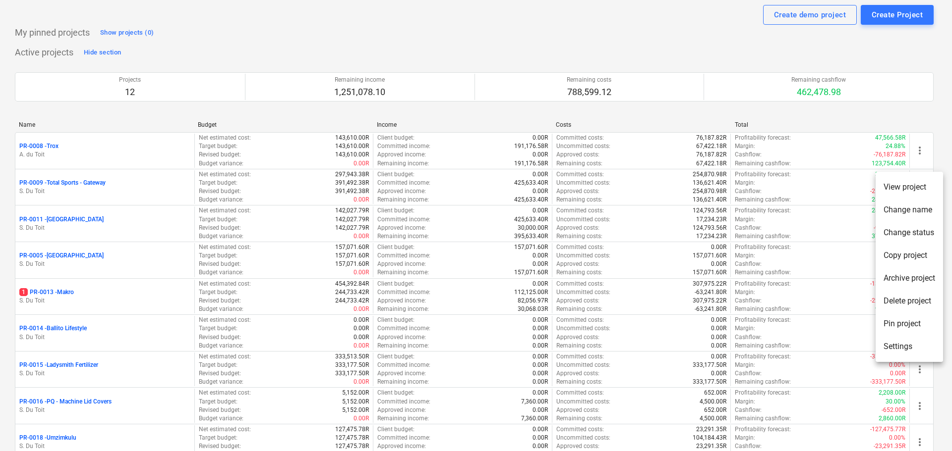
click at [908, 235] on li "Change status" at bounding box center [908, 233] width 67 height 23
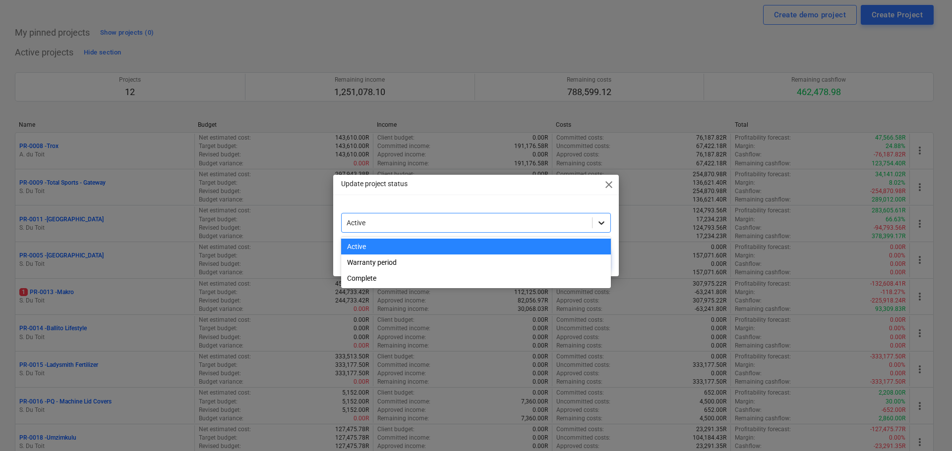
click at [601, 222] on icon at bounding box center [601, 223] width 10 height 10
click at [520, 275] on div "Complete" at bounding box center [476, 279] width 270 height 16
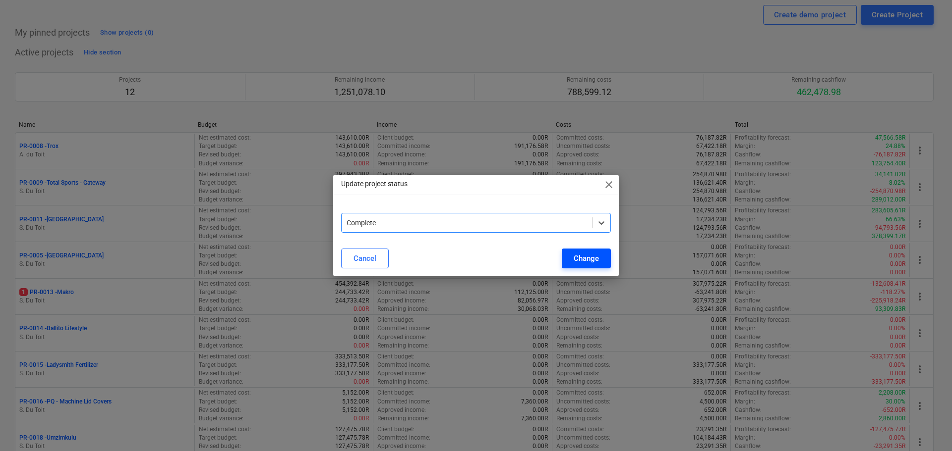
click at [597, 262] on div "Change" at bounding box center [585, 258] width 25 height 13
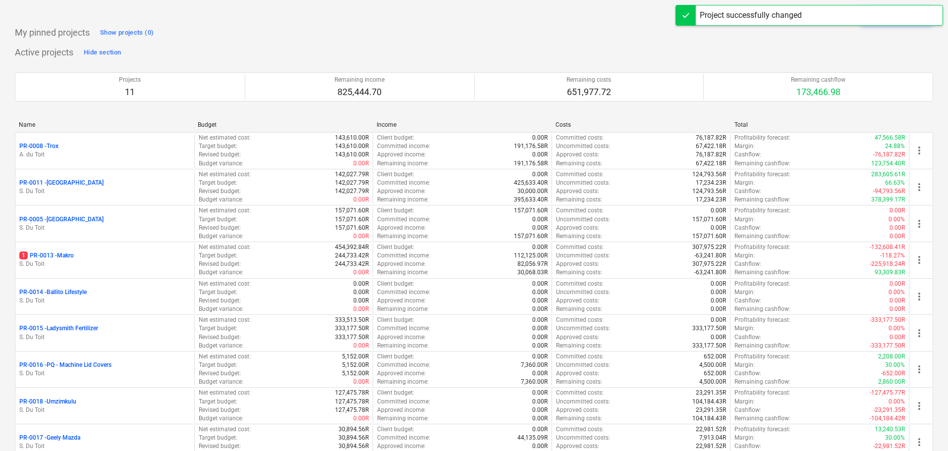
scroll to position [190, 0]
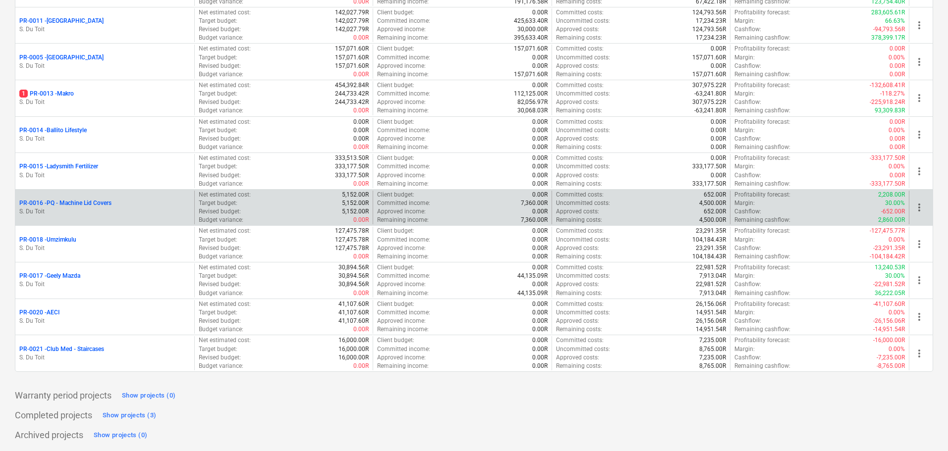
click at [921, 209] on span "more_vert" at bounding box center [919, 208] width 12 height 12
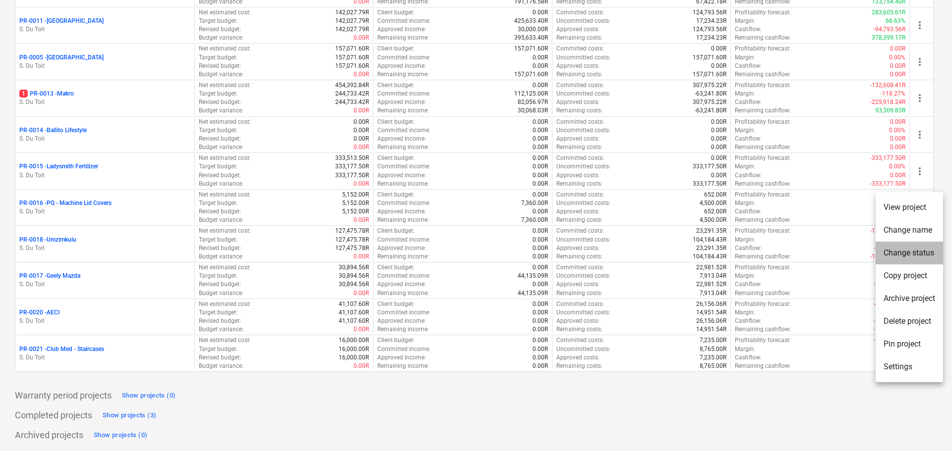
click at [895, 254] on li "Change status" at bounding box center [908, 253] width 67 height 23
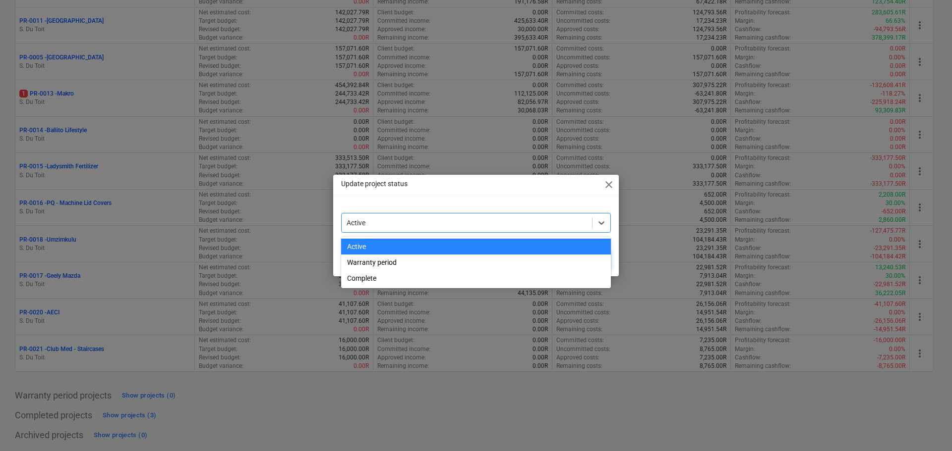
click at [413, 220] on div at bounding box center [466, 223] width 240 height 10
click at [453, 278] on div "Complete" at bounding box center [476, 279] width 270 height 16
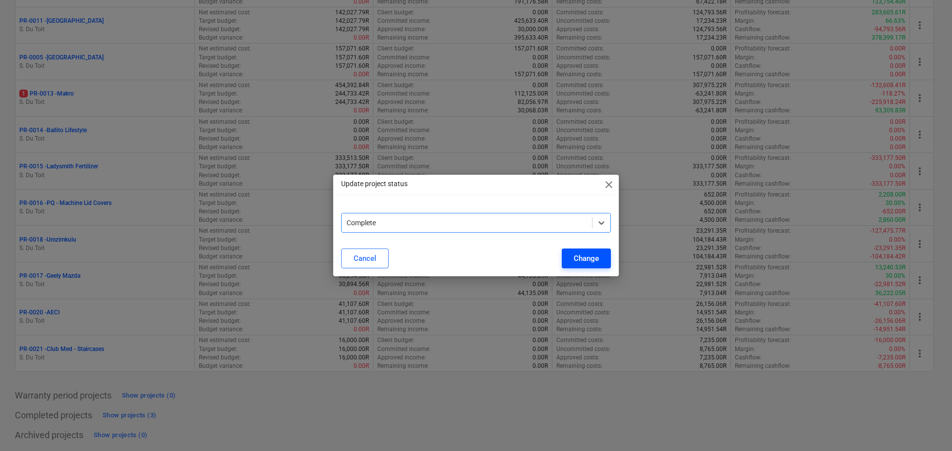
click at [585, 259] on div "Change" at bounding box center [585, 258] width 25 height 13
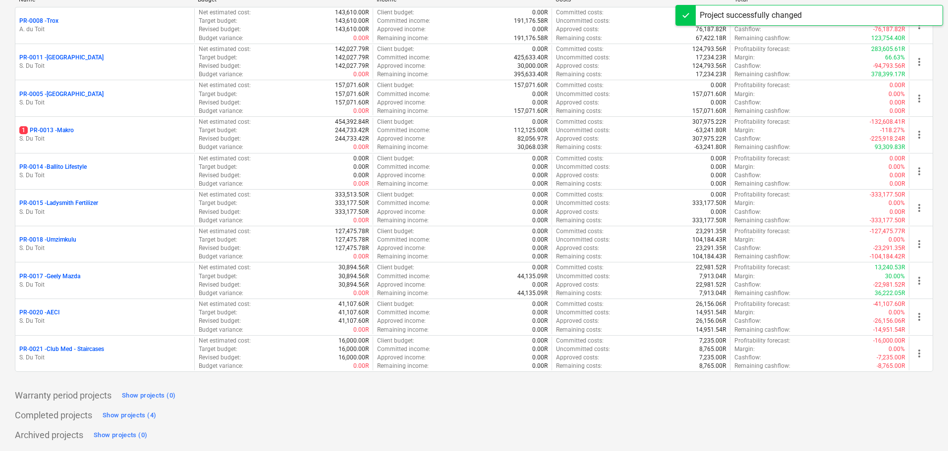
scroll to position [154, 0]
